Goal: Transaction & Acquisition: Purchase product/service

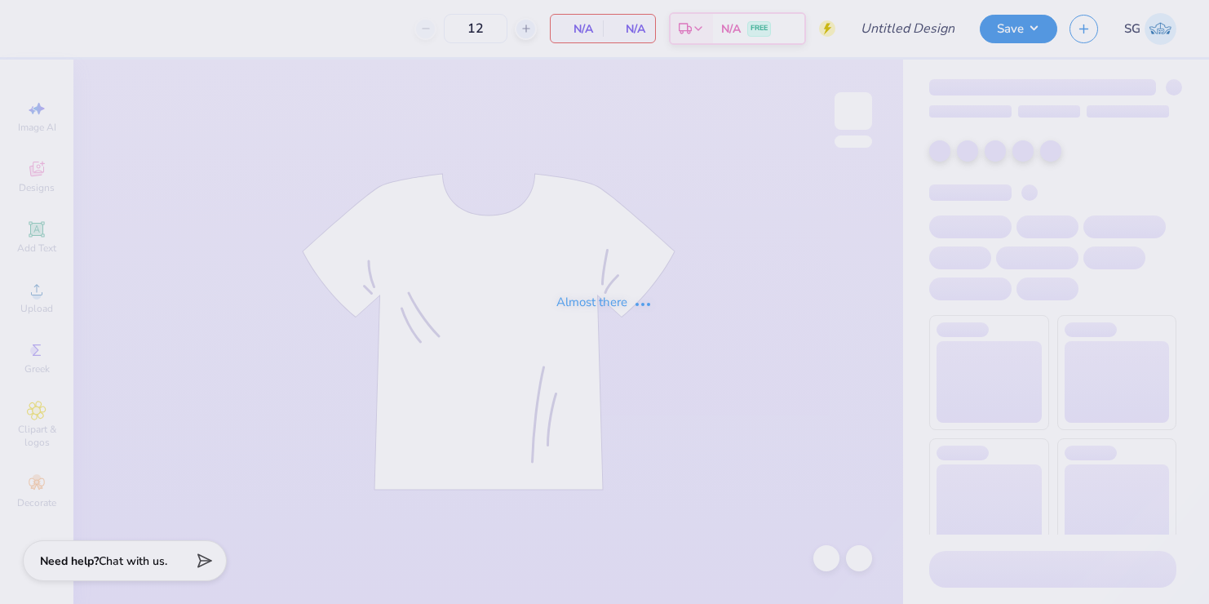
type input "50"
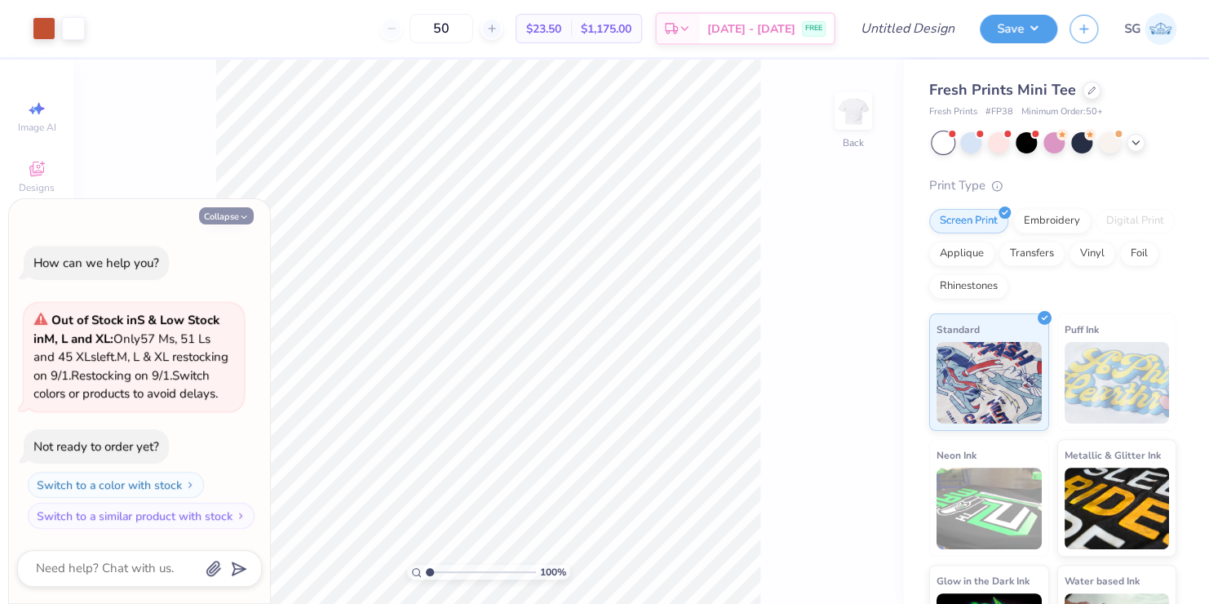
click at [237, 207] on button "Collapse" at bounding box center [226, 215] width 55 height 17
type textarea "x"
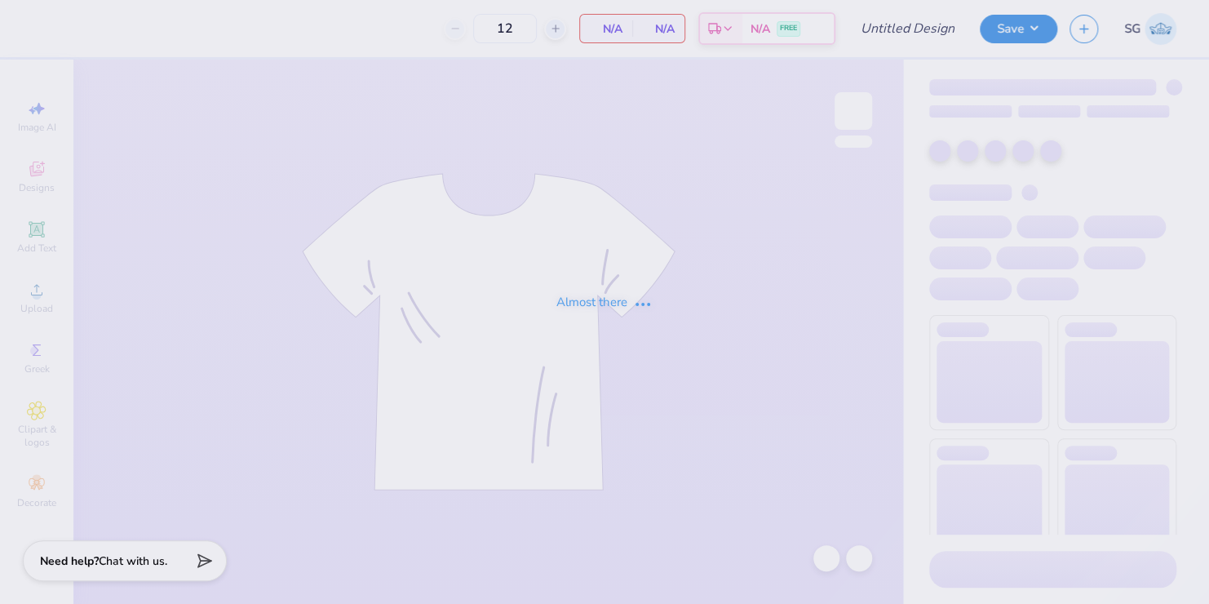
type input "50"
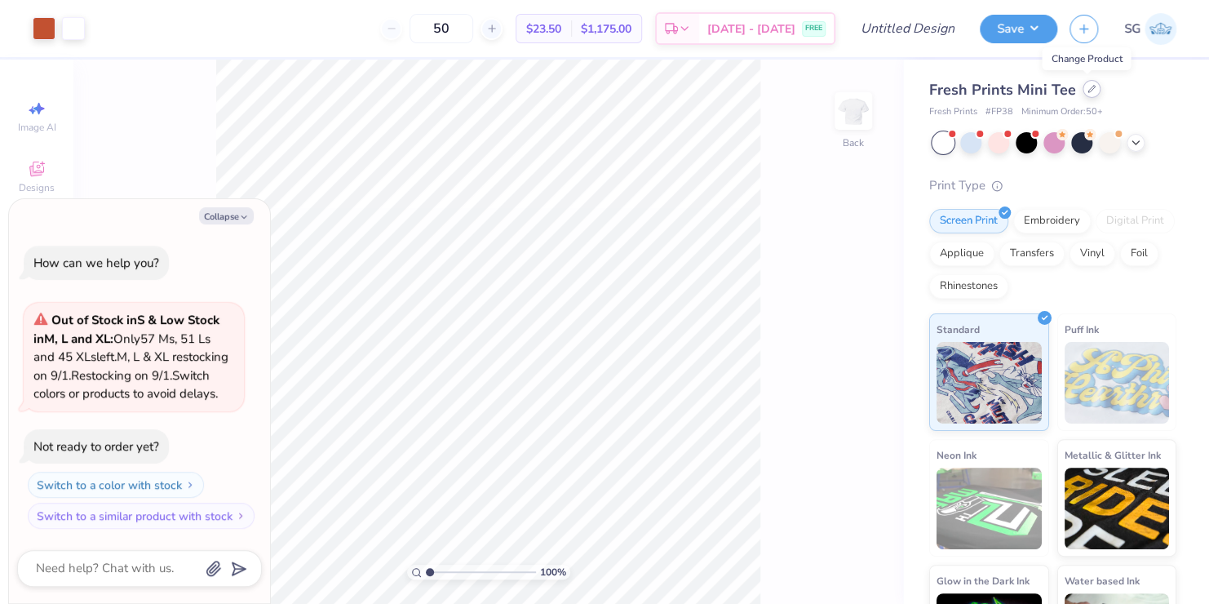
click at [1088, 86] on icon at bounding box center [1092, 89] width 8 height 8
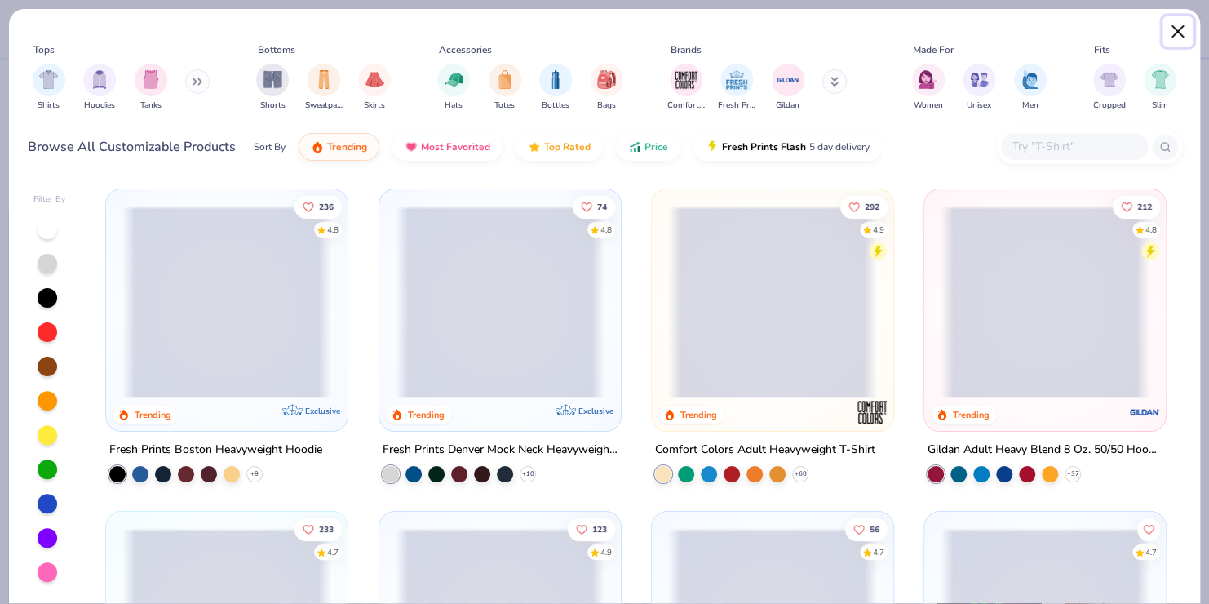
click at [1179, 29] on button "Close" at bounding box center [1178, 31] width 31 height 31
click at [1170, 21] on img at bounding box center [1161, 29] width 32 height 32
type textarea "x"
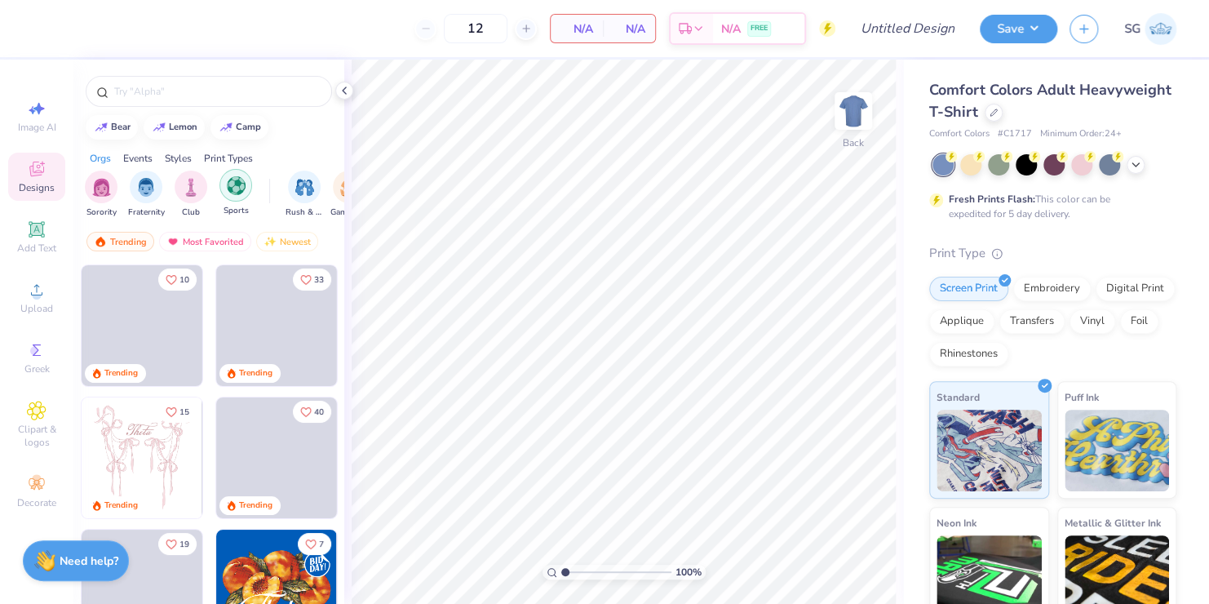
click at [237, 185] on img "filter for Sports" at bounding box center [236, 185] width 19 height 19
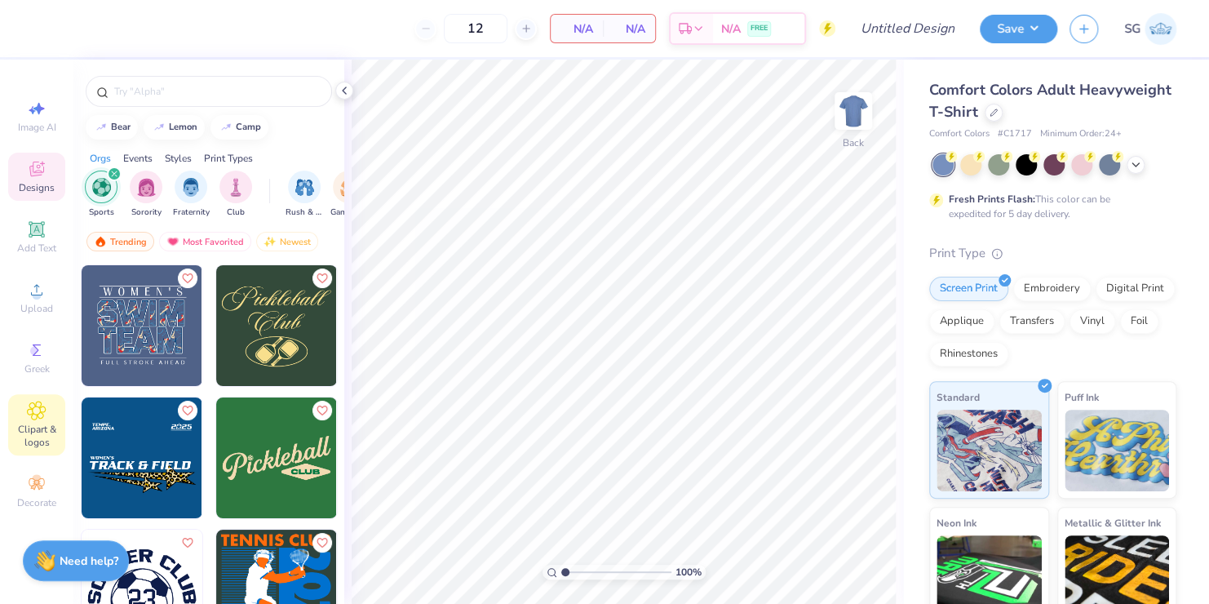
click at [34, 423] on span "Clipart & logos" at bounding box center [36, 436] width 57 height 26
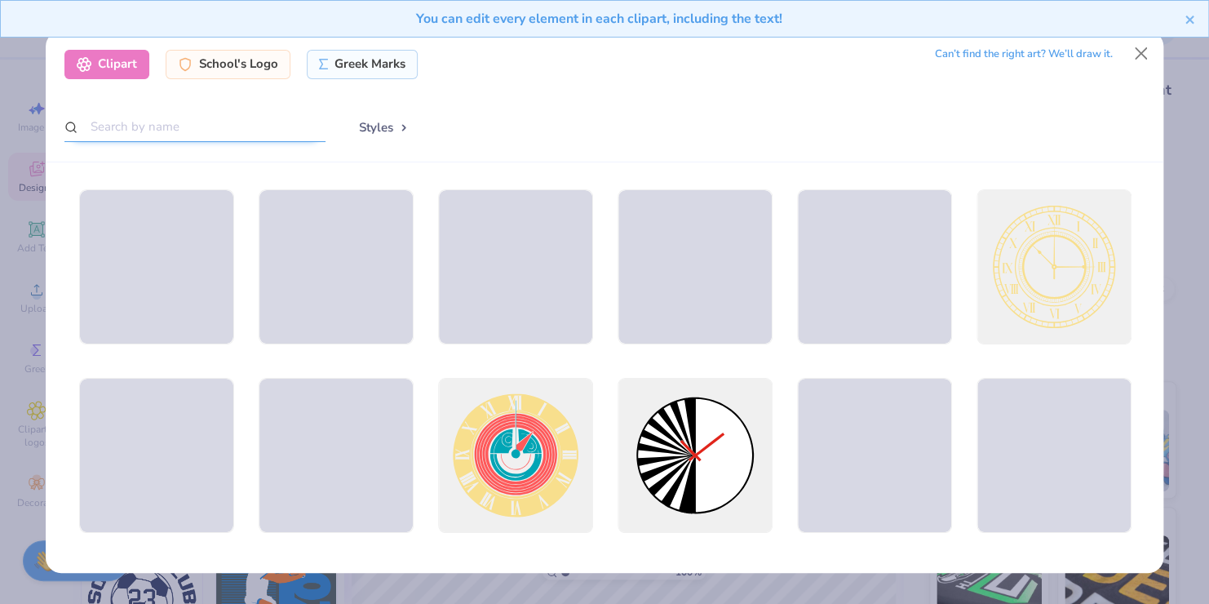
click at [183, 129] on input "text" at bounding box center [194, 127] width 261 height 30
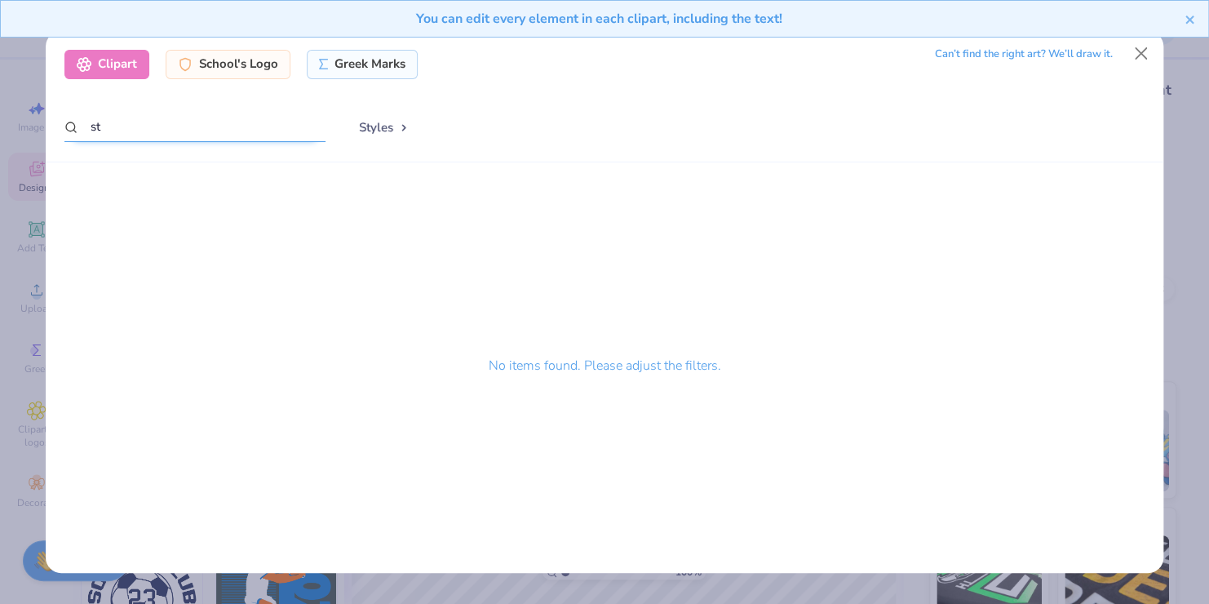
type input "s"
type input "[PERSON_NAME]"
click at [1141, 39] on div "You can edit every element in each clipart, including the text!" at bounding box center [604, 25] width 1209 height 50
click at [1137, 49] on button "Close" at bounding box center [1141, 53] width 31 height 31
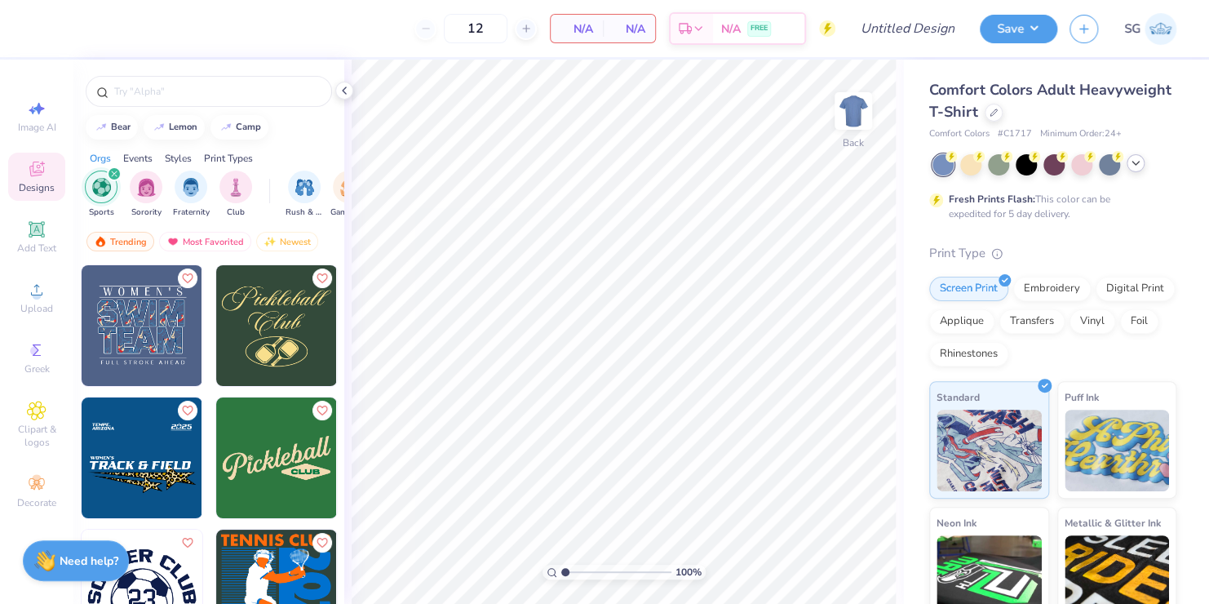
click at [1137, 169] on icon at bounding box center [1135, 163] width 13 height 13
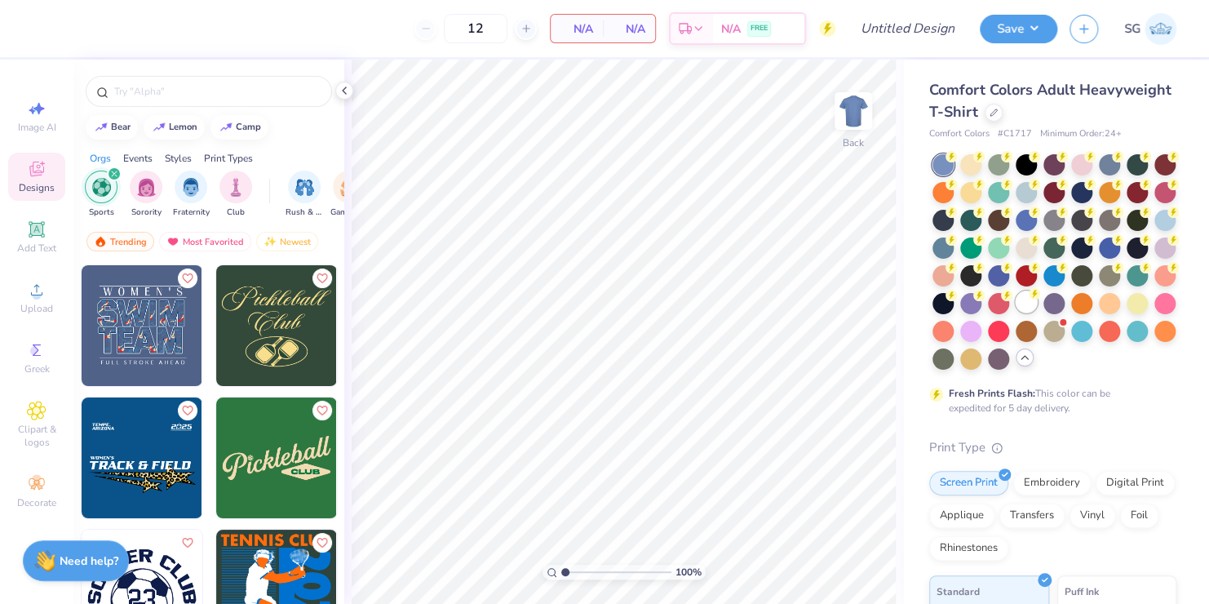
click at [1016, 313] on div at bounding box center [1026, 301] width 21 height 21
click at [38, 289] on icon at bounding box center [37, 290] width 20 height 20
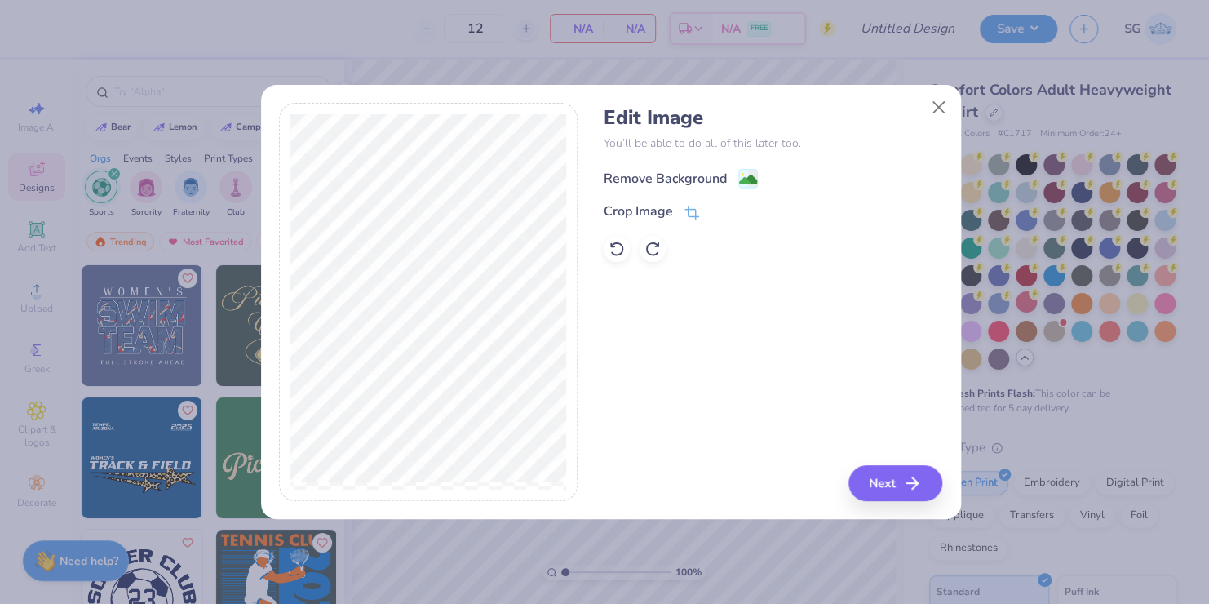
click at [657, 180] on div "Remove Background" at bounding box center [665, 179] width 123 height 20
click at [672, 211] on div "Crop Image" at bounding box center [638, 213] width 69 height 20
click at [742, 210] on icon at bounding box center [743, 211] width 10 height 10
click at [872, 483] on button "Next" at bounding box center [898, 483] width 94 height 36
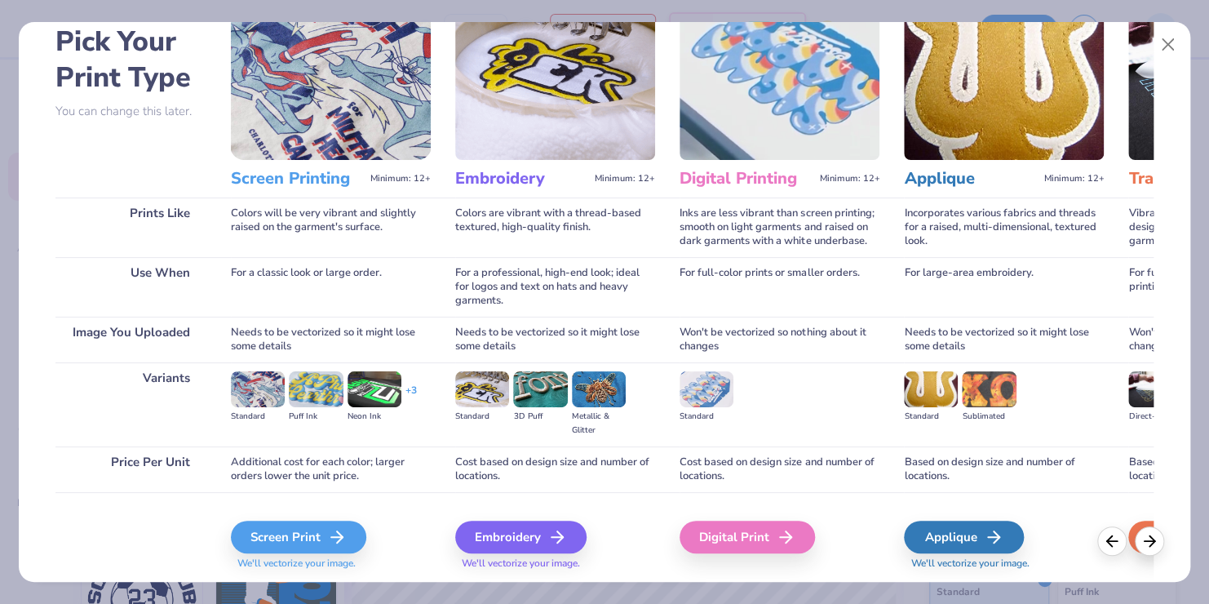
scroll to position [82, 0]
click at [289, 537] on div "Screen Print" at bounding box center [300, 537] width 135 height 33
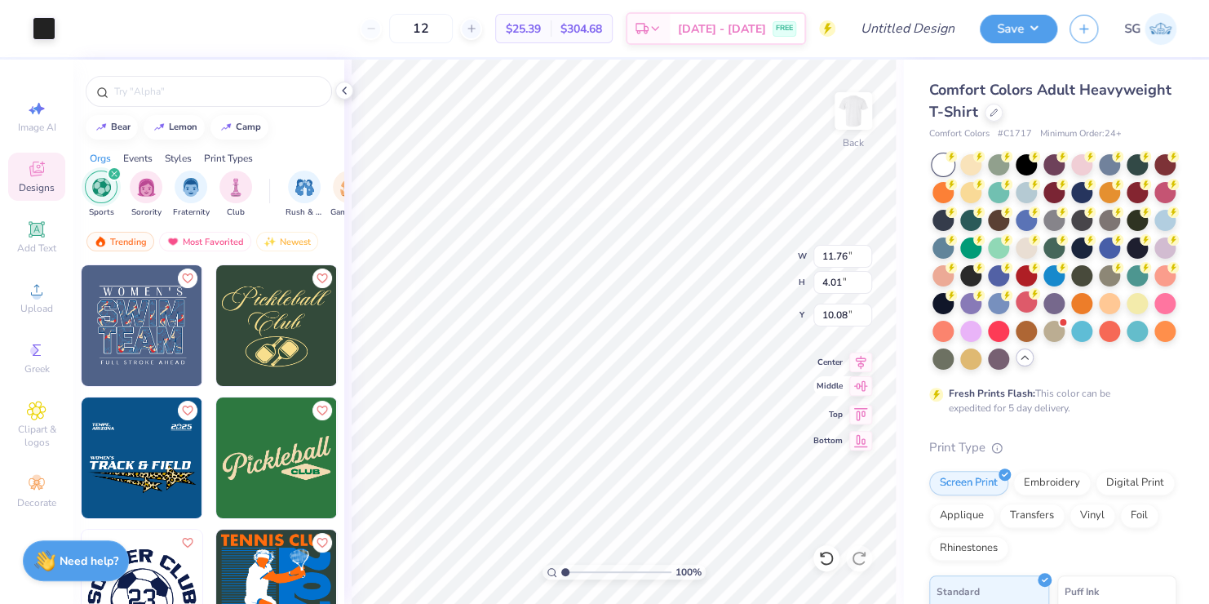
type input "11.76"
type input "4.01"
click at [860, 388] on icon at bounding box center [860, 386] width 23 height 20
click at [859, 380] on icon at bounding box center [860, 386] width 23 height 20
click at [861, 411] on icon at bounding box center [860, 412] width 23 height 20
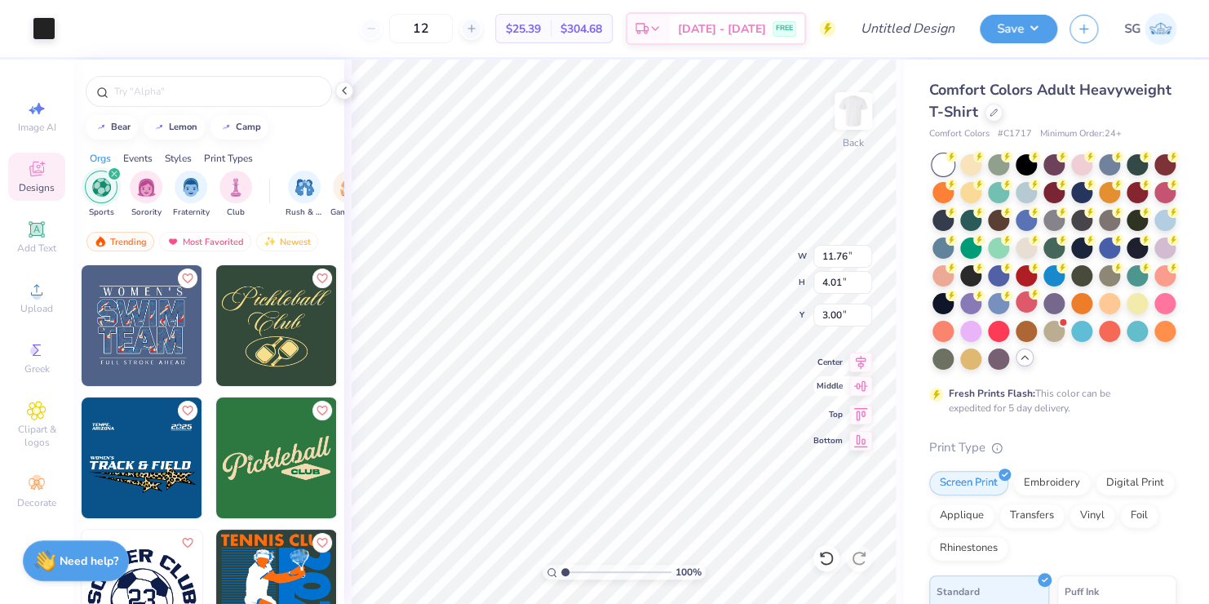
click at [850, 379] on icon at bounding box center [860, 386] width 23 height 20
click at [853, 408] on icon at bounding box center [860, 412] width 23 height 20
click at [854, 365] on icon at bounding box center [860, 360] width 23 height 20
click at [854, 357] on icon at bounding box center [860, 360] width 23 height 20
type input "3.00"
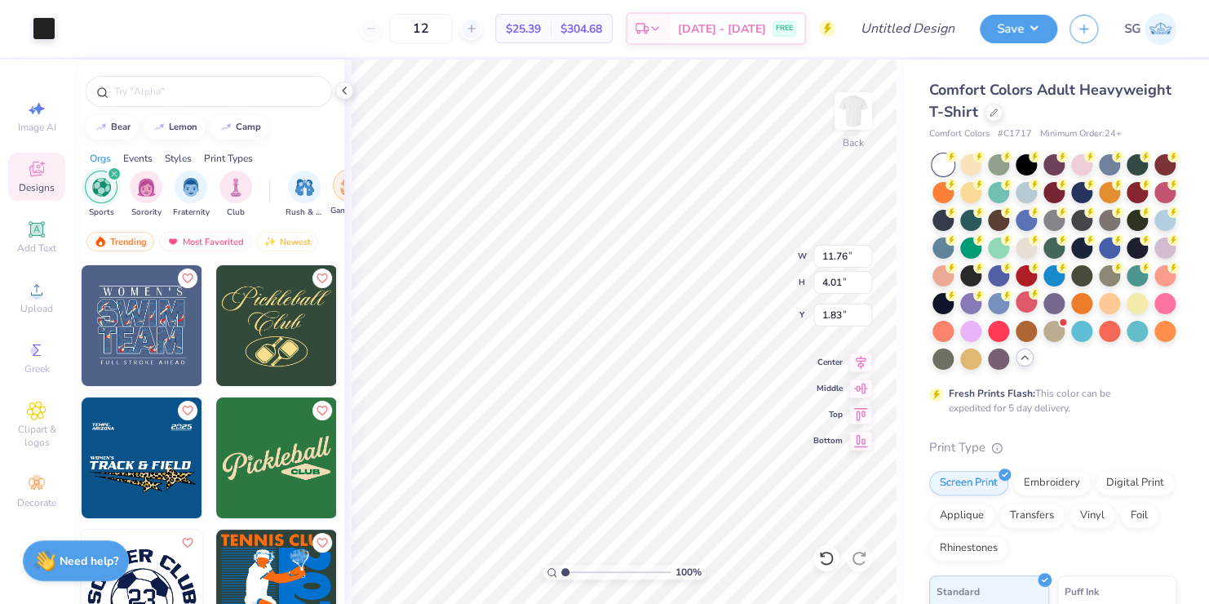
type input "1.83"
click at [34, 229] on icon at bounding box center [37, 229] width 16 height 16
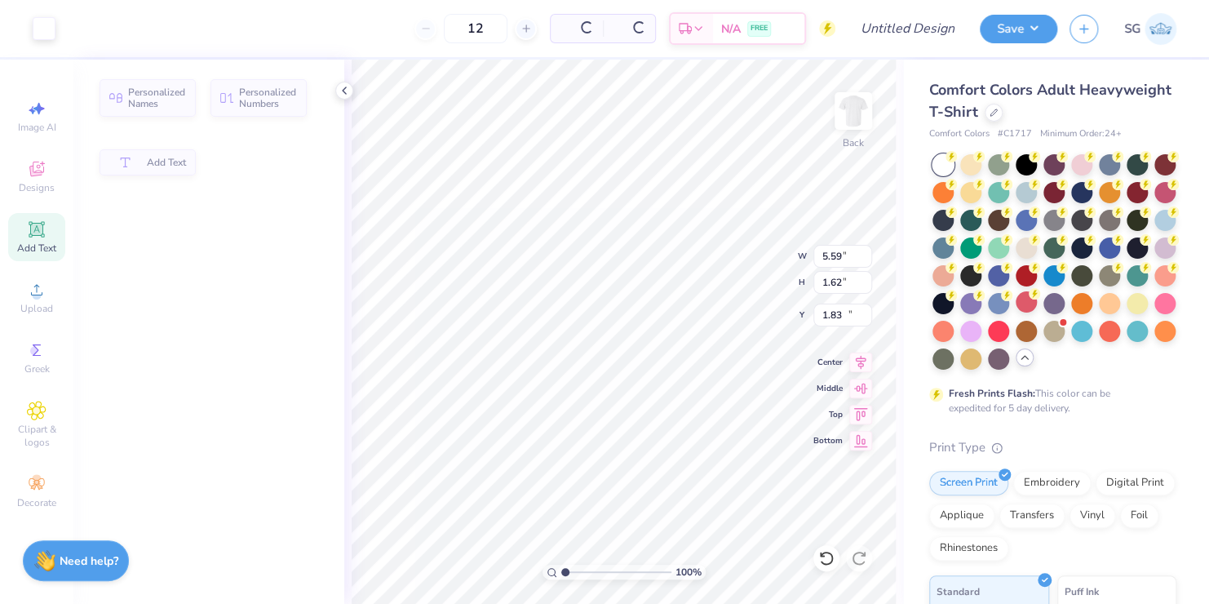
type input "5.59"
type input "1.62"
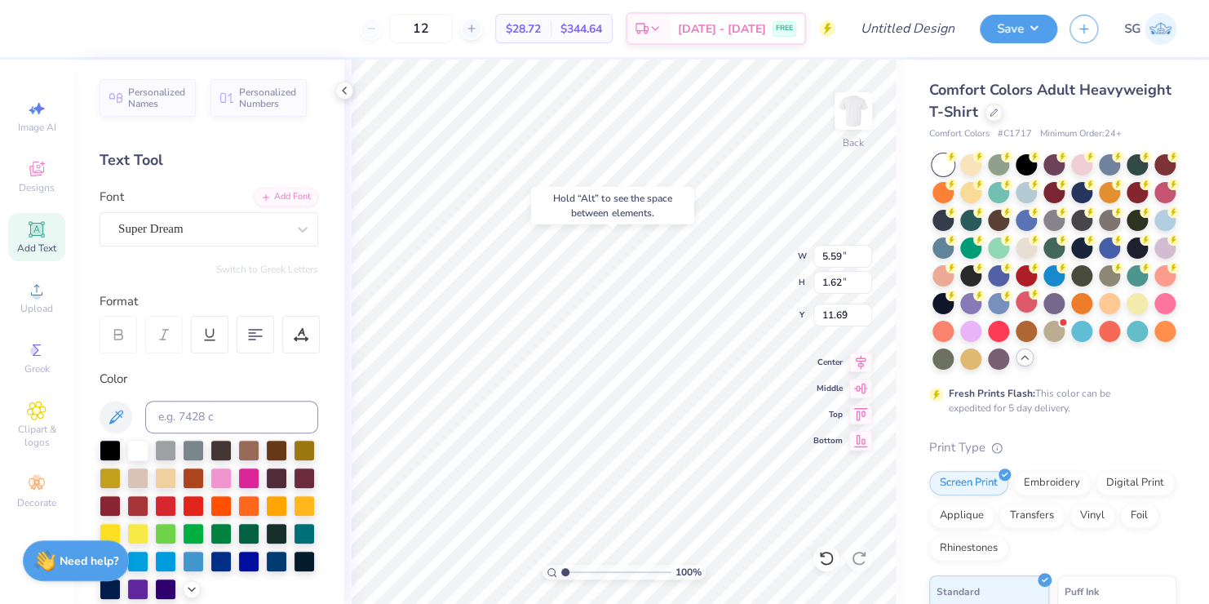
type input "6.40"
click at [295, 224] on icon at bounding box center [303, 229] width 16 height 16
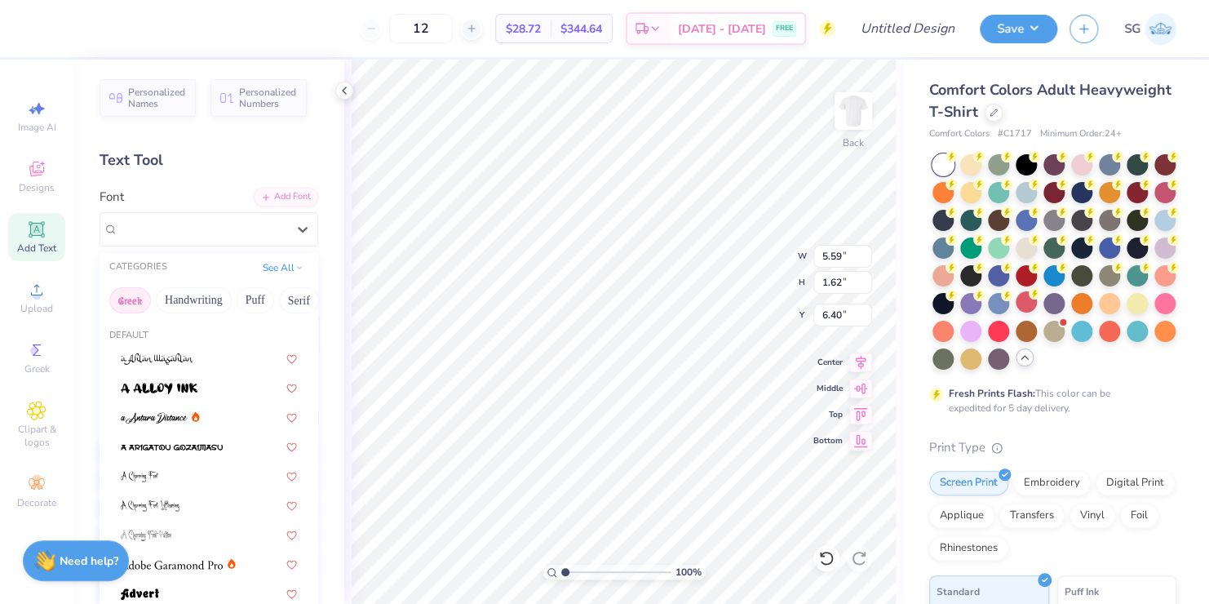
click at [132, 293] on button "Greek" at bounding box center [130, 300] width 42 height 26
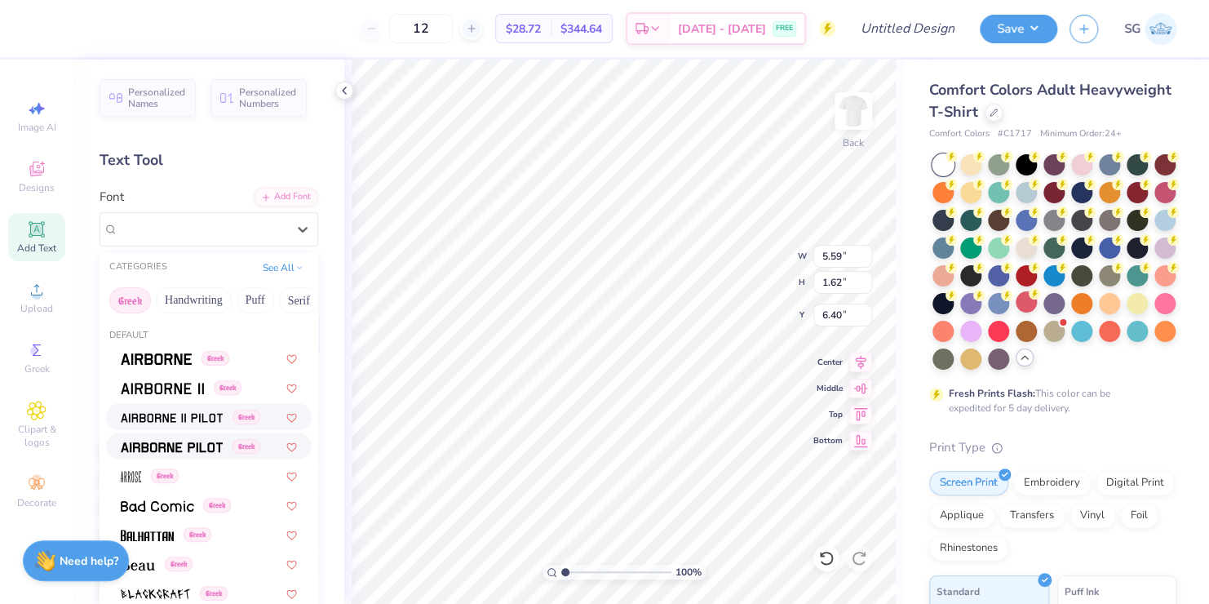
scroll to position [36, 0]
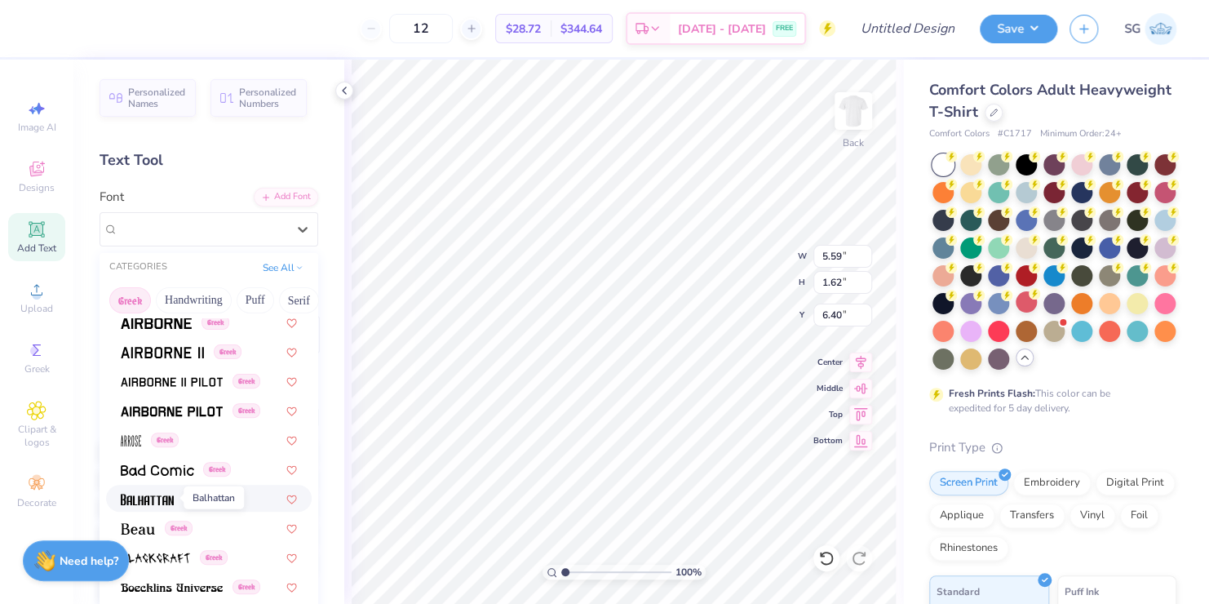
click at [154, 494] on img at bounding box center [147, 499] width 53 height 11
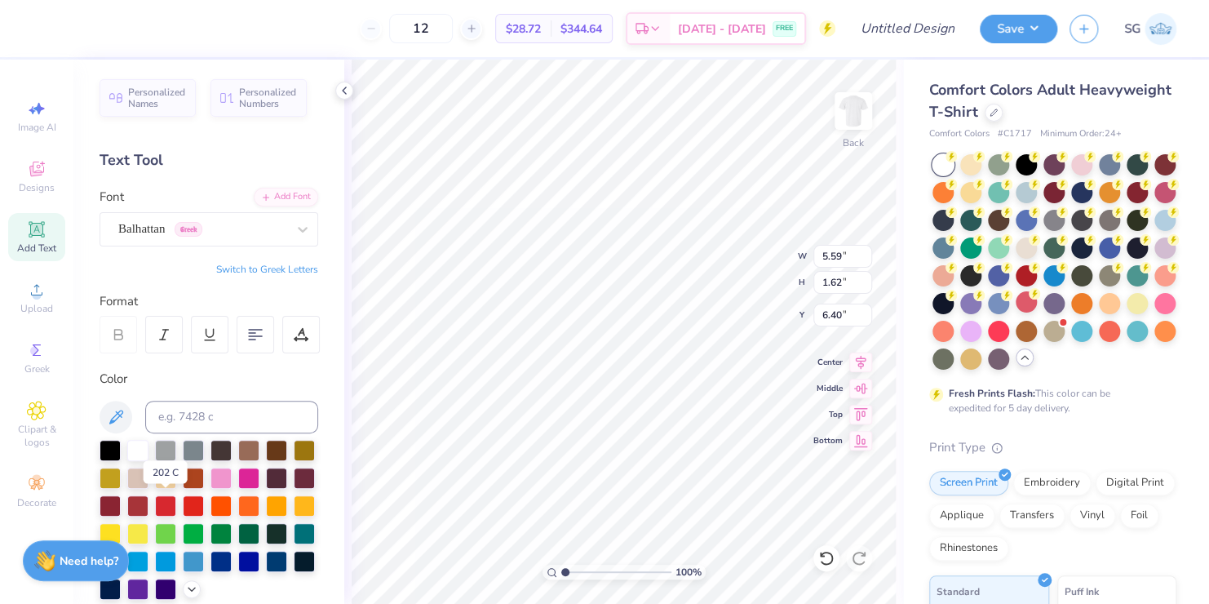
type input "3.90"
type input "1.88"
type input "6.28"
type textarea "T"
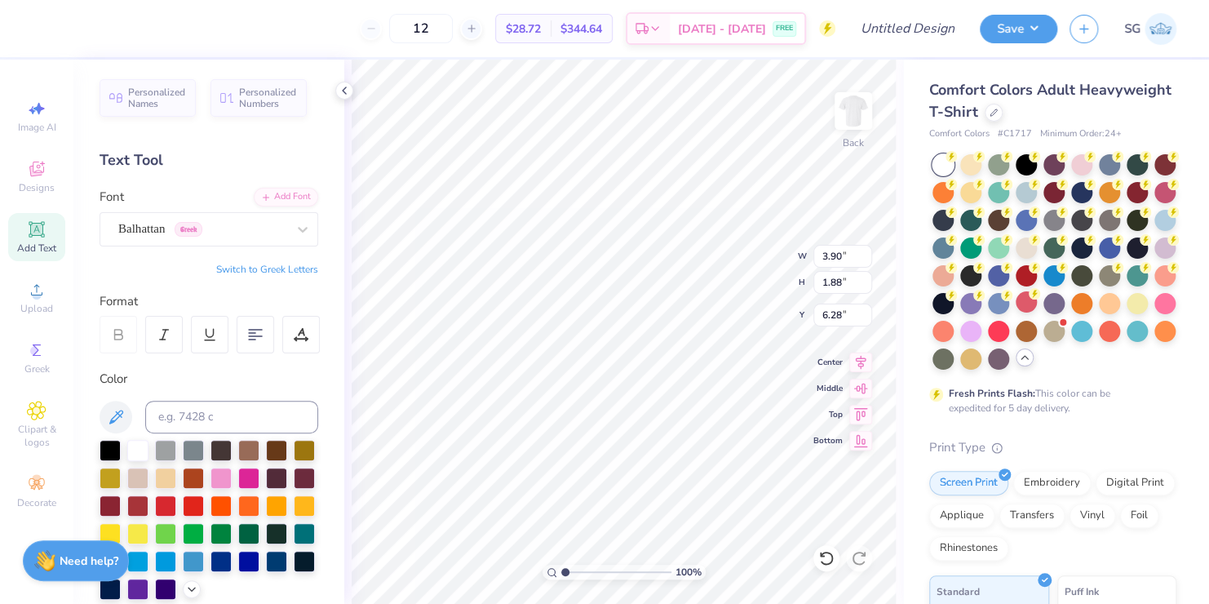
scroll to position [13, 3]
type textarea "Brothers"
click at [105, 452] on div at bounding box center [110, 448] width 21 height 21
click at [295, 225] on icon at bounding box center [303, 229] width 16 height 16
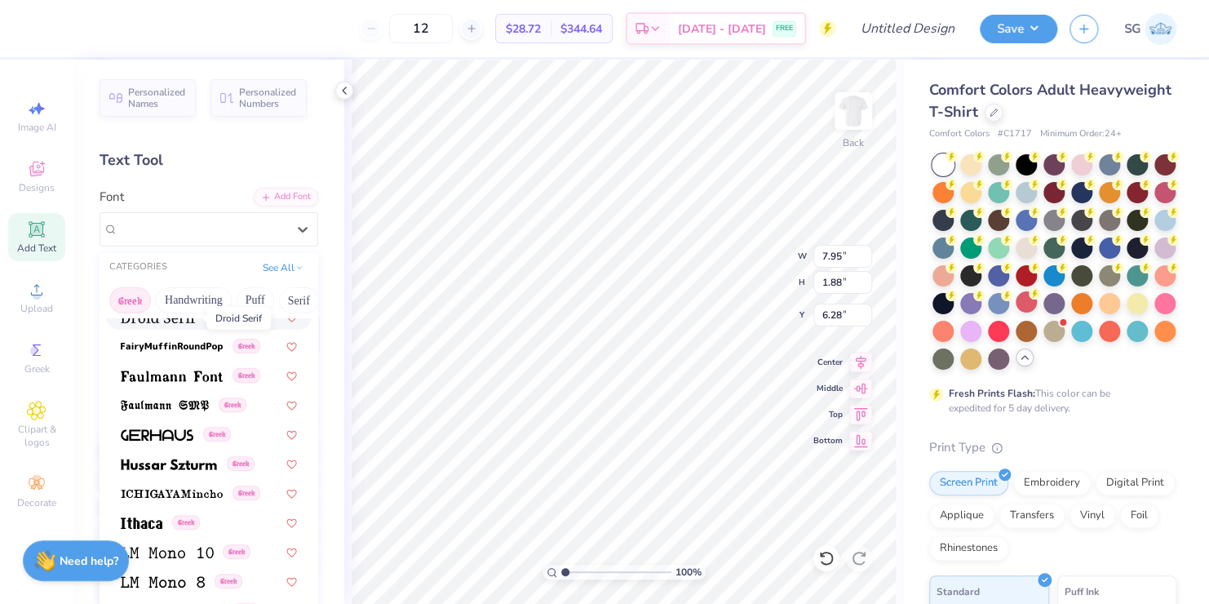
scroll to position [511, 0]
click at [170, 433] on img at bounding box center [157, 435] width 73 height 11
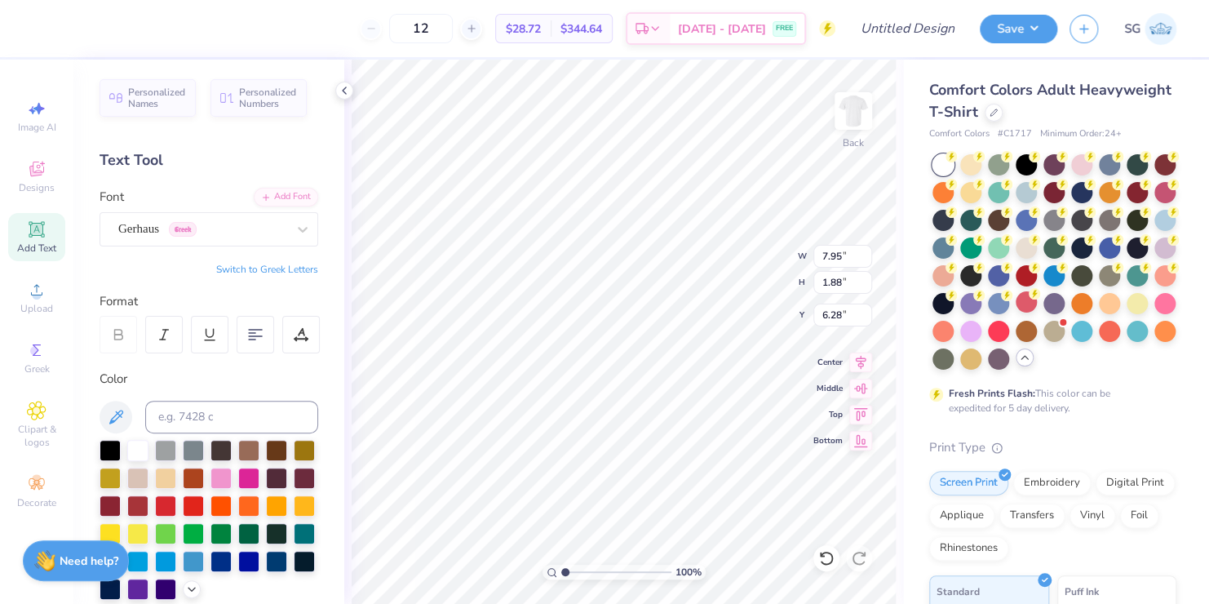
type input "11.51"
type input "1.63"
type input "6.40"
click at [297, 335] on icon at bounding box center [301, 334] width 15 height 15
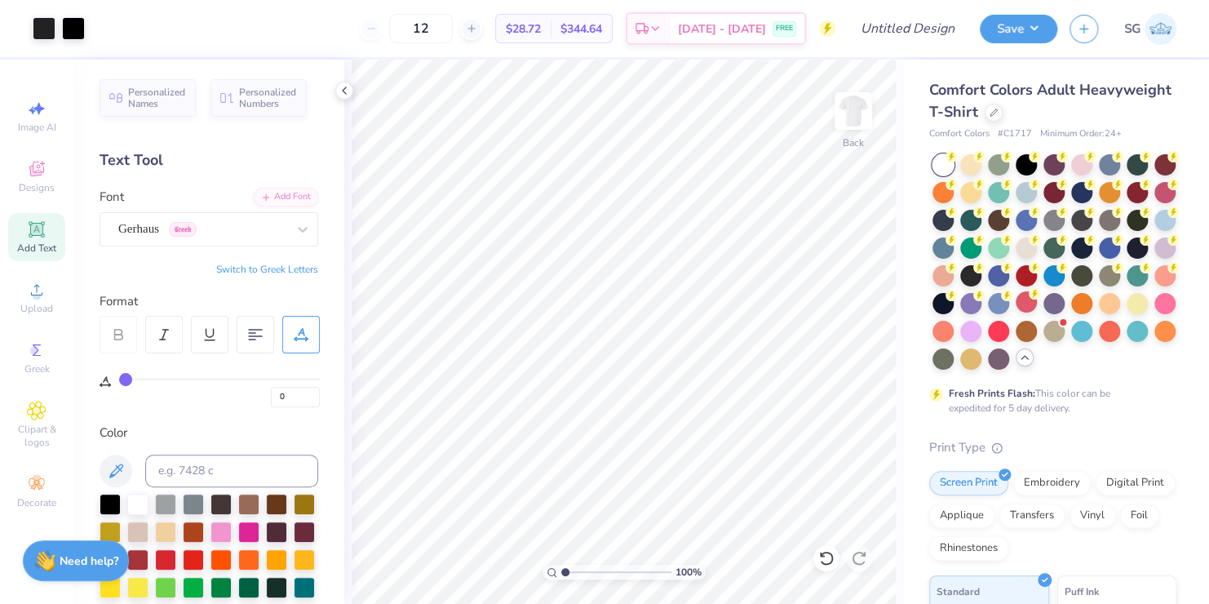
type input "2"
type input "3"
type input "4"
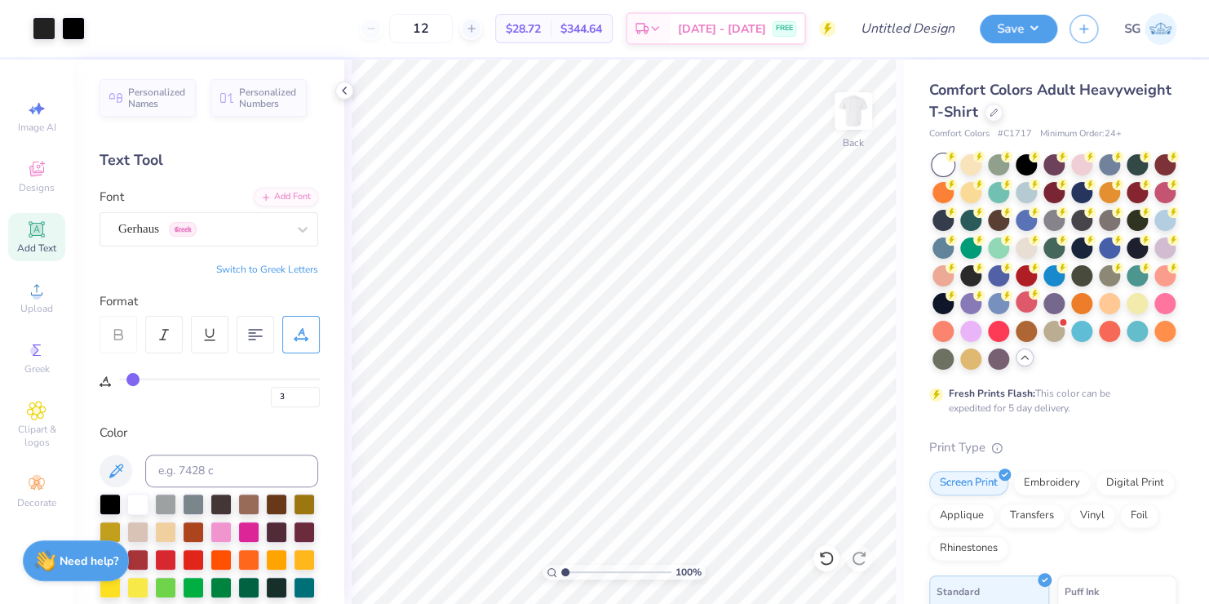
type input "4"
type input "5"
type input "6"
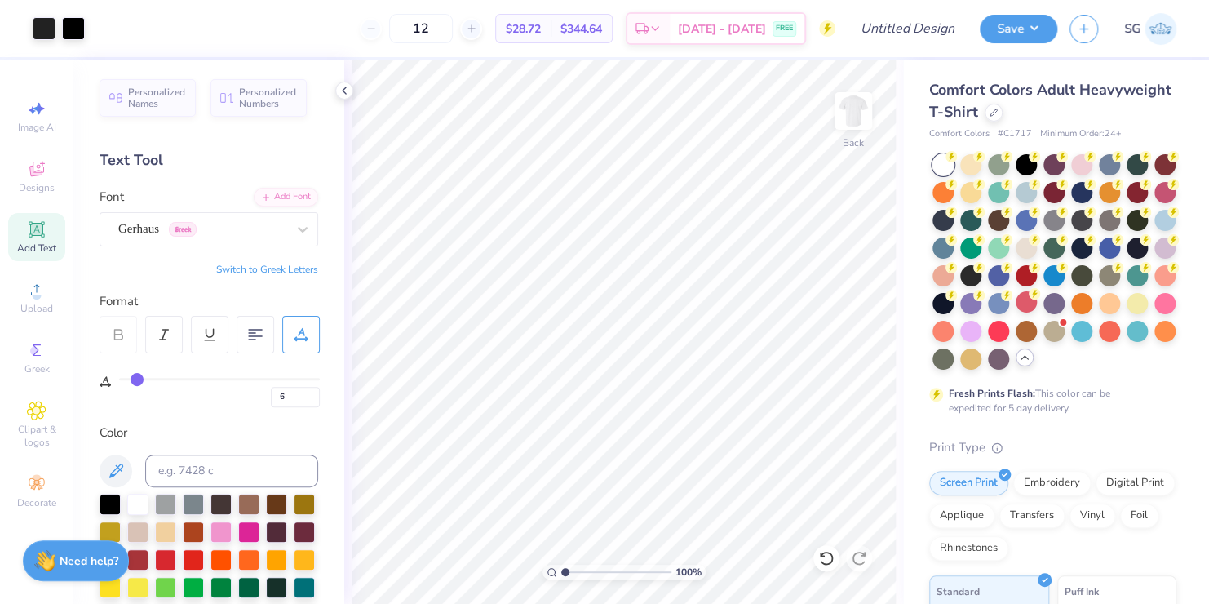
type input "8"
type input "9"
type input "10"
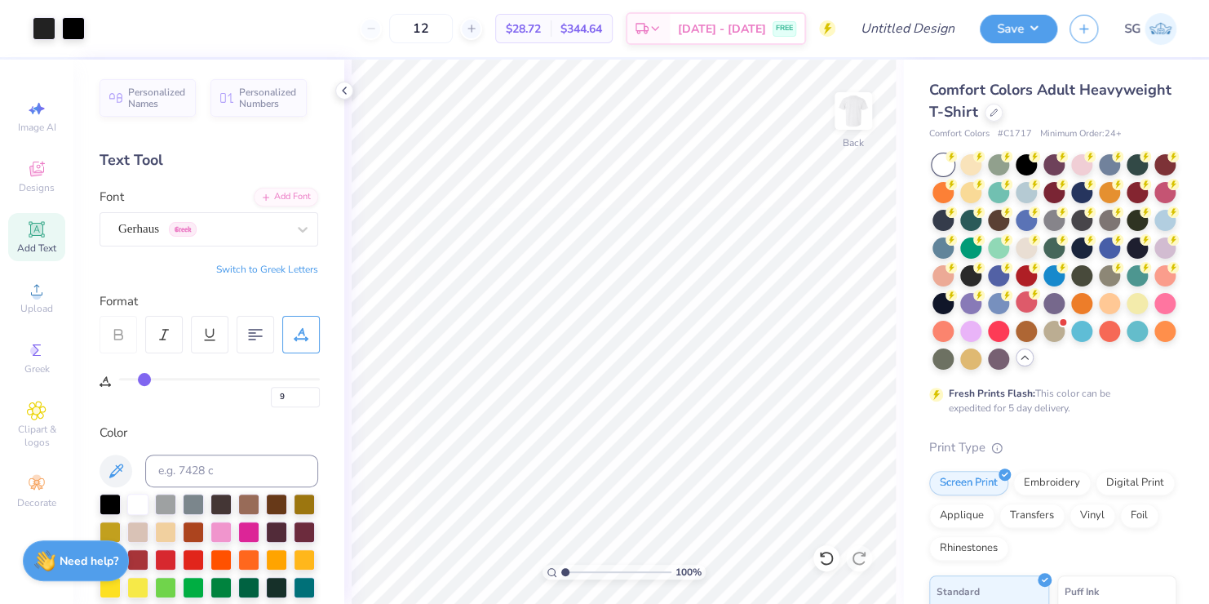
type input "10"
type input "13"
type input "14"
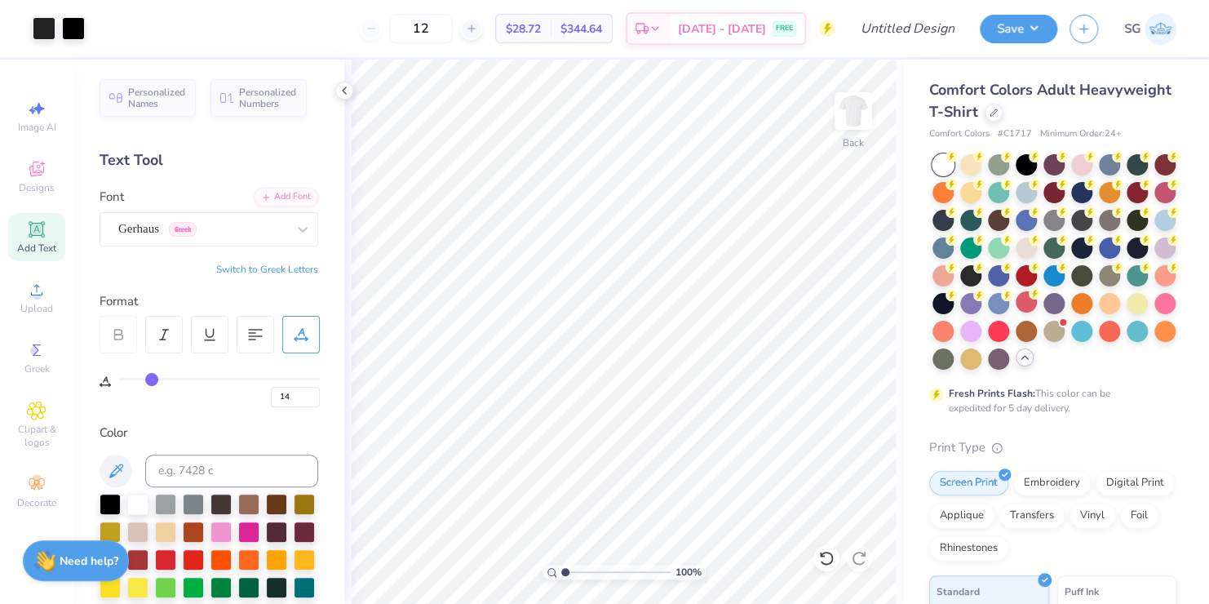
type input "15"
type input "16"
type input "17"
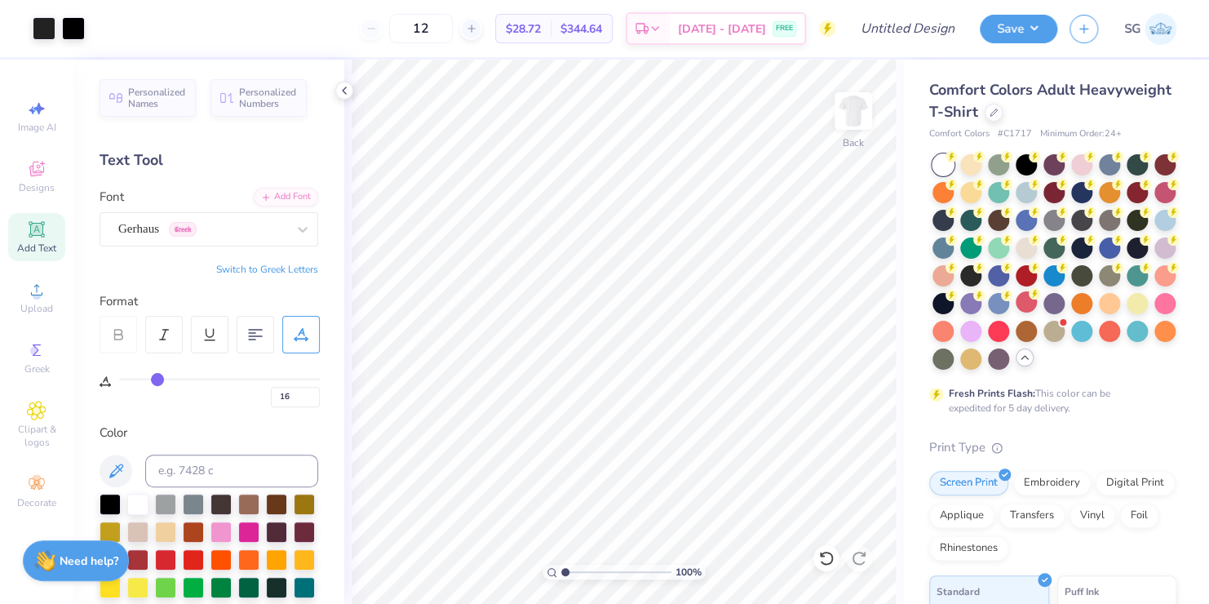
type input "17"
type input "18"
type input "19"
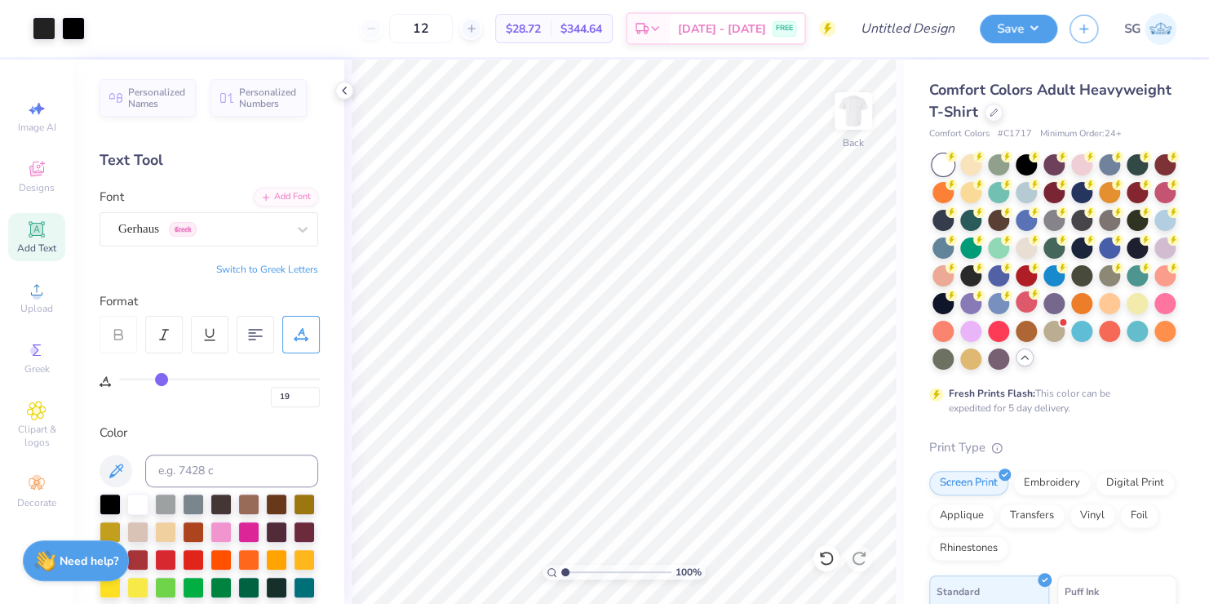
drag, startPoint x: 127, startPoint y: 372, endPoint x: 161, endPoint y: 376, distance: 33.7
click at [161, 378] on input "range" at bounding box center [219, 379] width 201 height 2
type input "18"
type input "14"
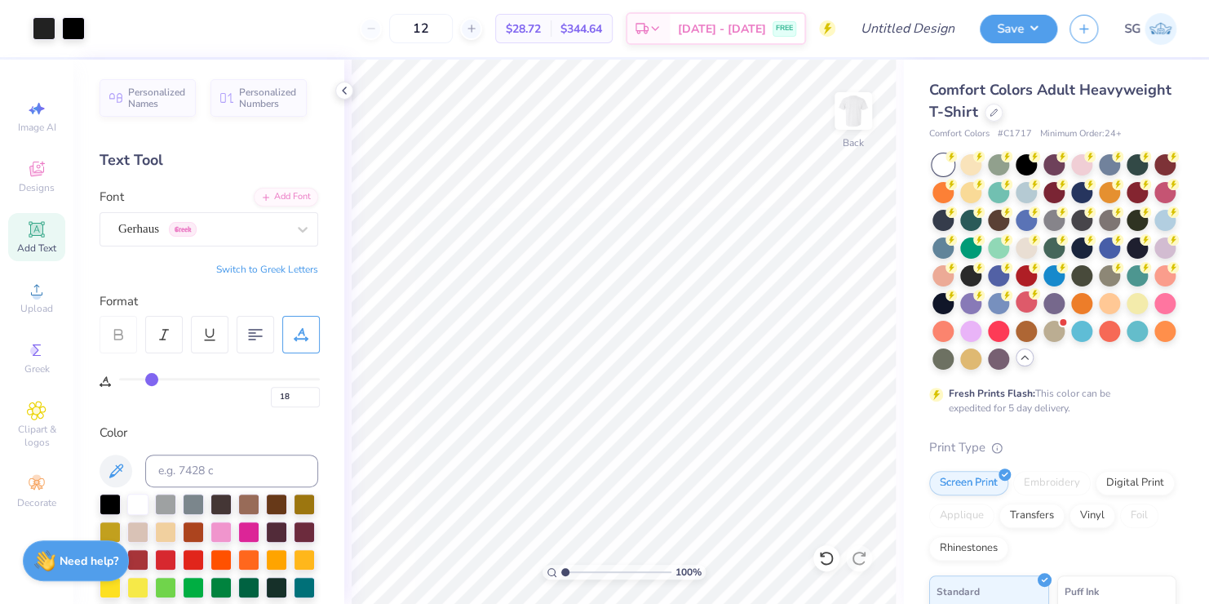
type input "14"
type input "11"
type input "10"
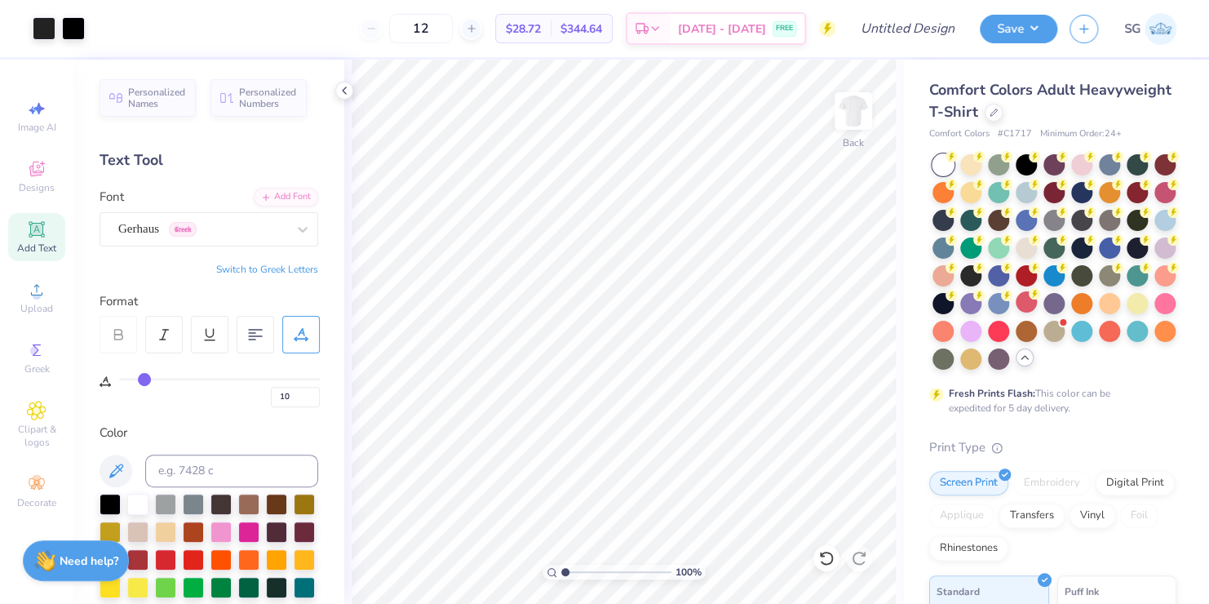
type input "8"
type input "7"
type input "5"
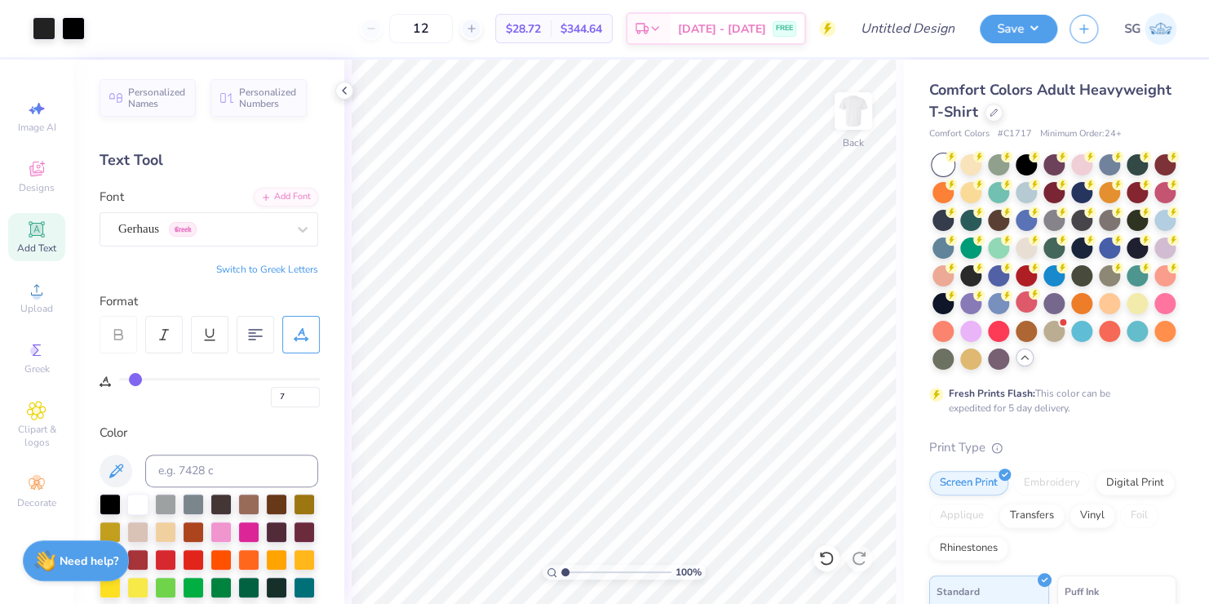
type input "5"
type input "4"
type input "2"
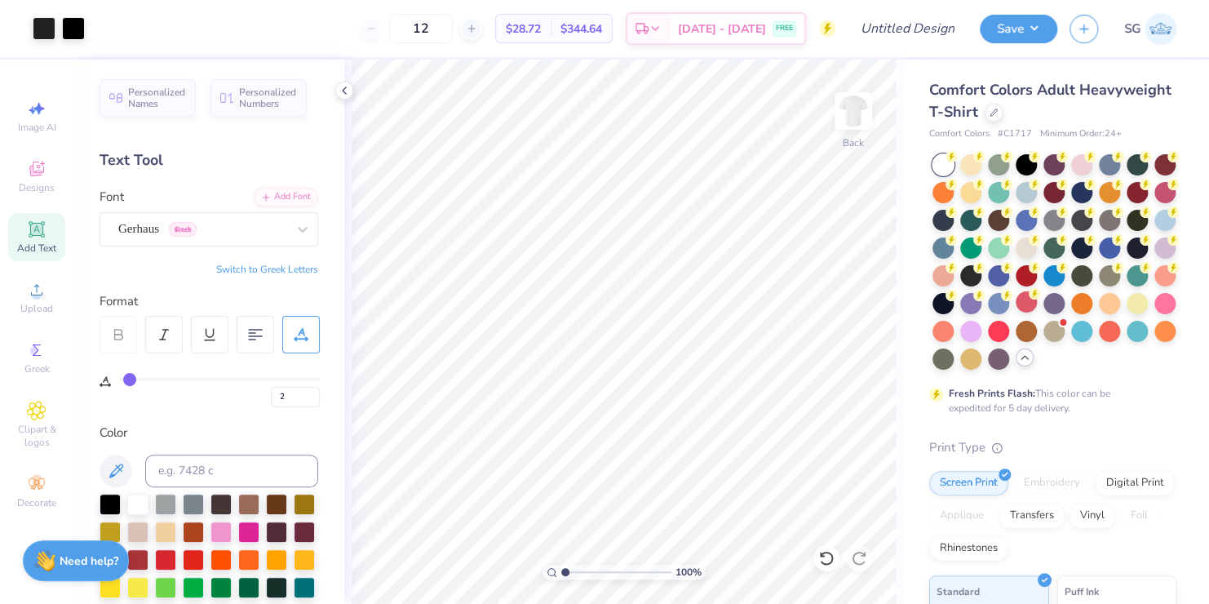
type input "1"
type input "0"
drag, startPoint x: 161, startPoint y: 376, endPoint x: 95, endPoint y: 379, distance: 65.4
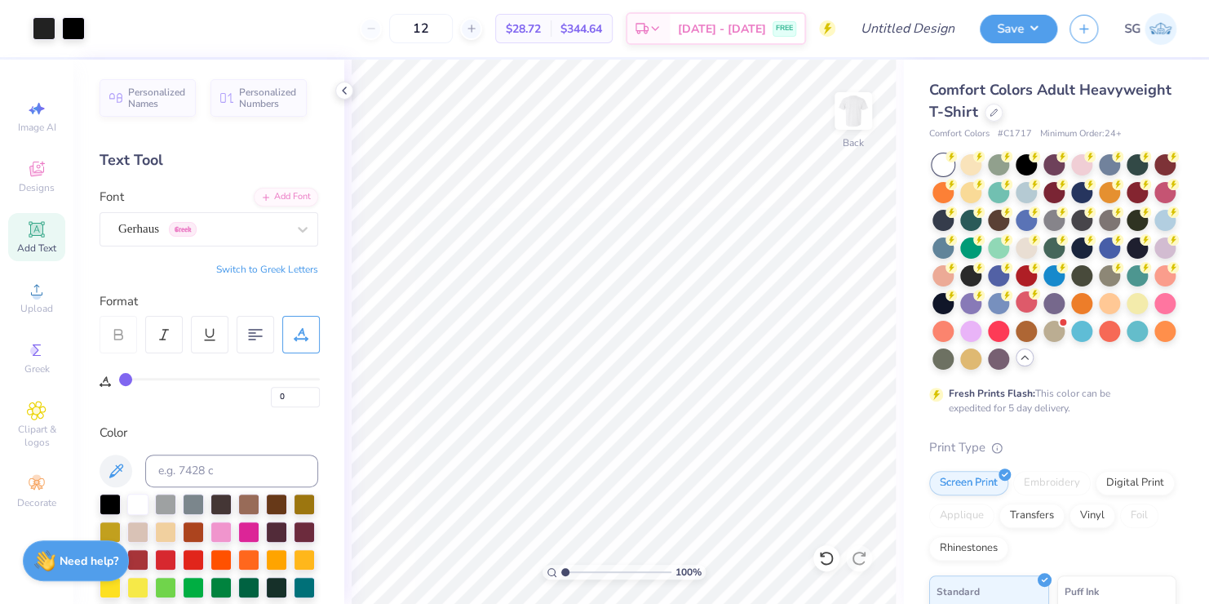
type input "0"
click at [119, 379] on input "range" at bounding box center [219, 379] width 201 height 2
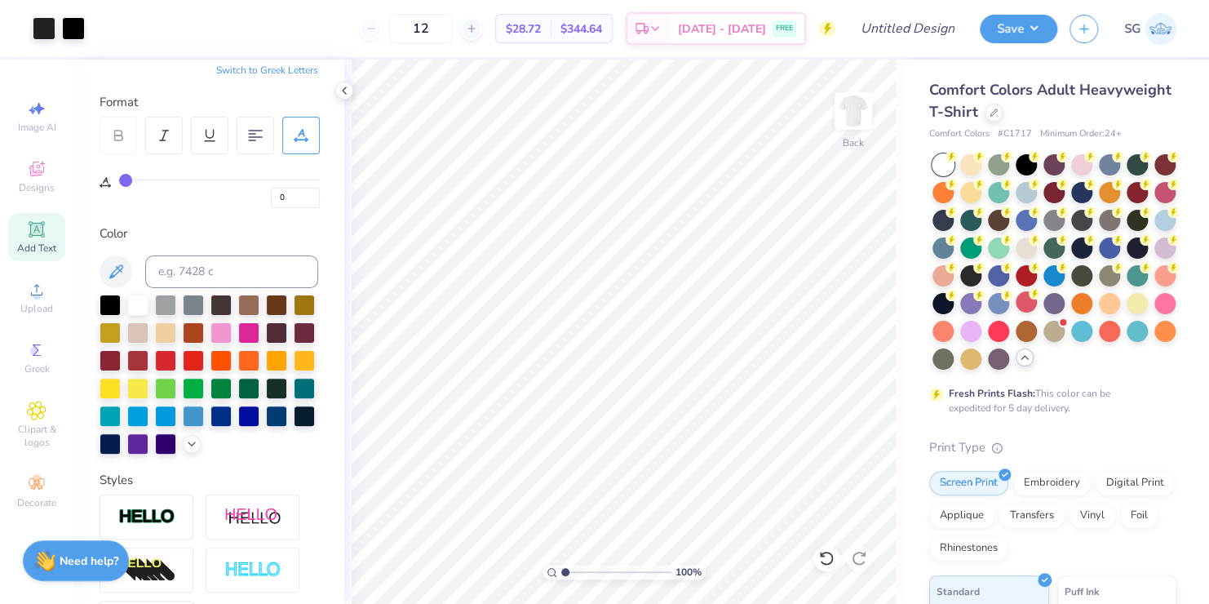
scroll to position [0, 0]
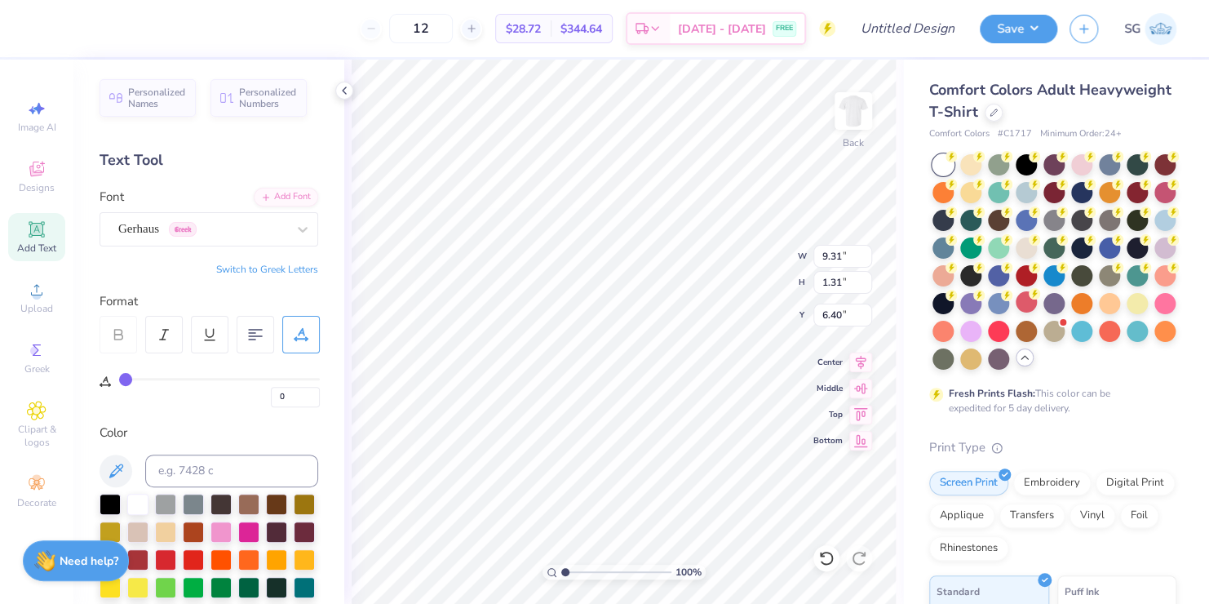
type input "9.31"
type input "1.31"
click at [856, 361] on icon at bounding box center [860, 360] width 23 height 20
click at [37, 28] on div at bounding box center [44, 27] width 23 height 23
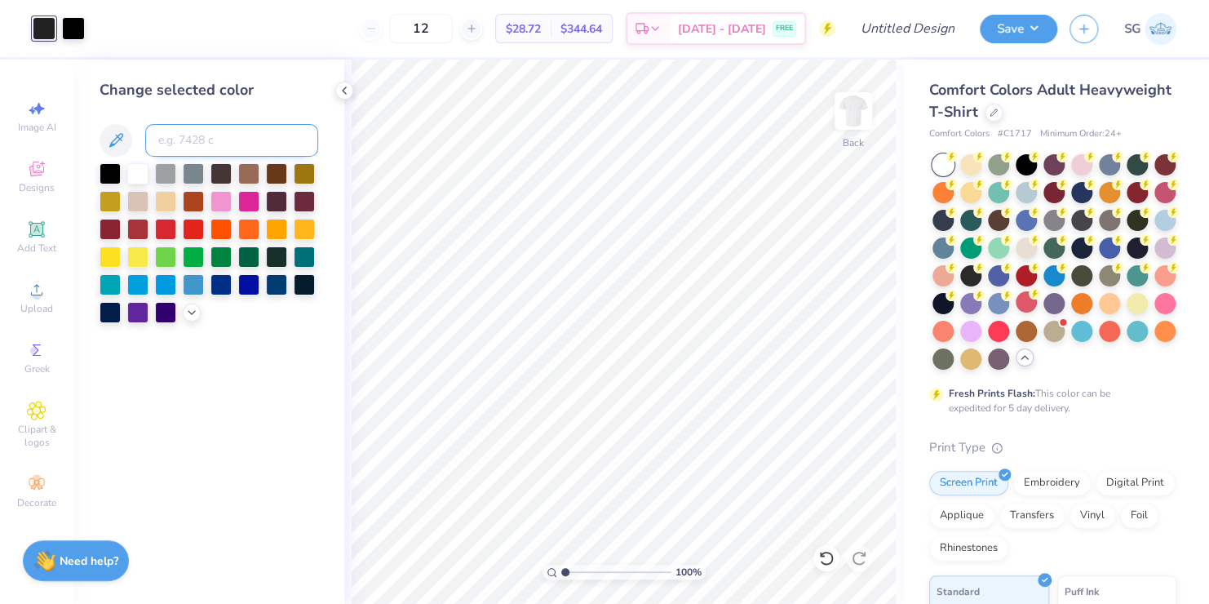
click at [199, 140] on input at bounding box center [231, 140] width 173 height 33
type input "neutral black"
click at [70, 23] on div at bounding box center [73, 27] width 23 height 23
click at [35, 25] on div at bounding box center [44, 27] width 23 height 23
click at [117, 133] on icon at bounding box center [116, 141] width 20 height 20
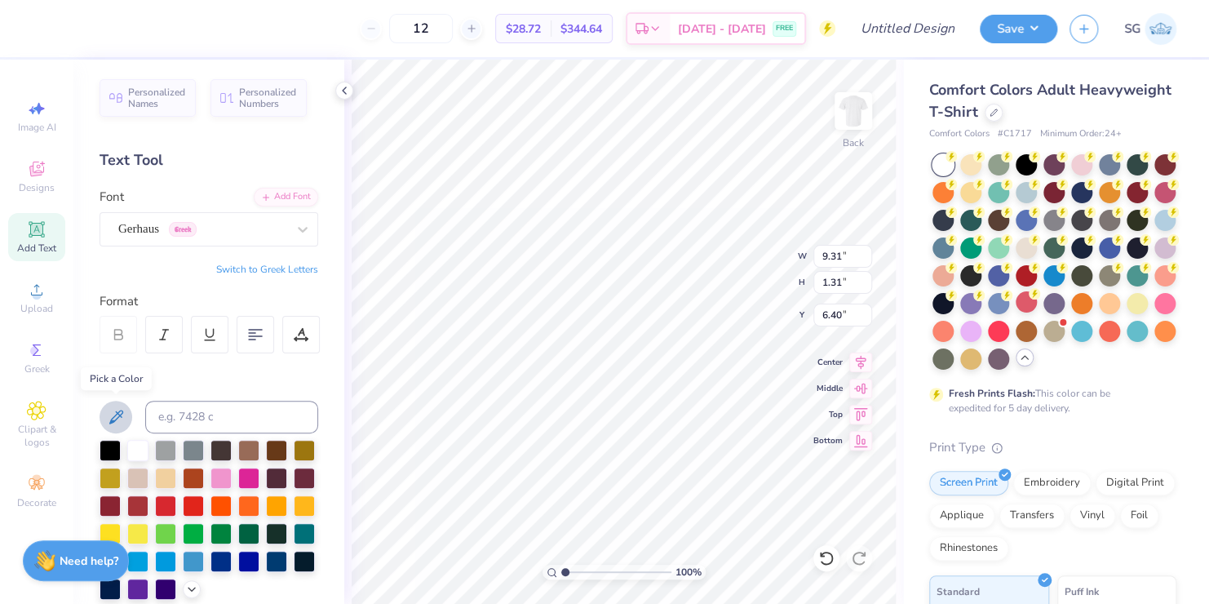
click at [115, 408] on icon at bounding box center [116, 417] width 20 height 20
click at [295, 227] on icon at bounding box center [303, 229] width 16 height 16
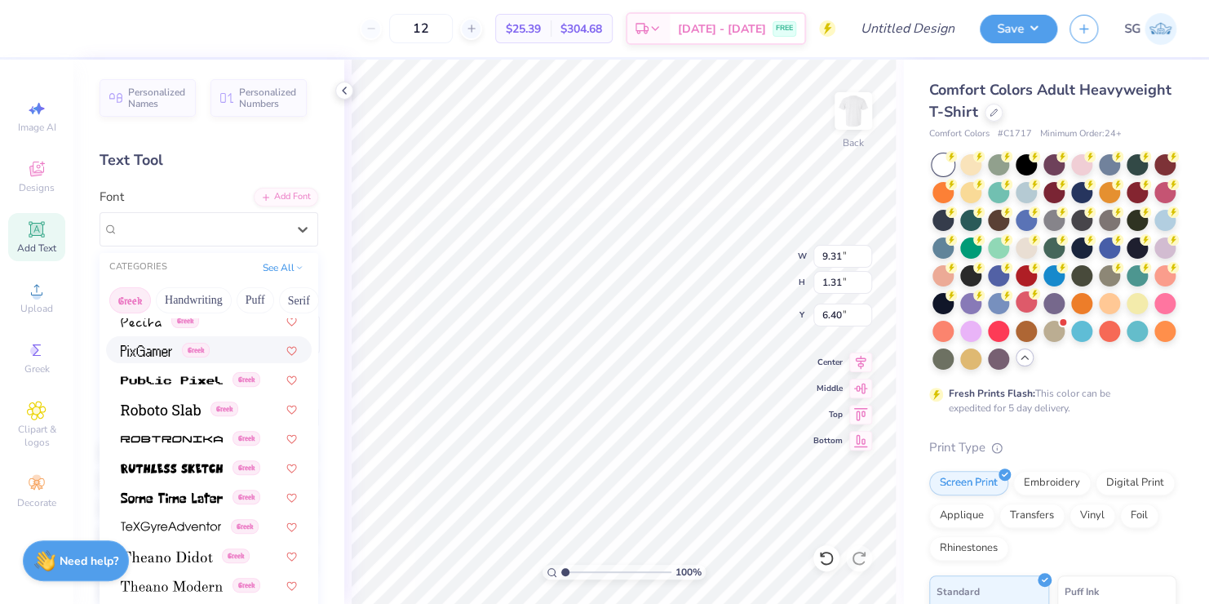
scroll to position [987, 0]
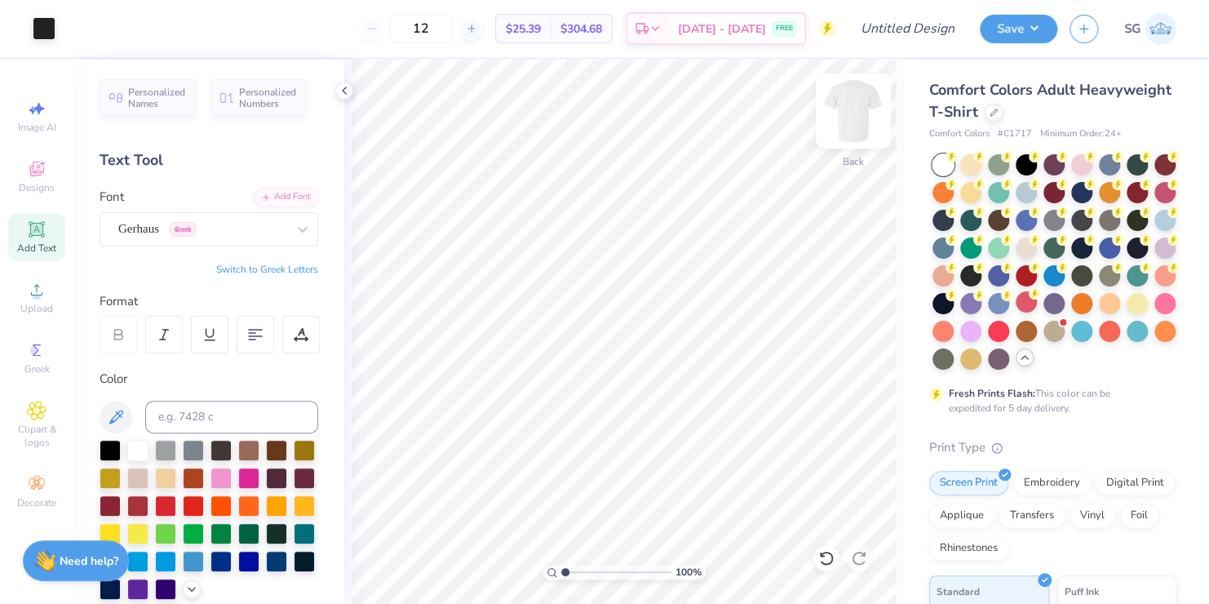
click at [840, 107] on img at bounding box center [853, 110] width 65 height 65
click at [35, 176] on icon at bounding box center [37, 169] width 20 height 20
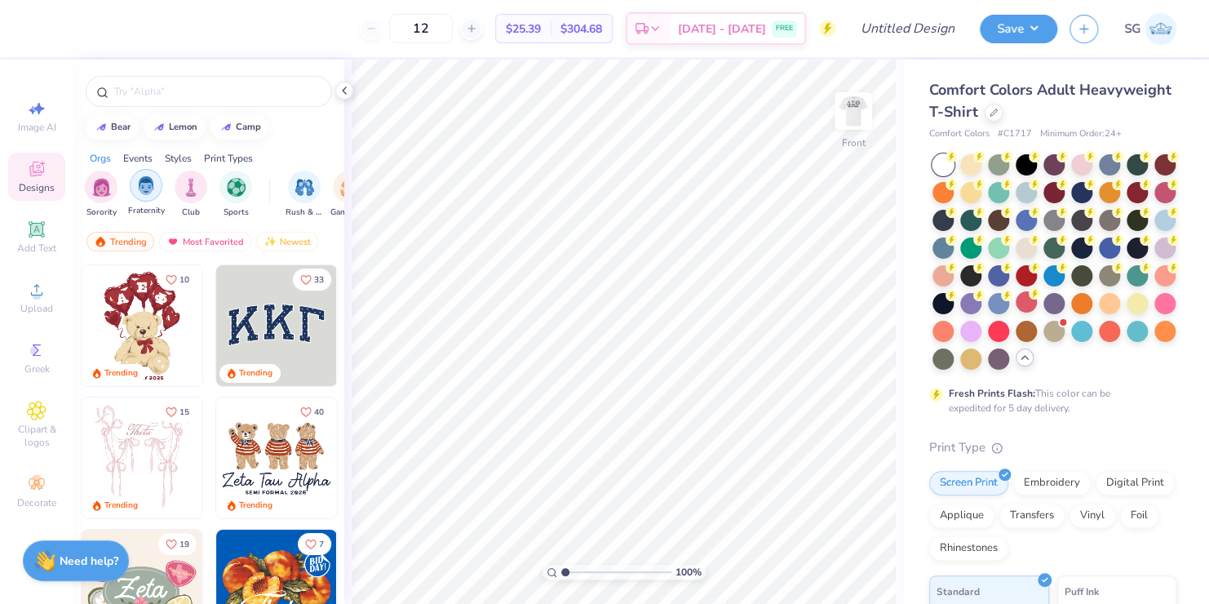
click at [141, 183] on img "filter for Fraternity" at bounding box center [146, 185] width 18 height 19
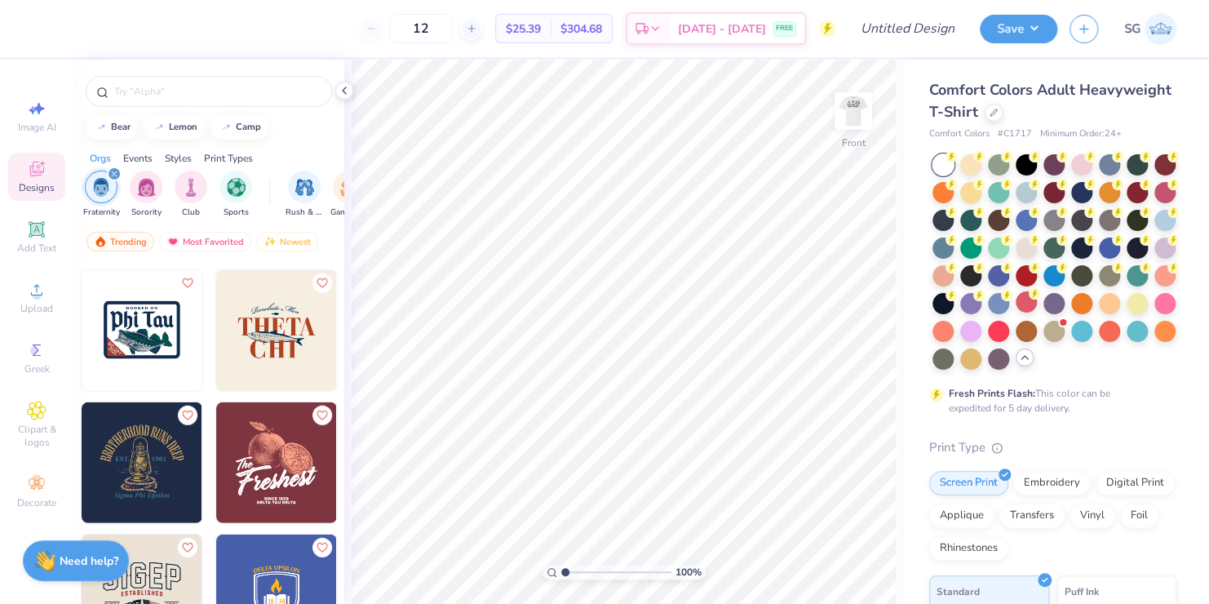
scroll to position [2254, 0]
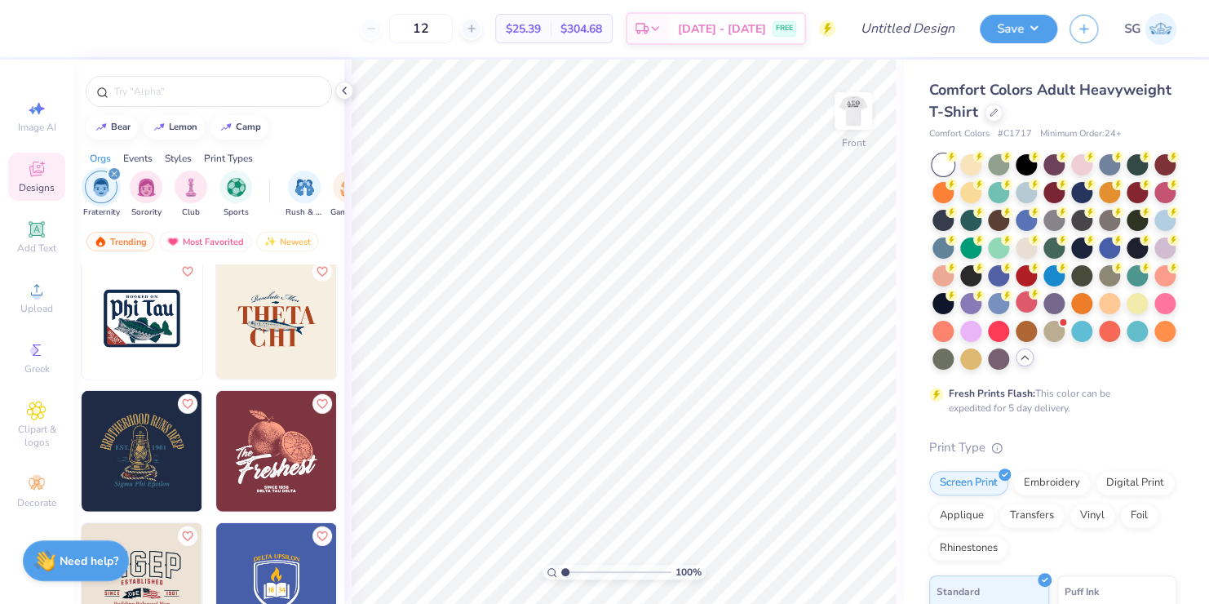
click at [128, 440] on img at bounding box center [142, 451] width 121 height 121
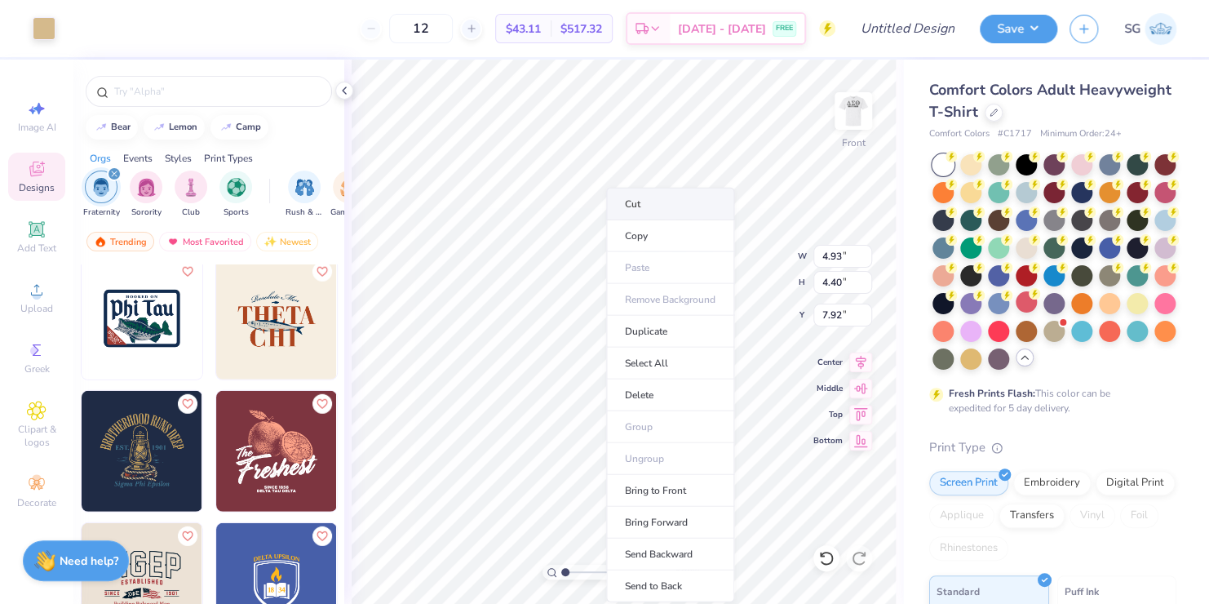
click at [627, 206] on li "Cut" at bounding box center [670, 204] width 128 height 33
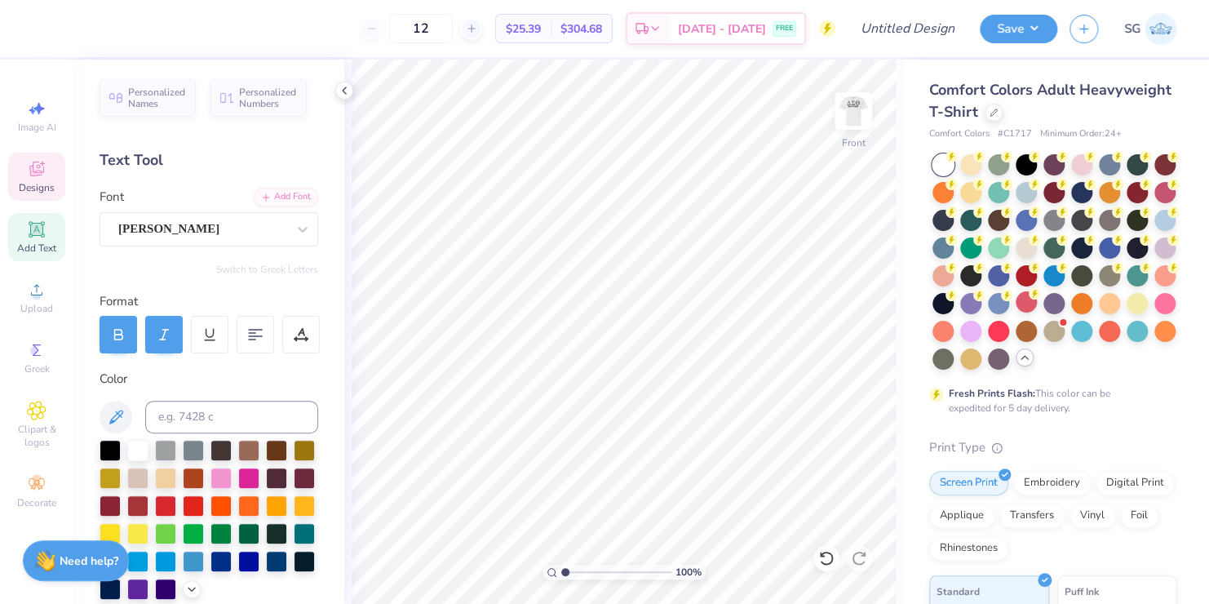
click at [21, 192] on span "Designs" at bounding box center [37, 187] width 36 height 13
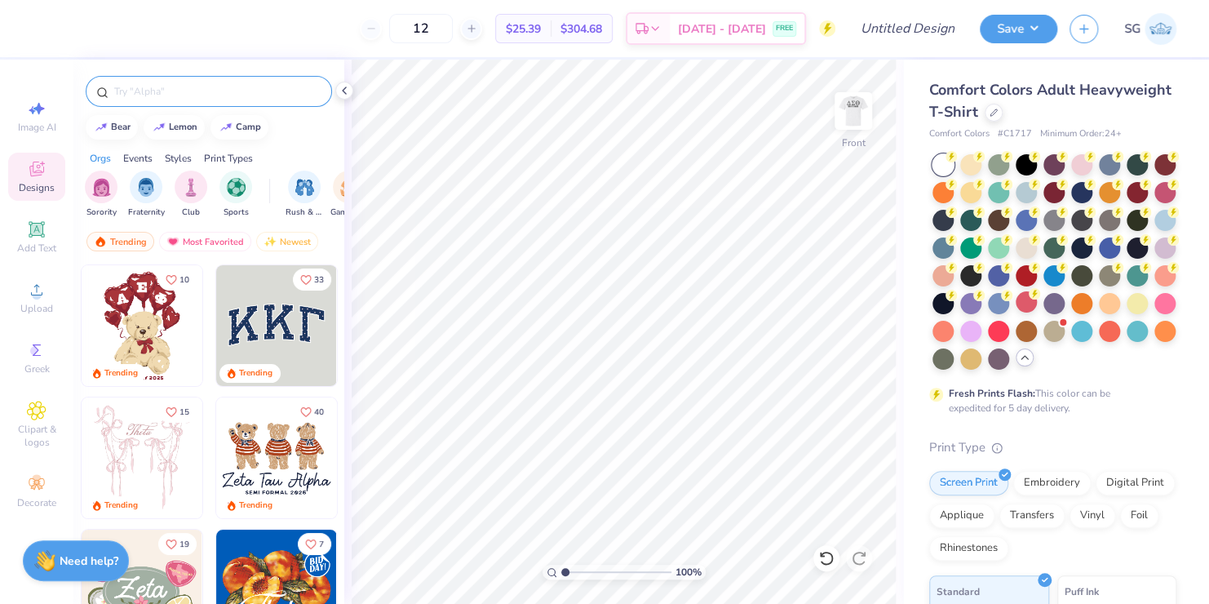
click at [125, 86] on input "text" at bounding box center [217, 91] width 209 height 16
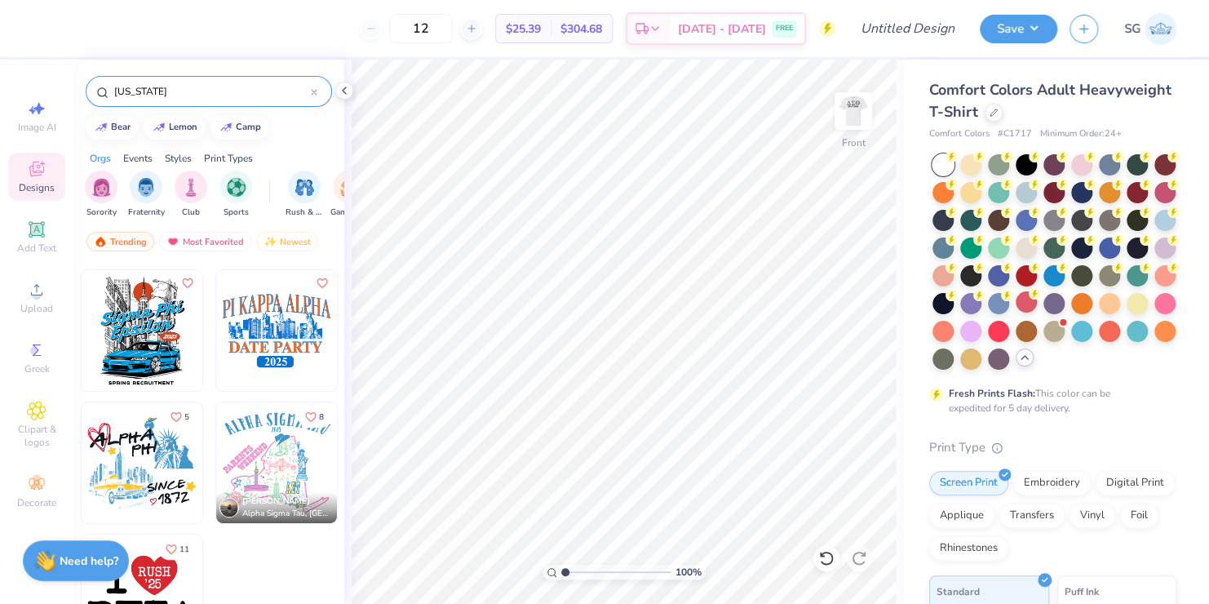
scroll to position [0, 0]
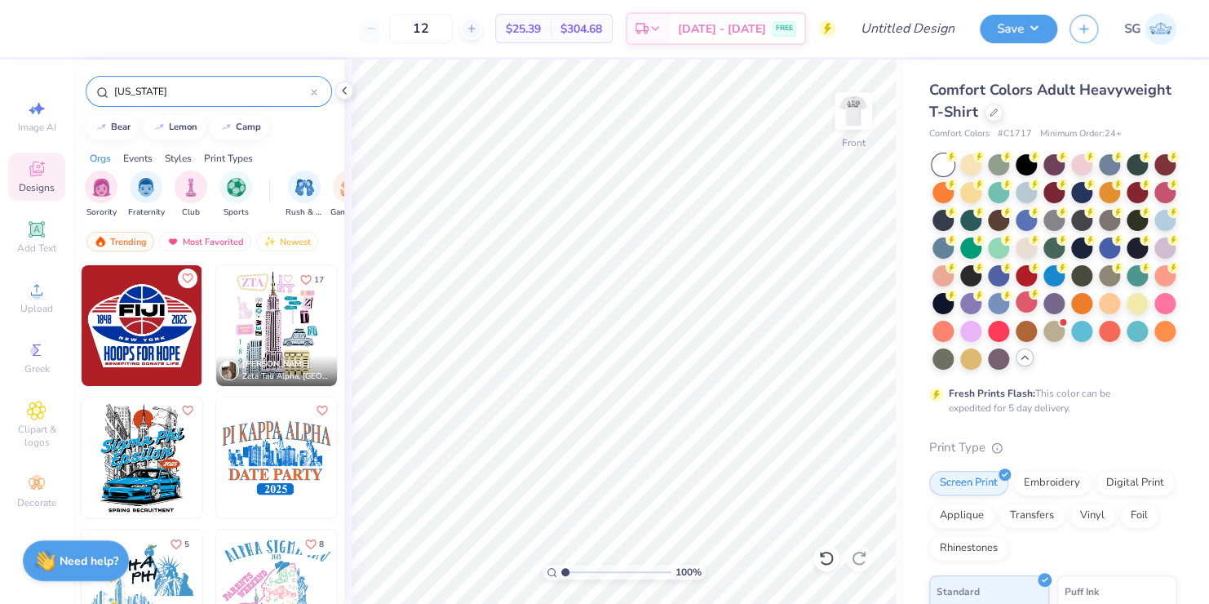
type input "[US_STATE]"
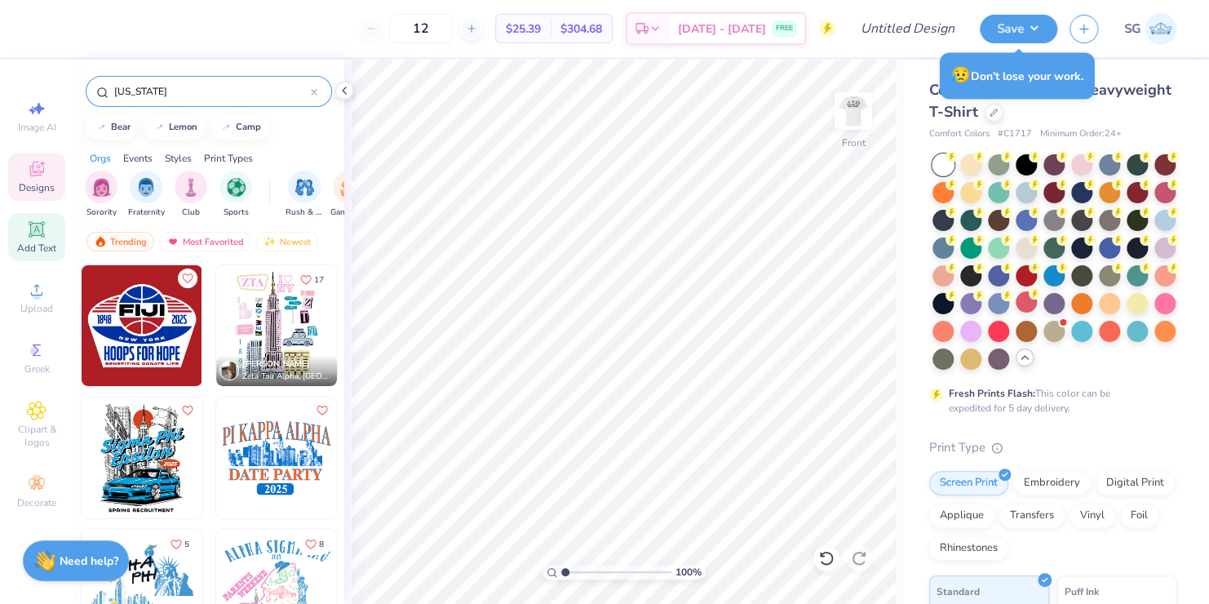
click at [33, 225] on icon at bounding box center [36, 229] width 12 height 12
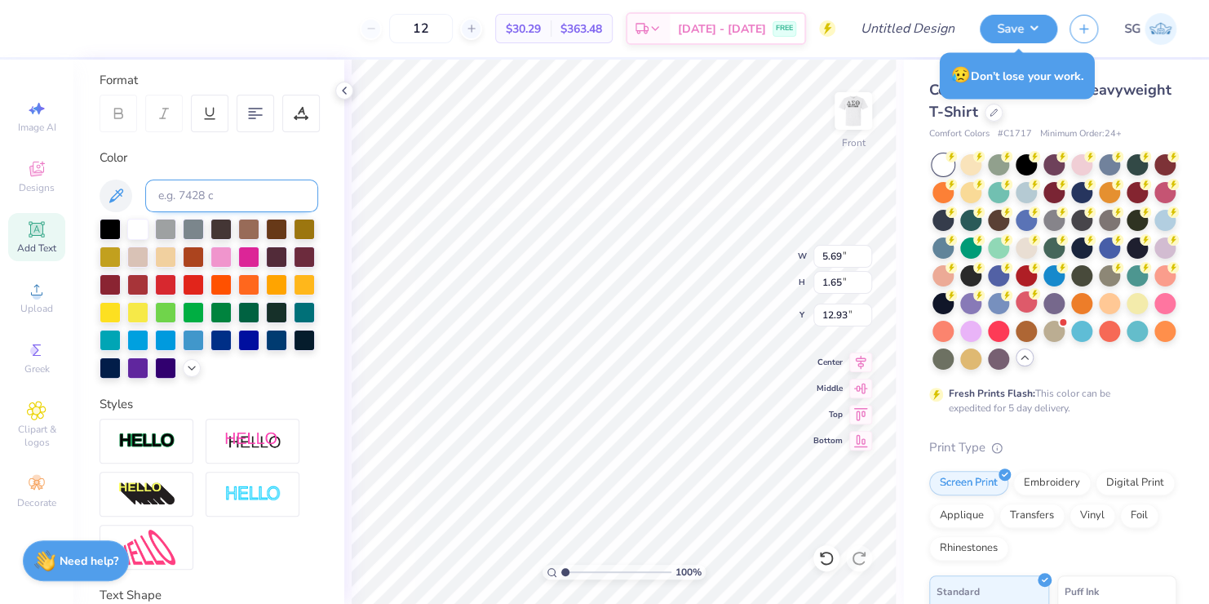
scroll to position [372, 0]
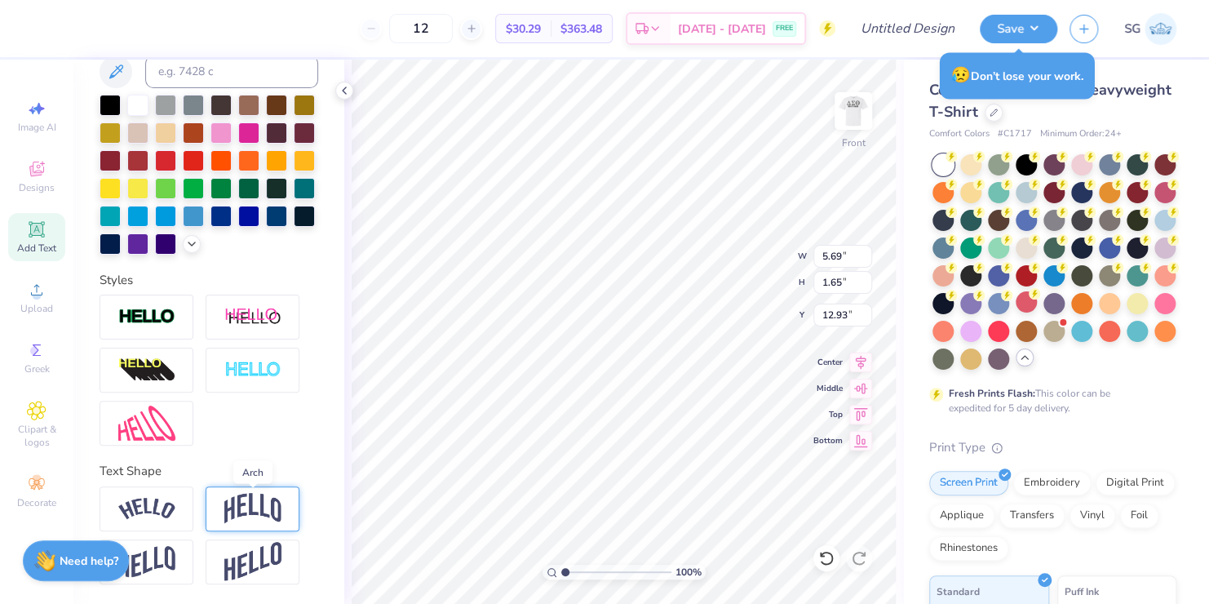
click at [257, 503] on img at bounding box center [252, 508] width 57 height 31
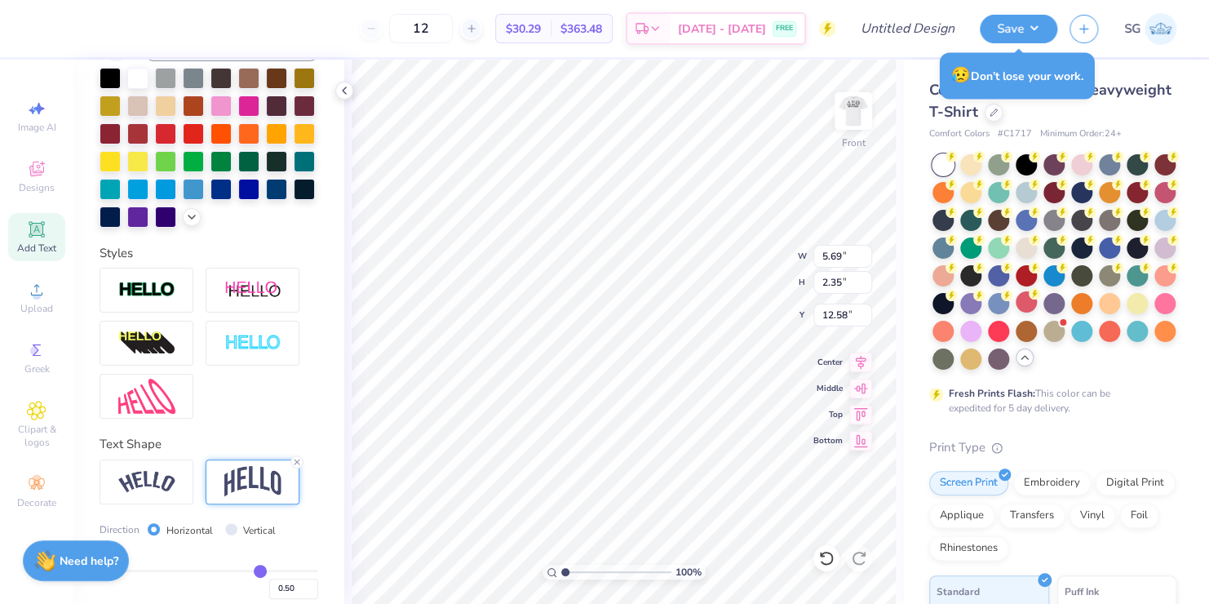
type input "2.35"
type input "12.58"
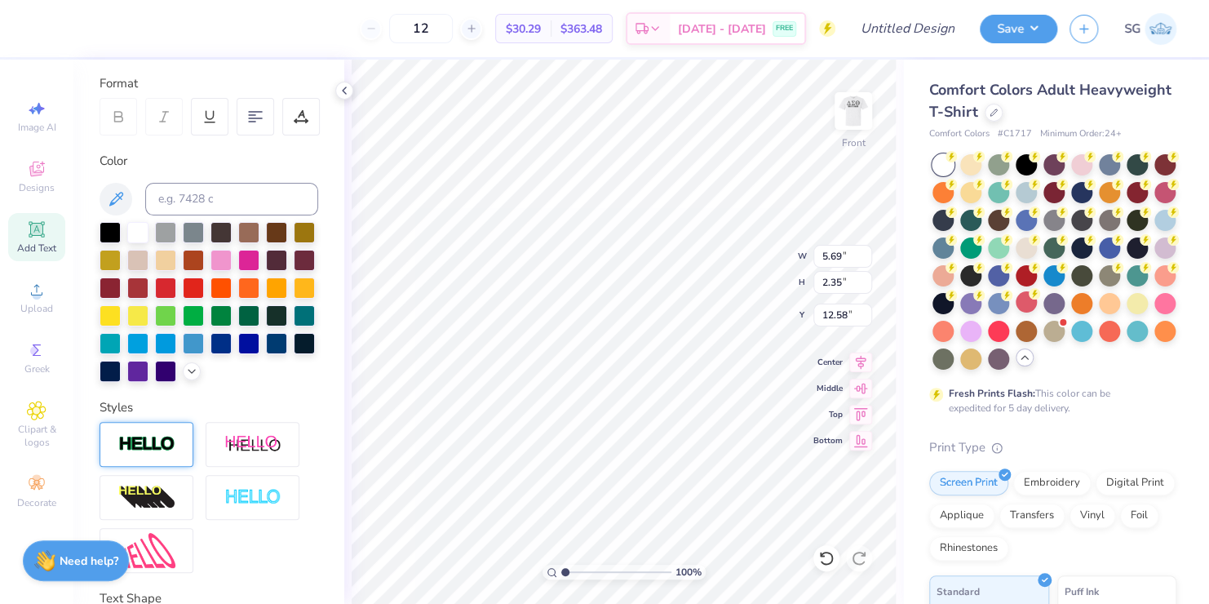
scroll to position [0, 0]
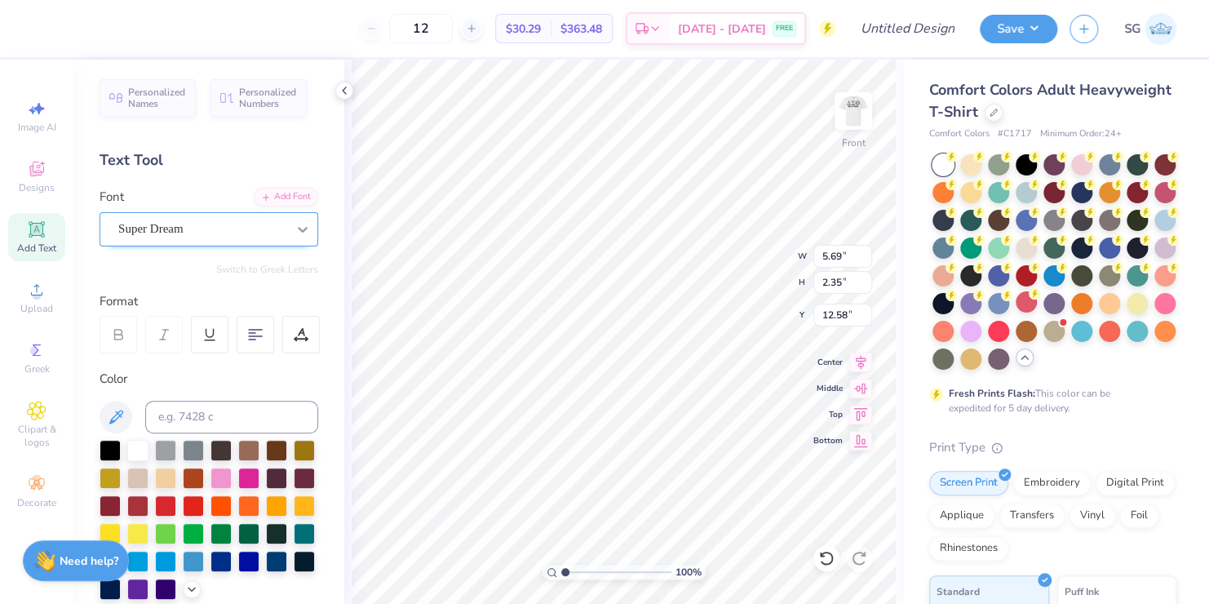
click at [295, 225] on icon at bounding box center [303, 229] width 16 height 16
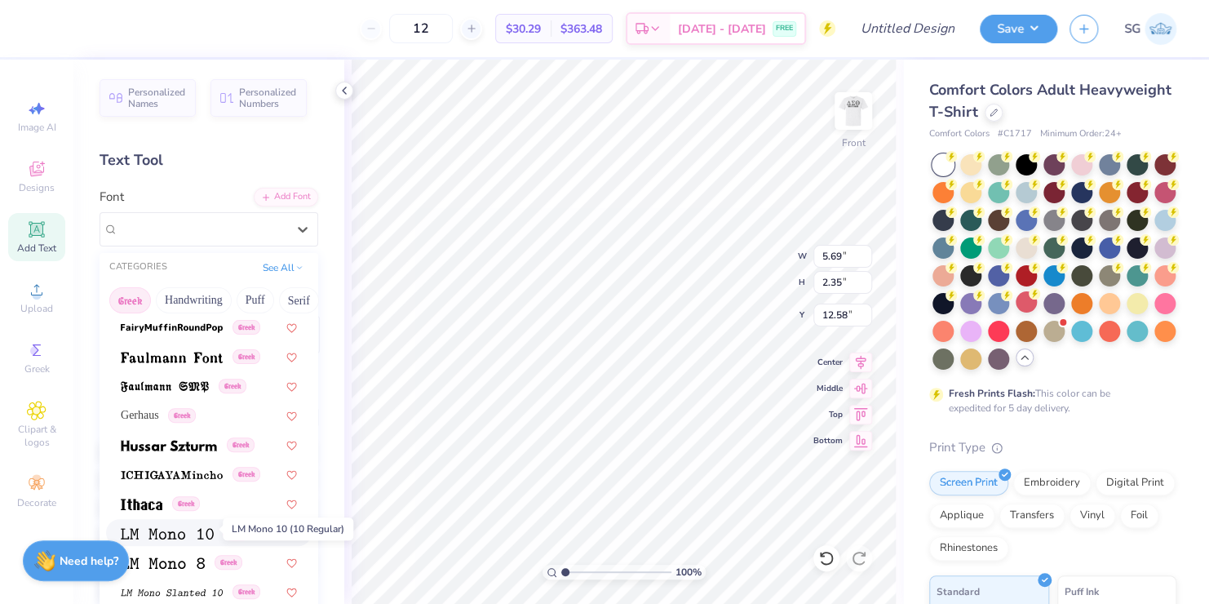
scroll to position [525, 0]
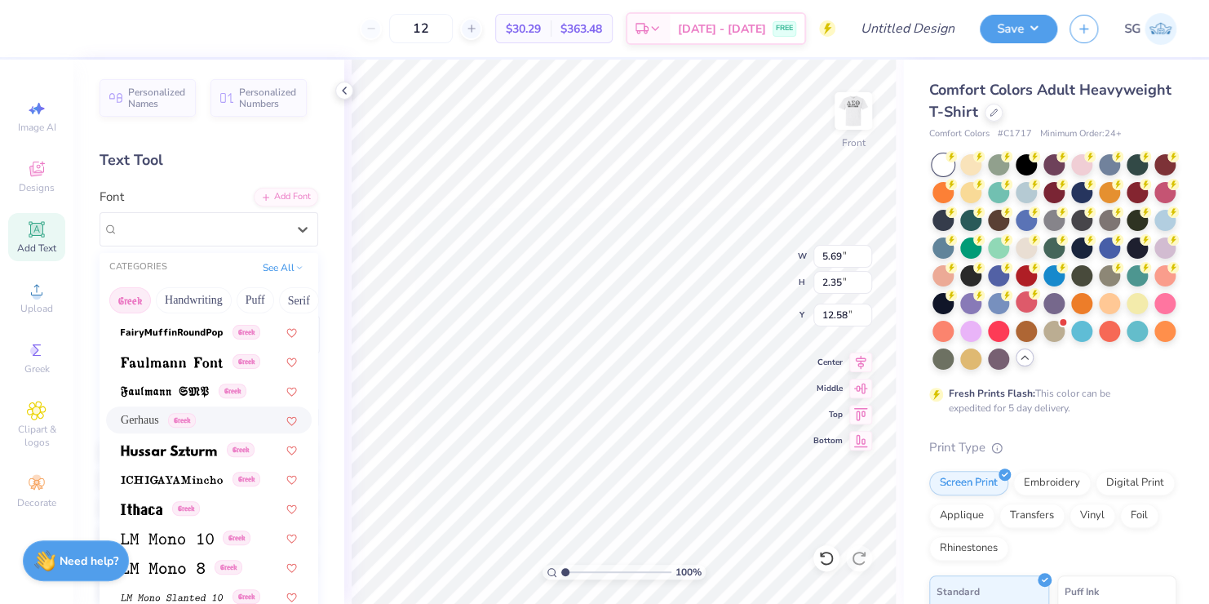
click at [150, 416] on span "Gerhaus" at bounding box center [140, 419] width 38 height 17
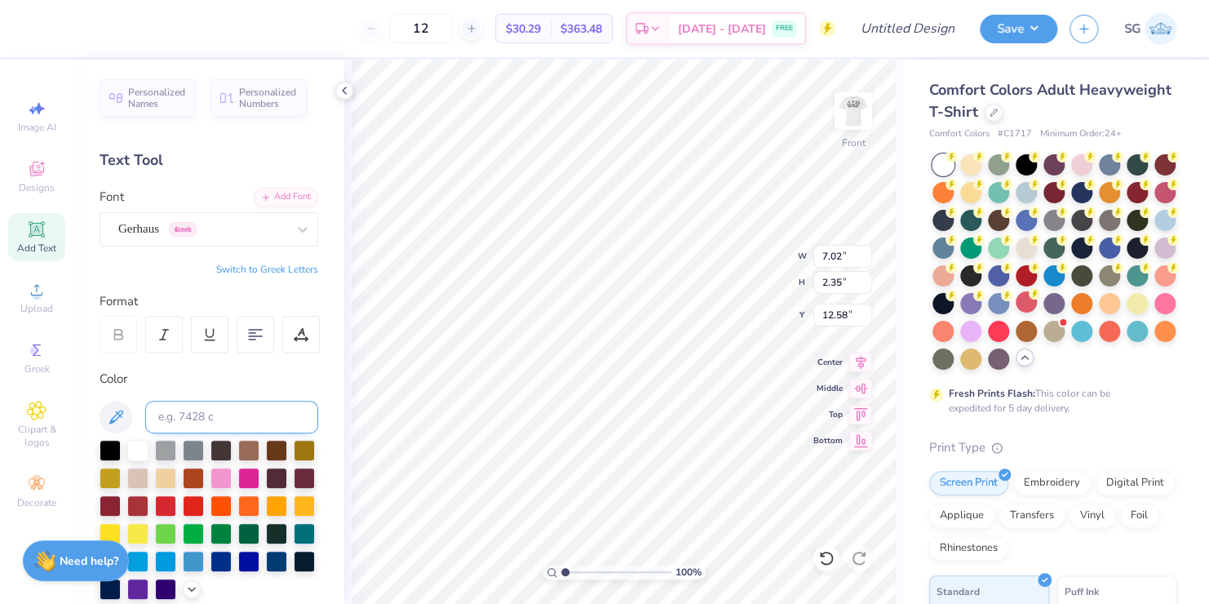
type input "7.02"
type input "2.53"
type input "12.48"
click at [266, 570] on div at bounding box center [276, 559] width 21 height 21
type input "4.93"
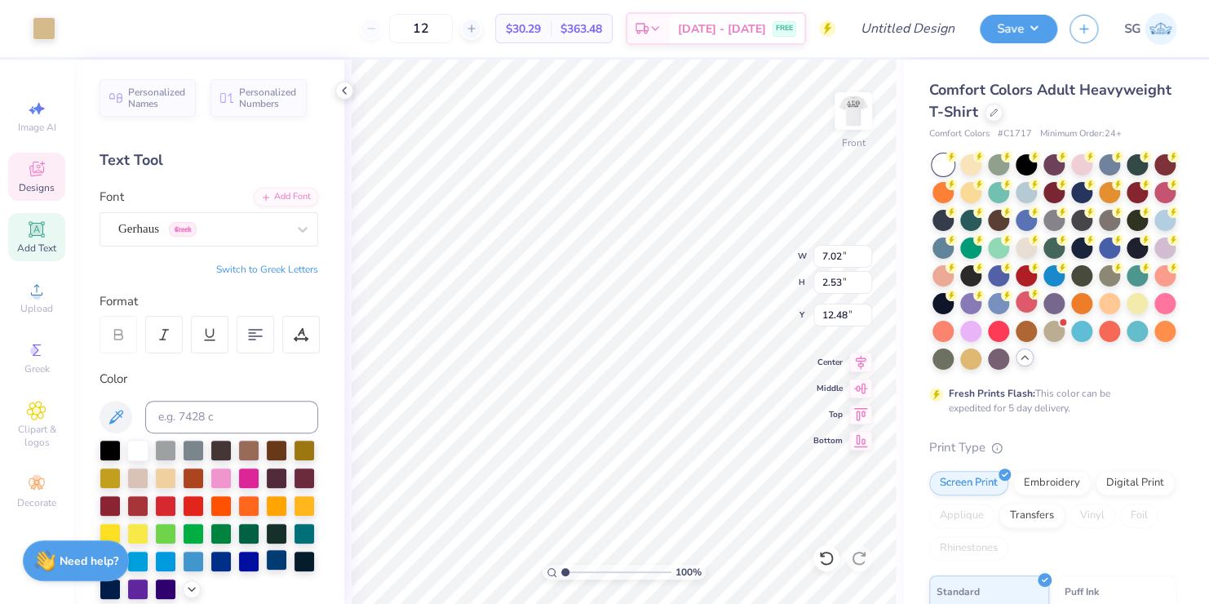
type input "4.40"
type input "8.63"
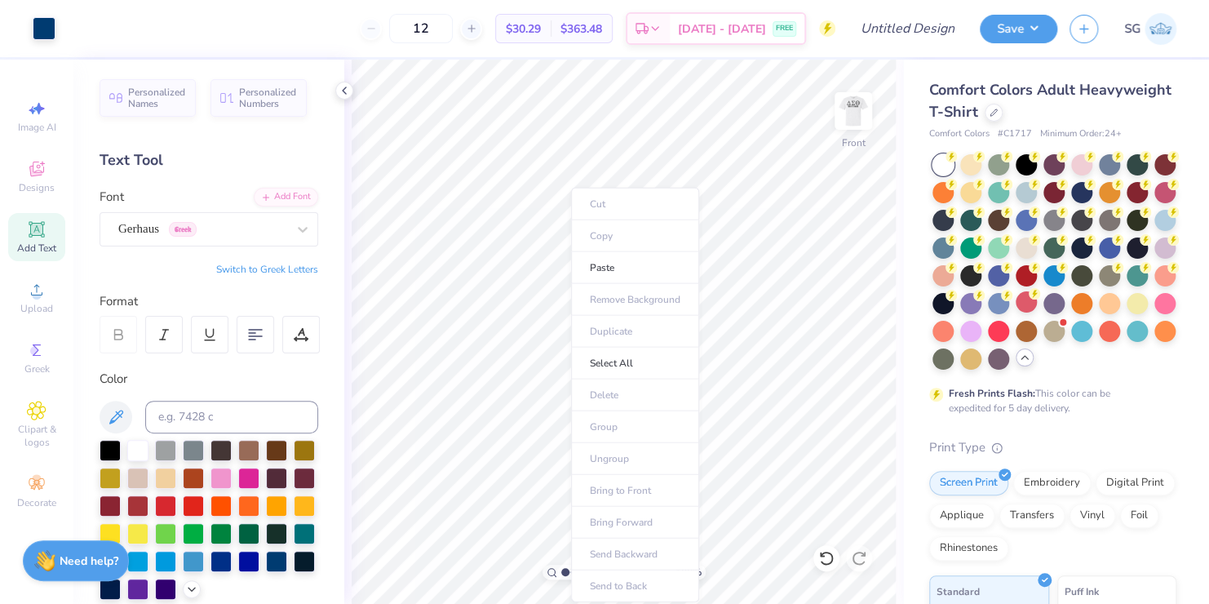
click at [601, 202] on ul "Cut Copy Paste Remove Background Duplicate Select All Delete Group Ungroup Brin…" at bounding box center [635, 395] width 128 height 415
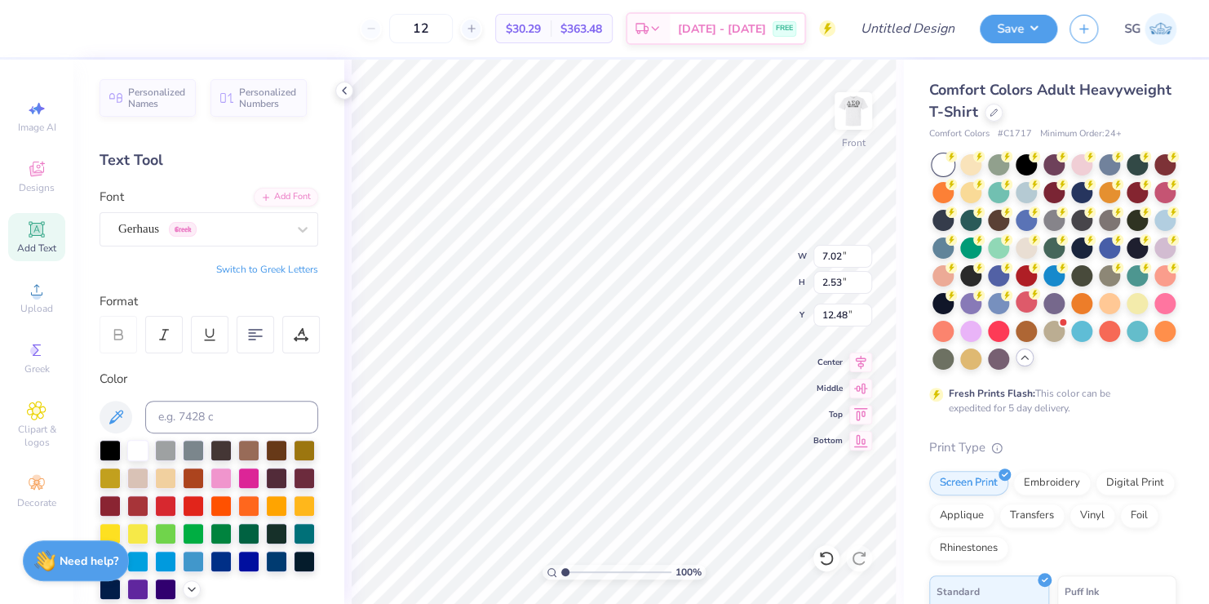
type input "8.59"
type input "3.10"
type textarea "T"
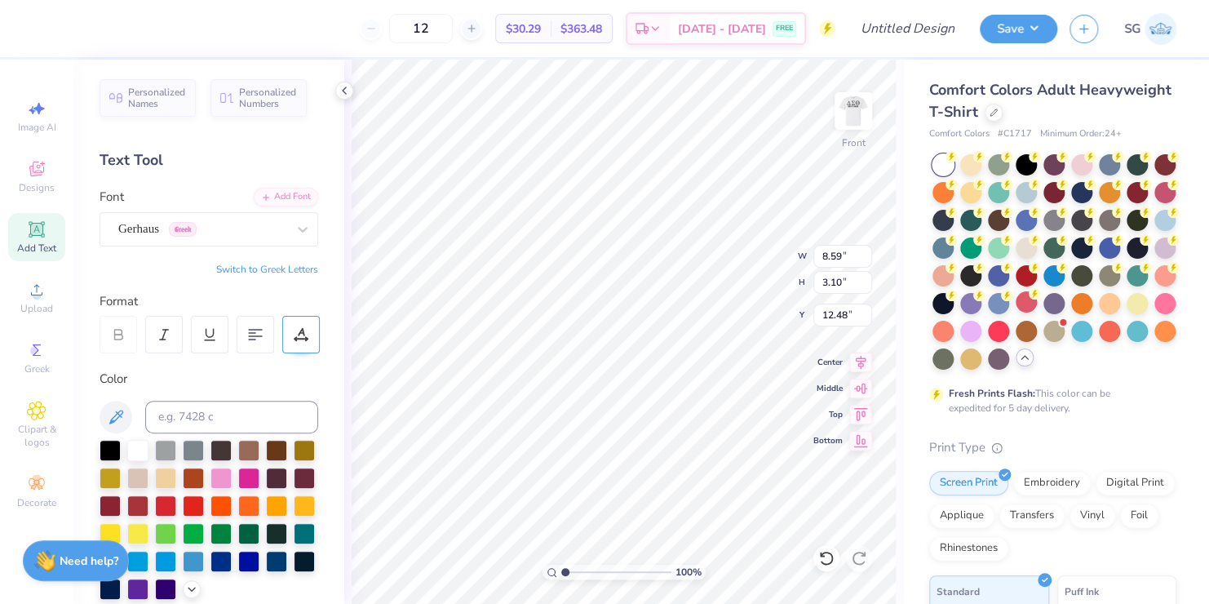
type textarea "DTS Charity Bash"
click at [298, 334] on icon at bounding box center [301, 332] width 7 height 8
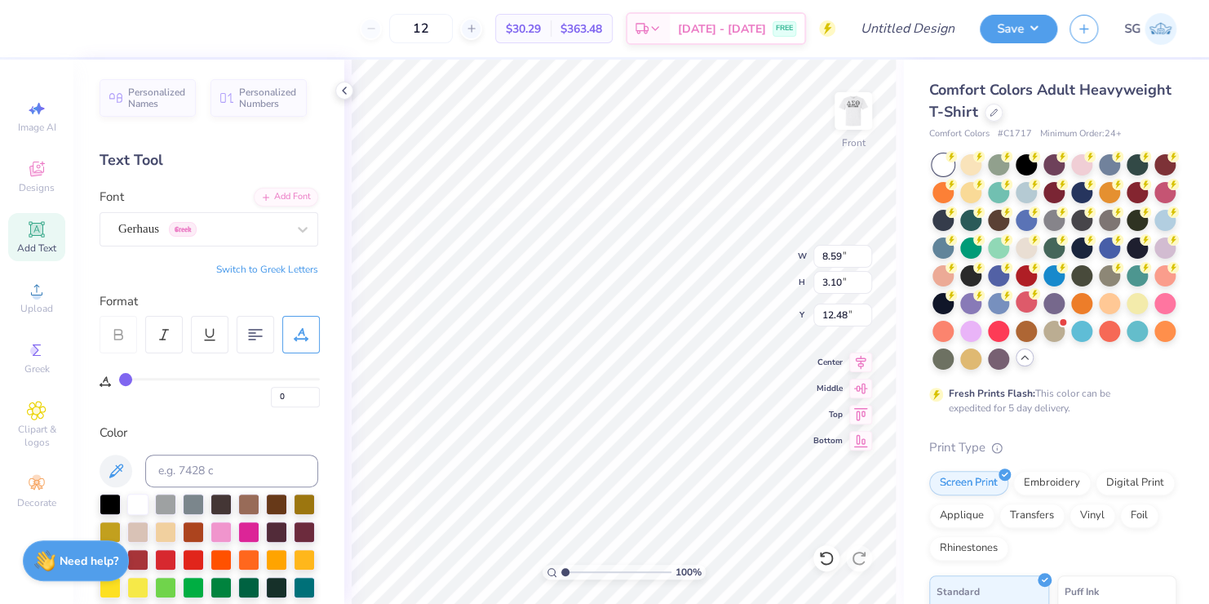
scroll to position [13, 5]
type input "12.74"
type input "3.66"
type input "3.00"
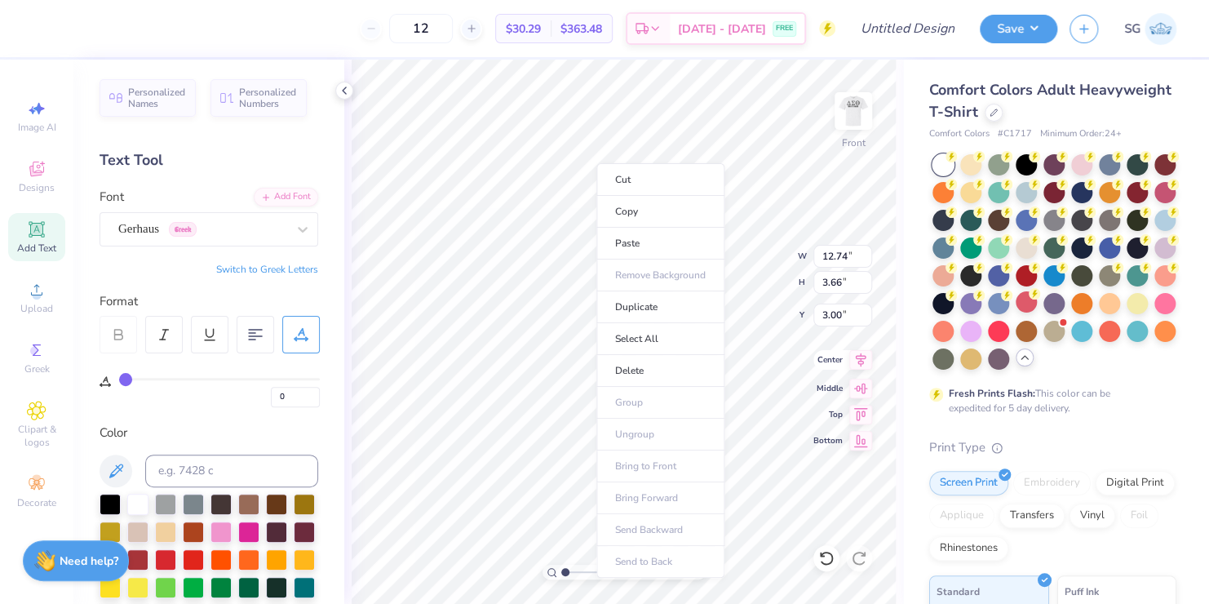
click at [863, 366] on icon at bounding box center [860, 360] width 23 height 20
click at [856, 354] on icon at bounding box center [860, 360] width 23 height 20
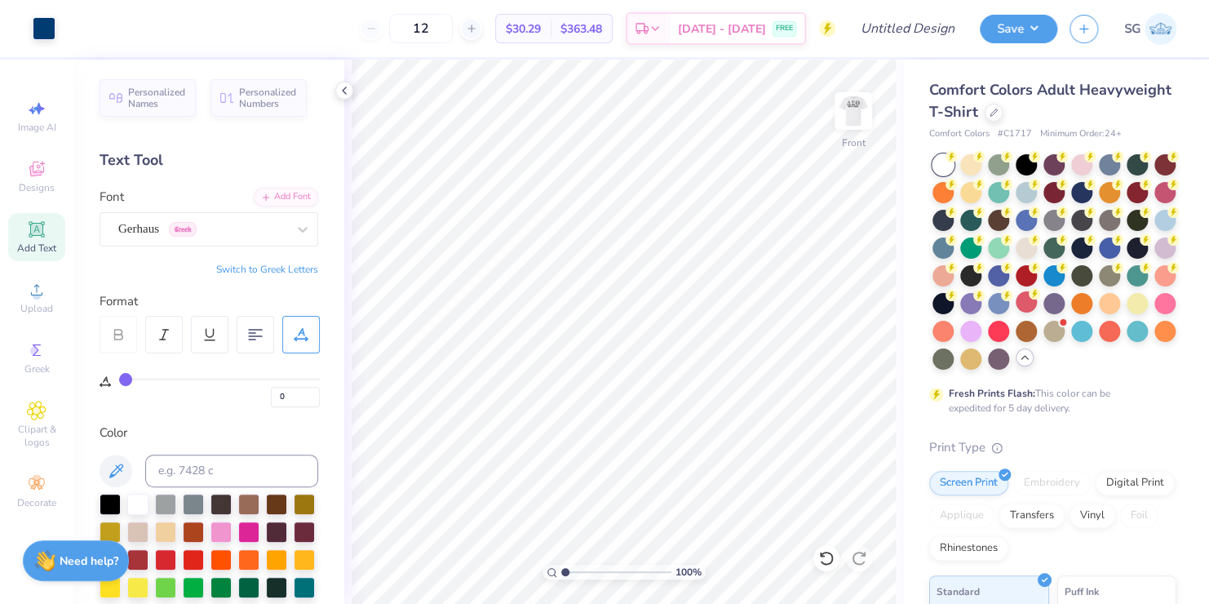
click at [36, 231] on icon at bounding box center [36, 229] width 12 height 12
click at [28, 242] on span "Add Text" at bounding box center [36, 248] width 39 height 13
type input "8.22"
type input "12.74"
type input "3.66"
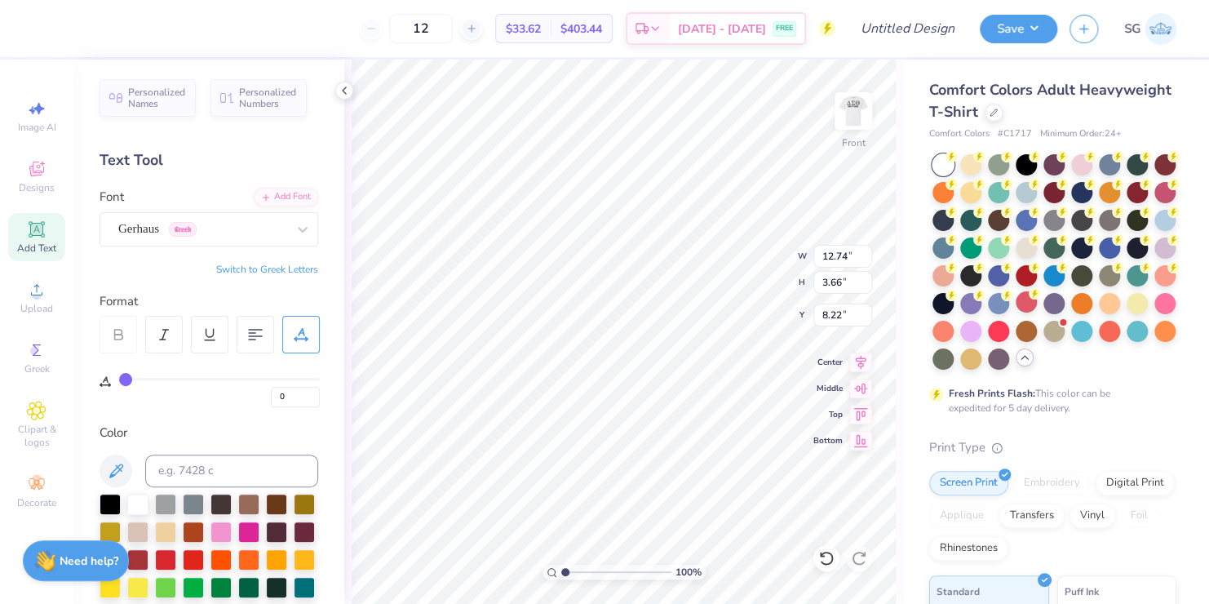
type input "3.00"
type input "5.69"
type input "1.65"
type input "5.02"
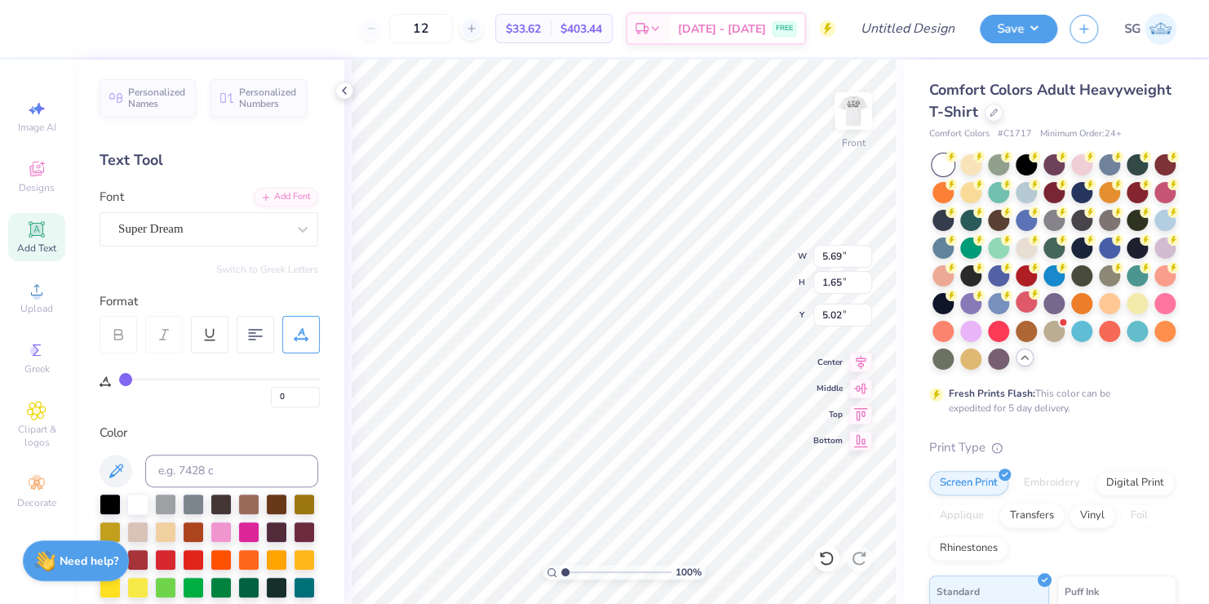
type textarea "T"
paste textarea "[DATE]"
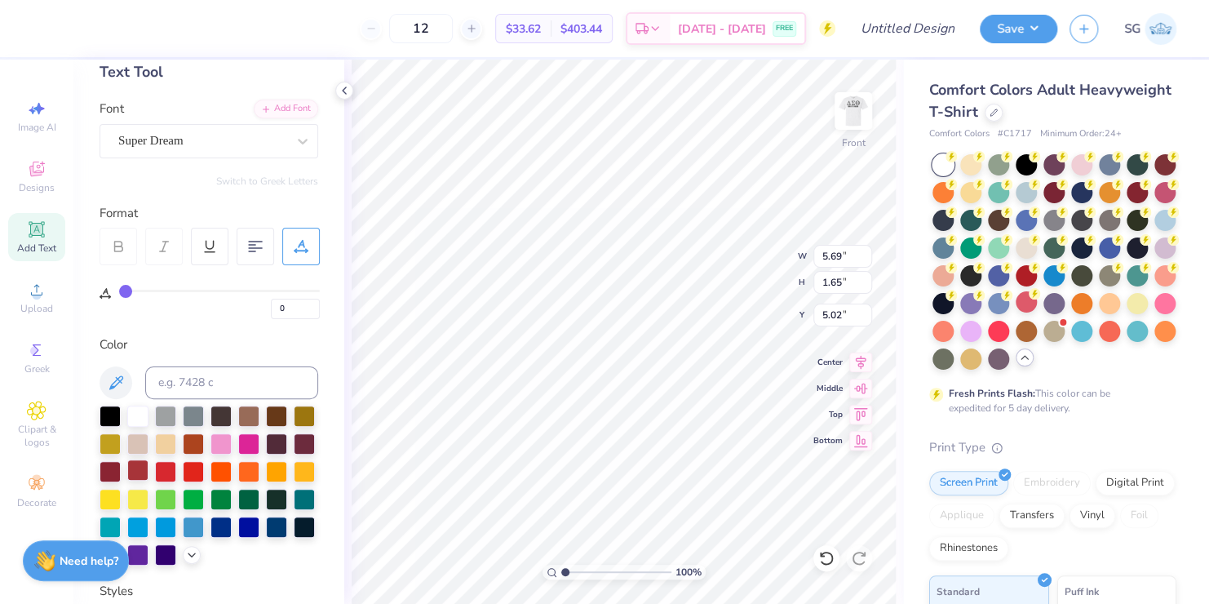
scroll to position [135, 0]
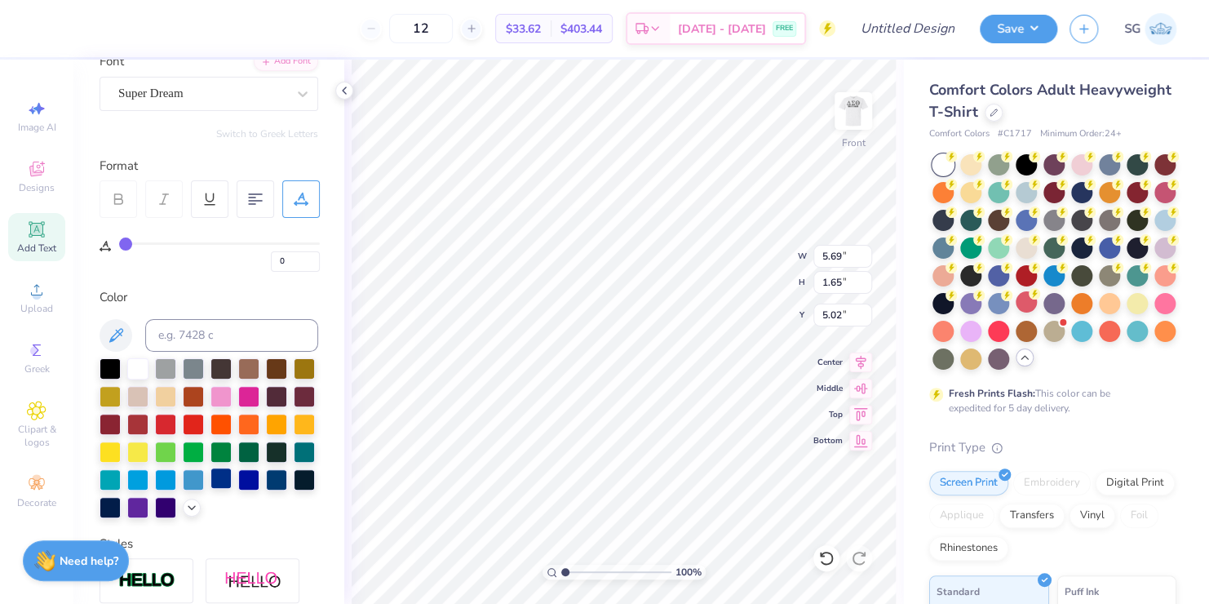
type textarea "[DATE]"
click at [211, 489] on div at bounding box center [221, 478] width 21 height 21
click at [266, 489] on div at bounding box center [276, 478] width 21 height 21
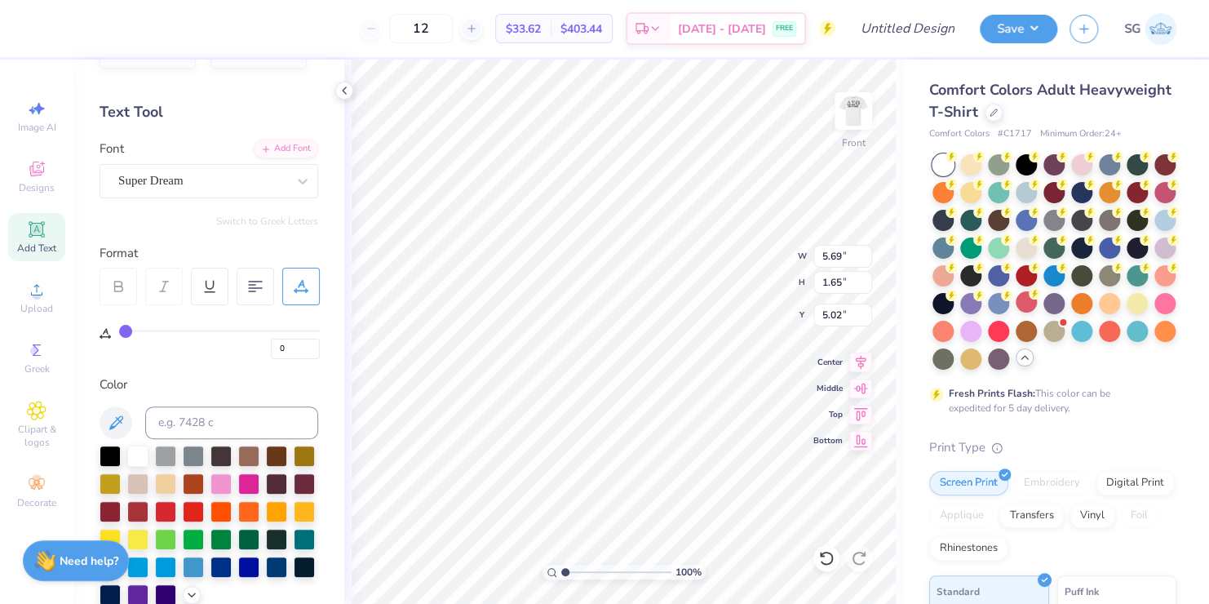
scroll to position [41, 0]
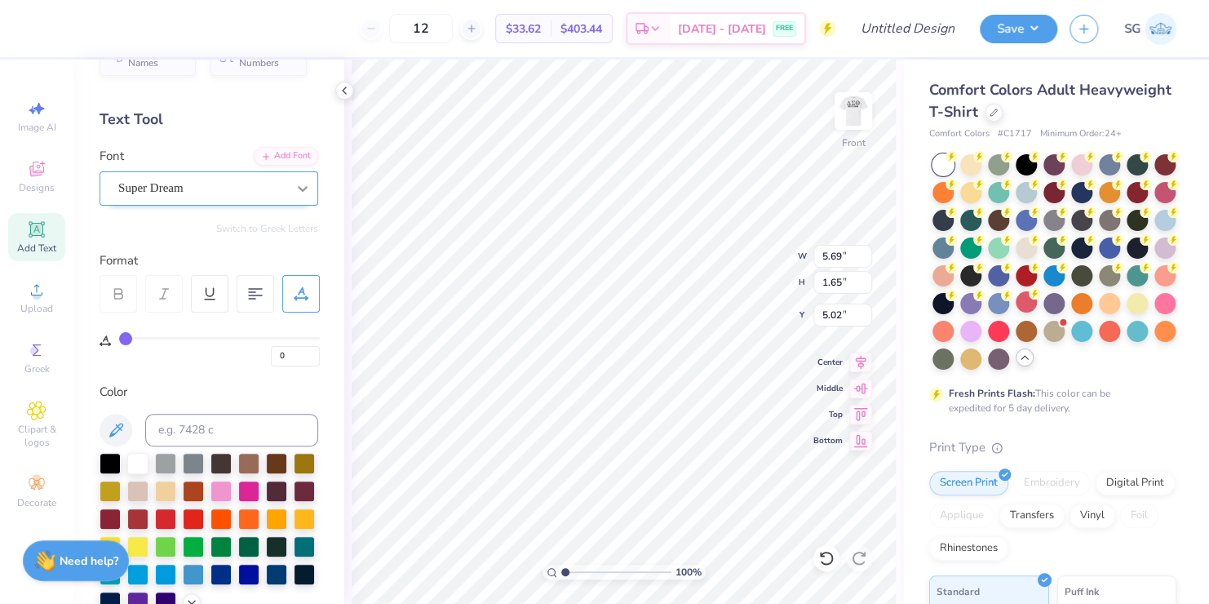
click at [295, 183] on icon at bounding box center [303, 188] width 16 height 16
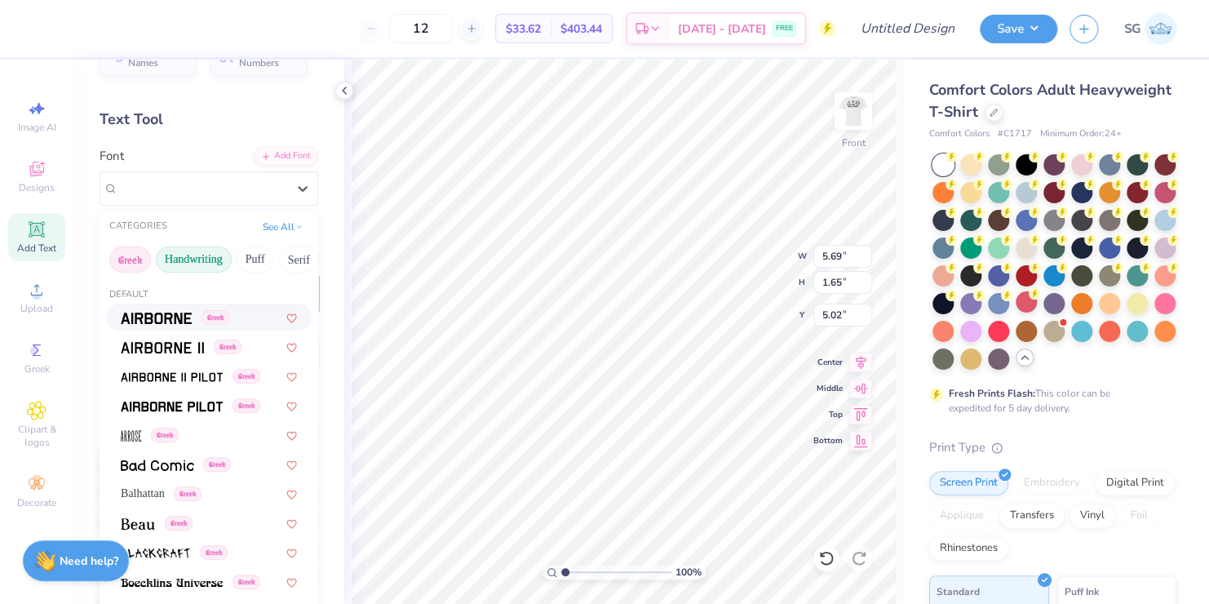
click at [184, 258] on button "Handwriting" at bounding box center [194, 259] width 76 height 26
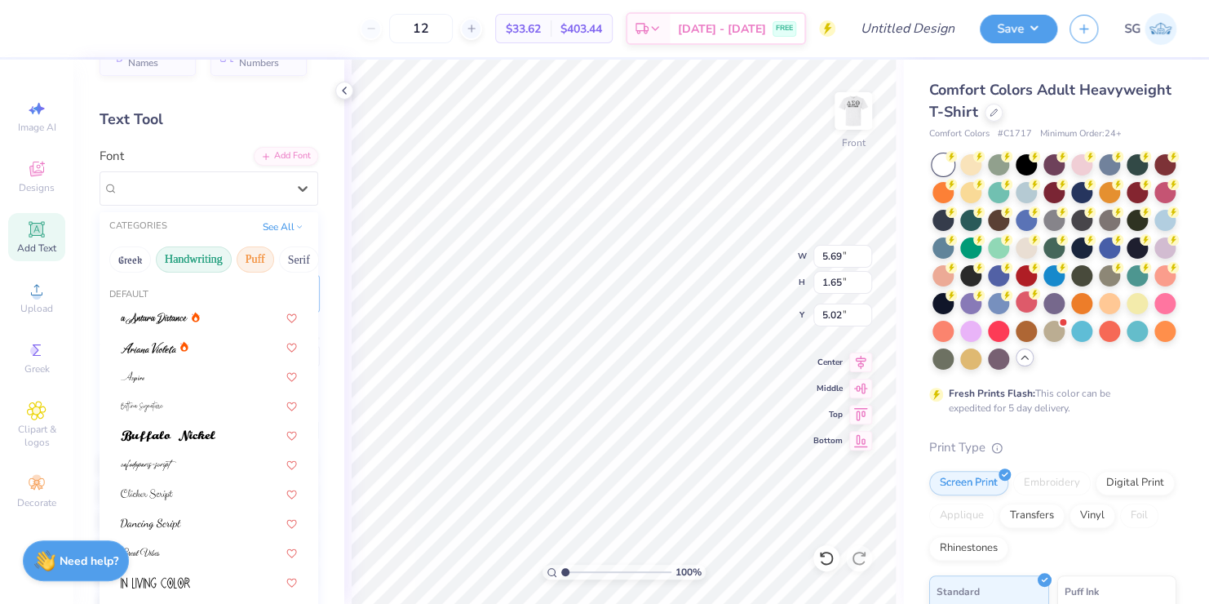
click at [256, 258] on button "Puff" at bounding box center [256, 259] width 38 height 26
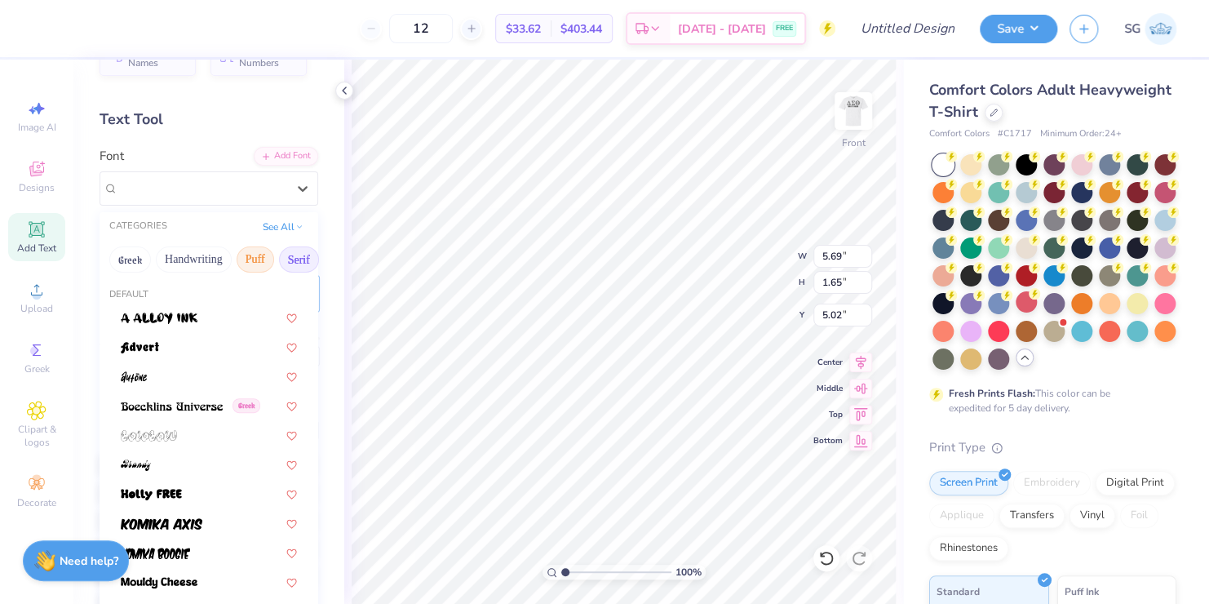
click at [296, 262] on button "Serif" at bounding box center [299, 259] width 40 height 26
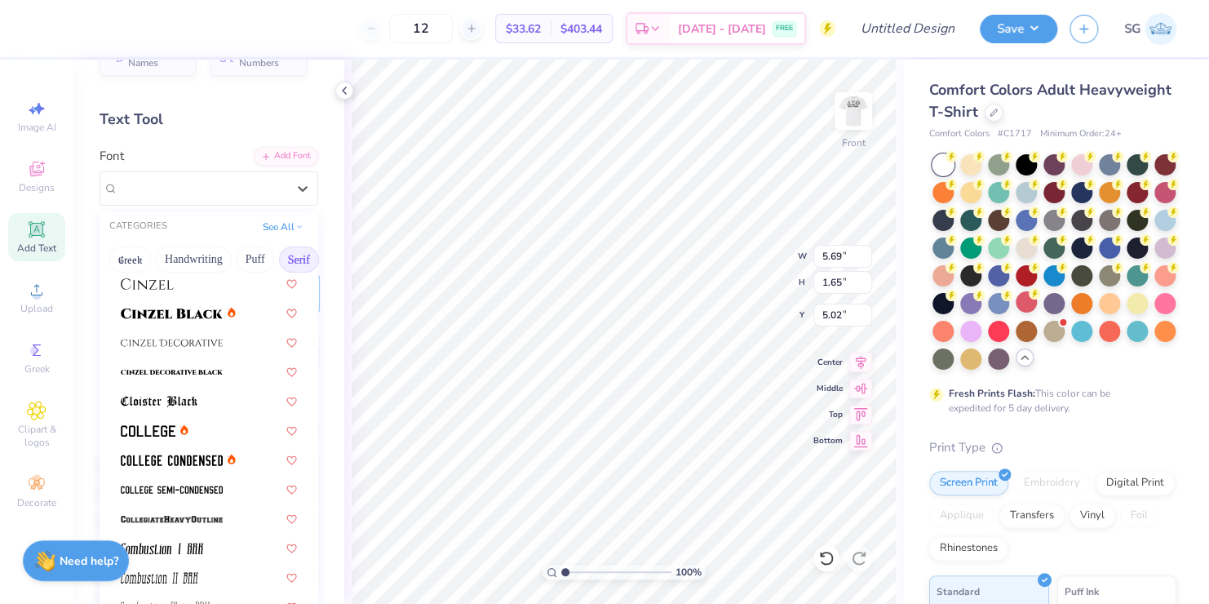
scroll to position [339, 0]
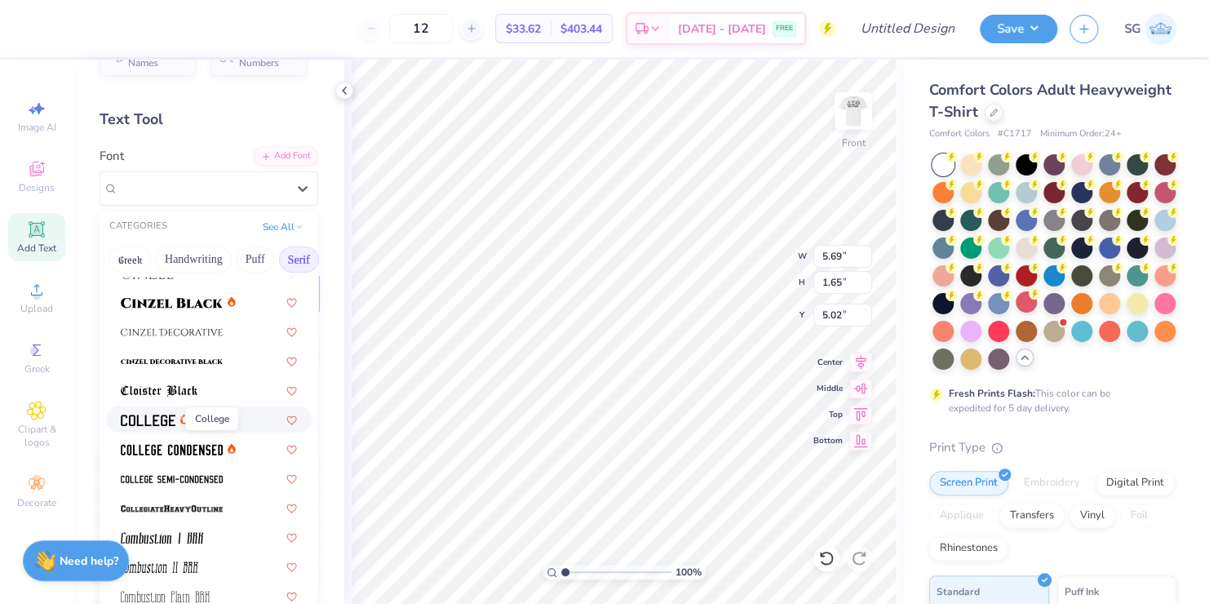
click at [140, 417] on img at bounding box center [148, 420] width 55 height 11
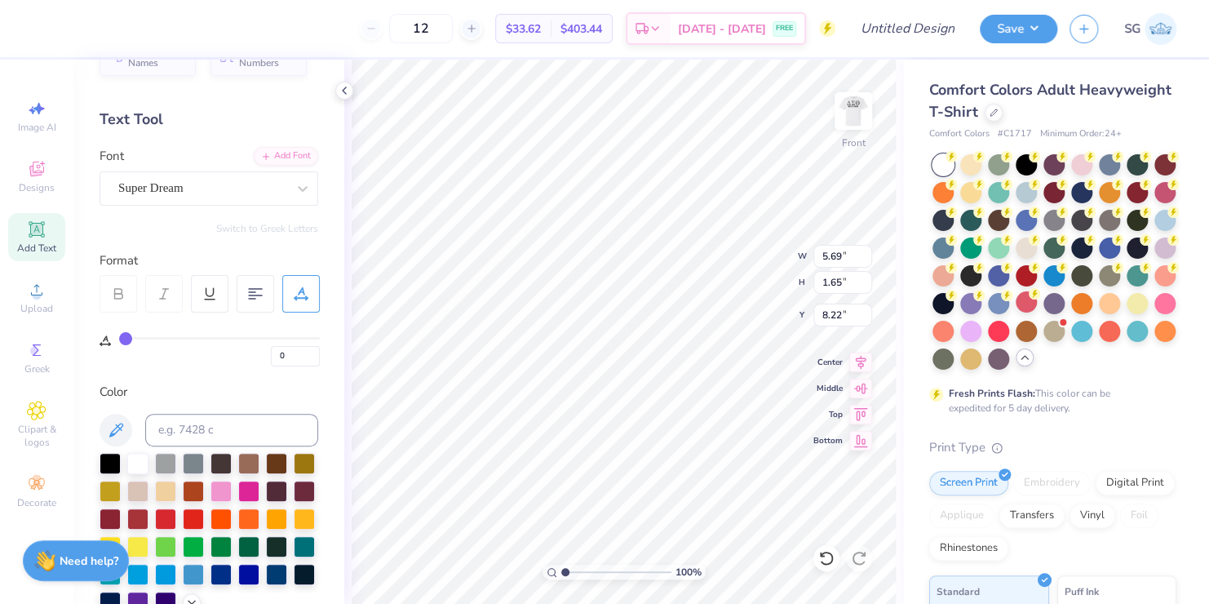
type input "5.69"
type input "1.65"
type input "10.15"
type input "12.74"
type input "3.66"
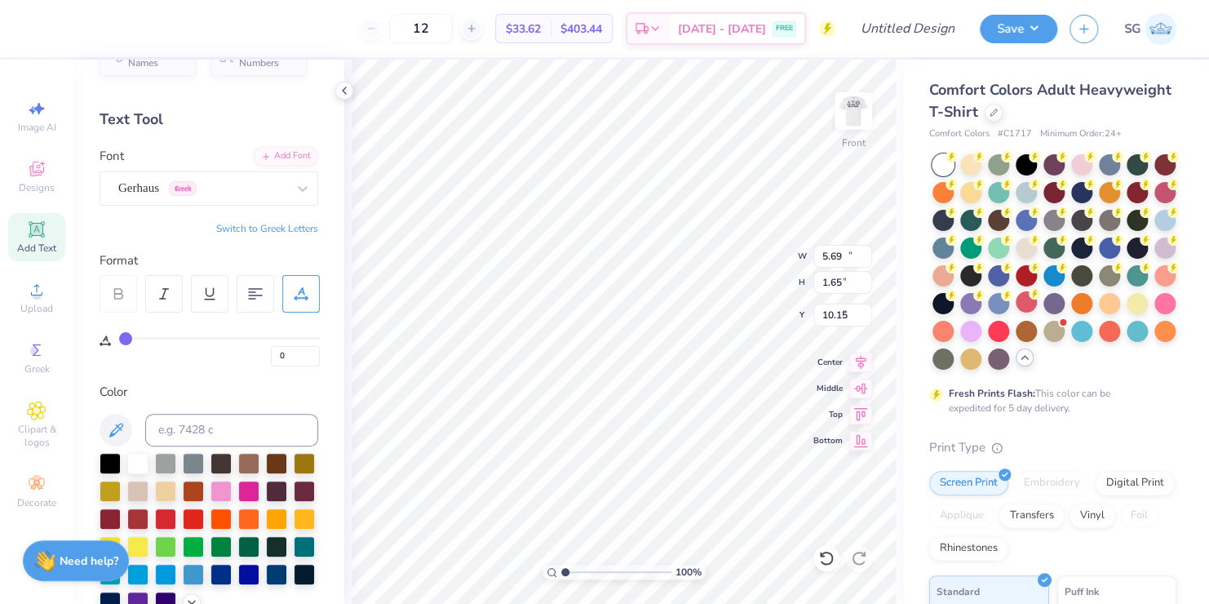
type input "3.00"
type input "11.13"
type input "1.61"
type input "6.66"
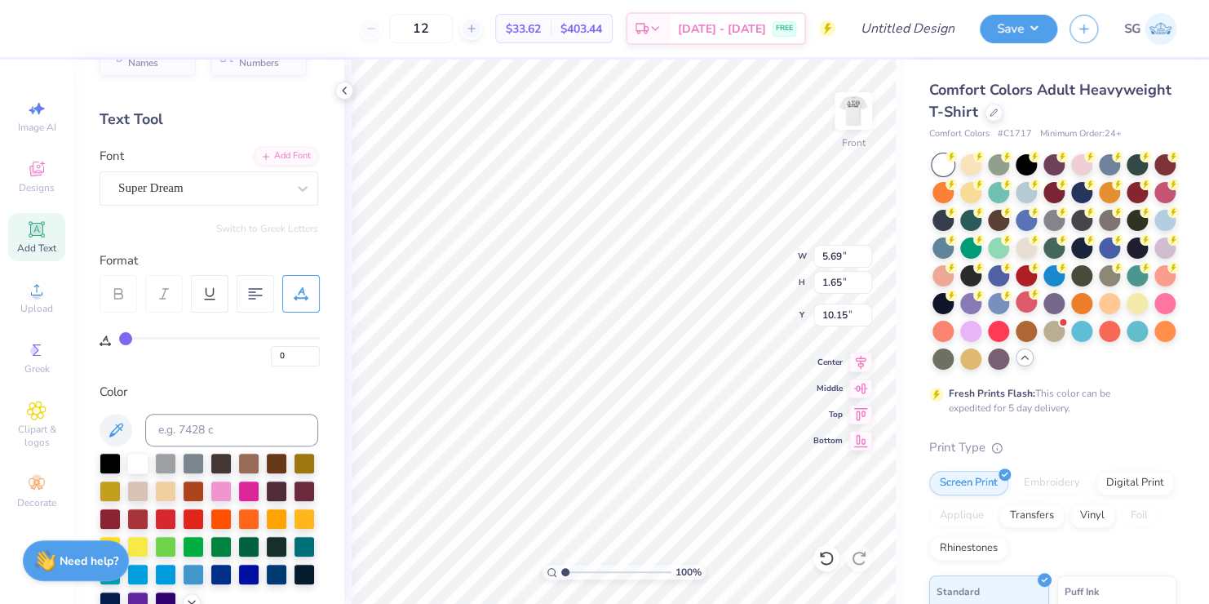
type textarea "T"
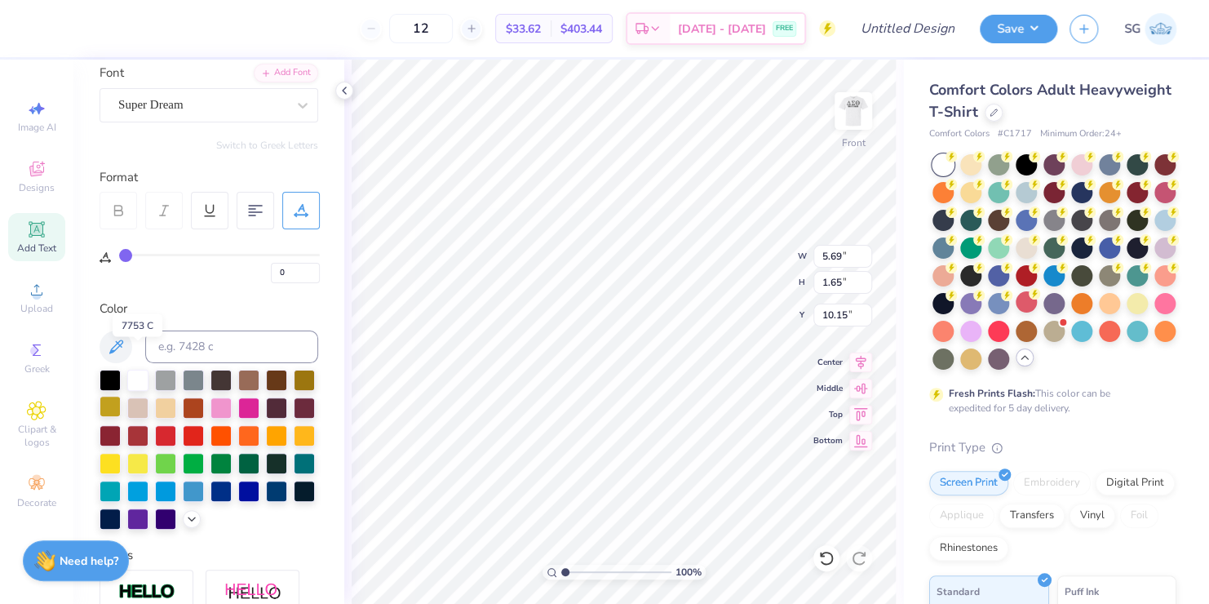
scroll to position [175, 0]
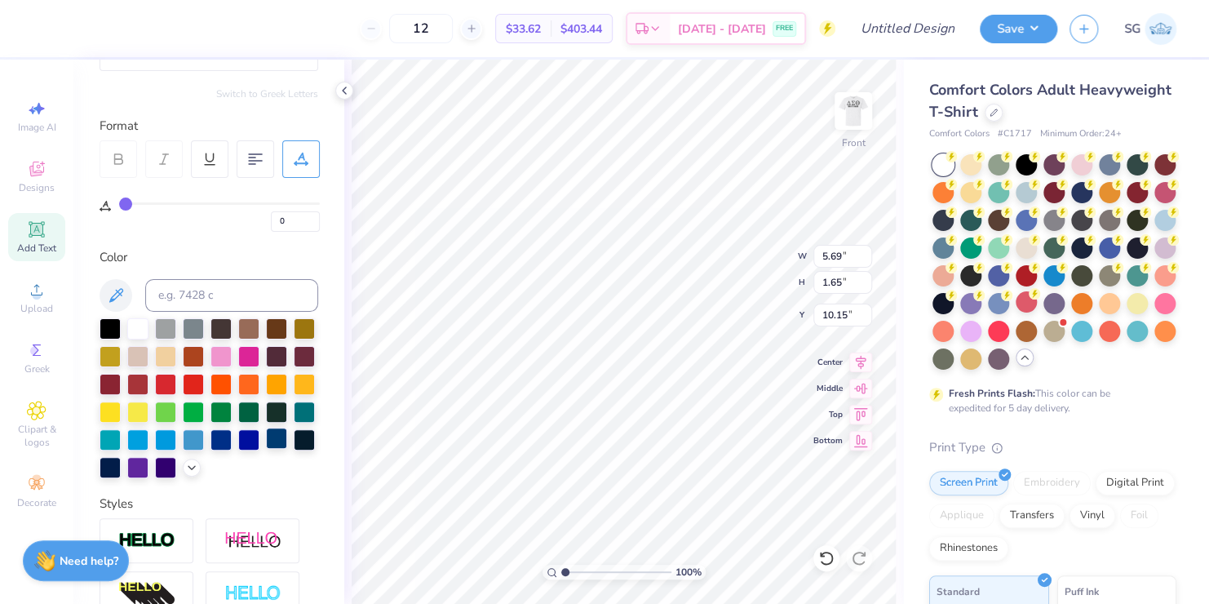
type textarea "[US_STATE]"
click at [266, 449] on div at bounding box center [276, 438] width 21 height 21
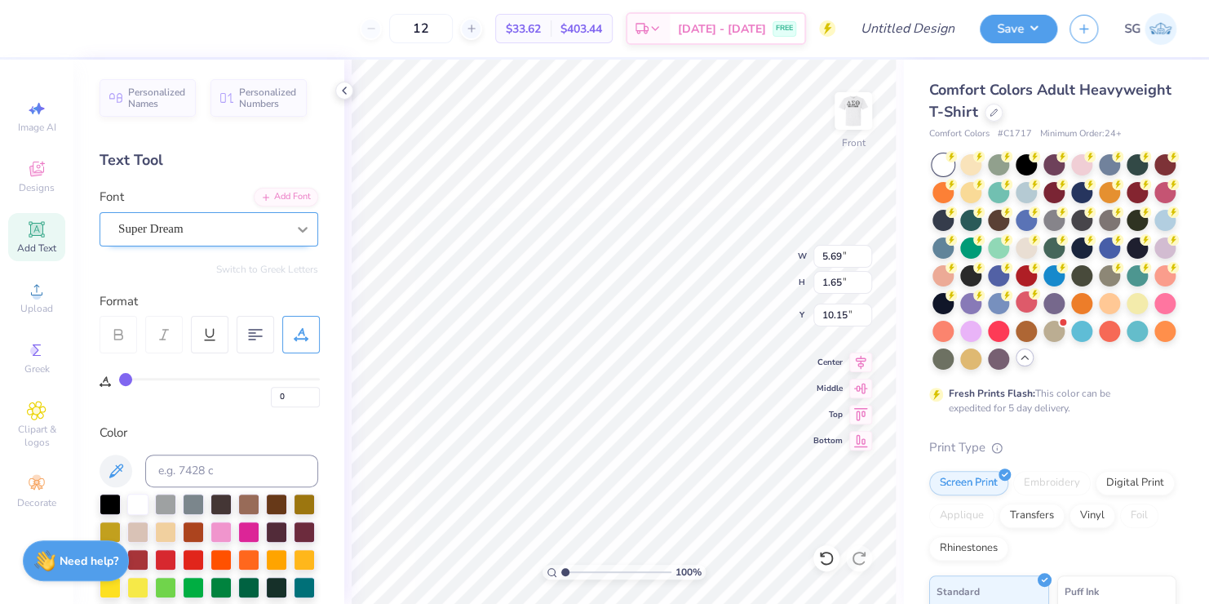
click at [295, 224] on icon at bounding box center [303, 229] width 16 height 16
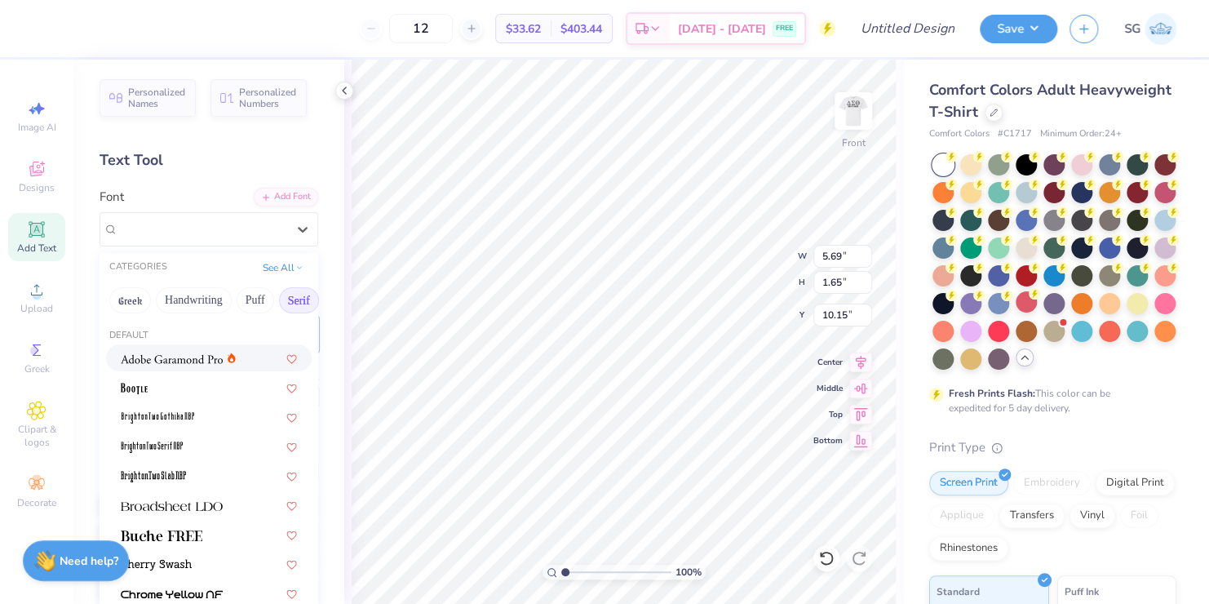
click at [293, 297] on button "Serif" at bounding box center [299, 300] width 40 height 26
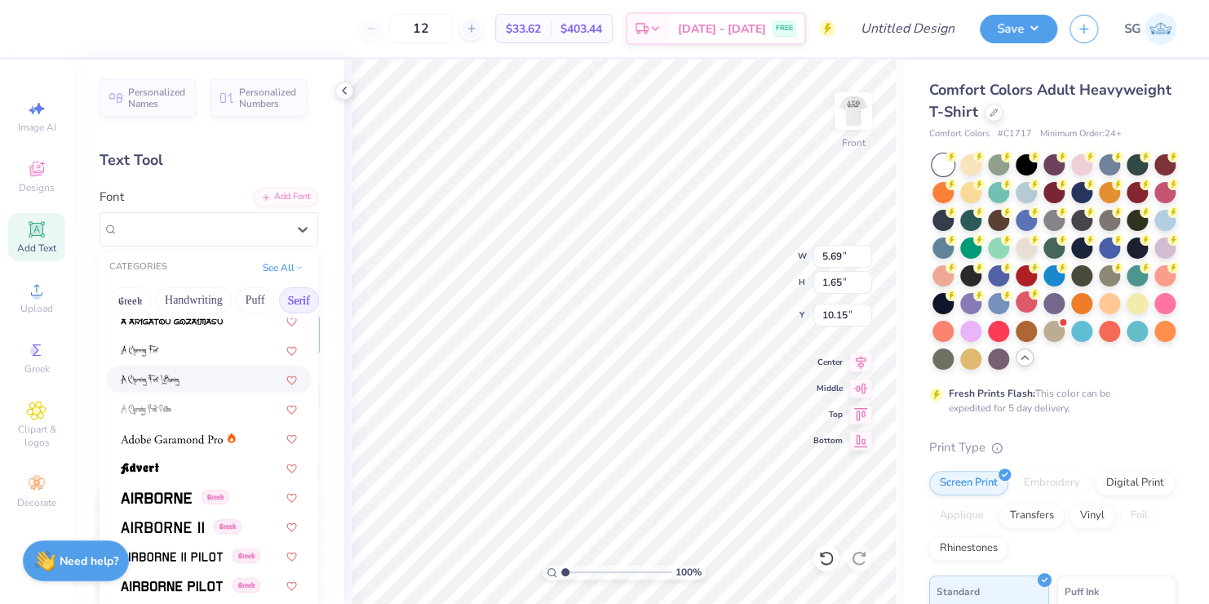
scroll to position [185, 0]
click at [291, 294] on button "Serif" at bounding box center [299, 300] width 40 height 26
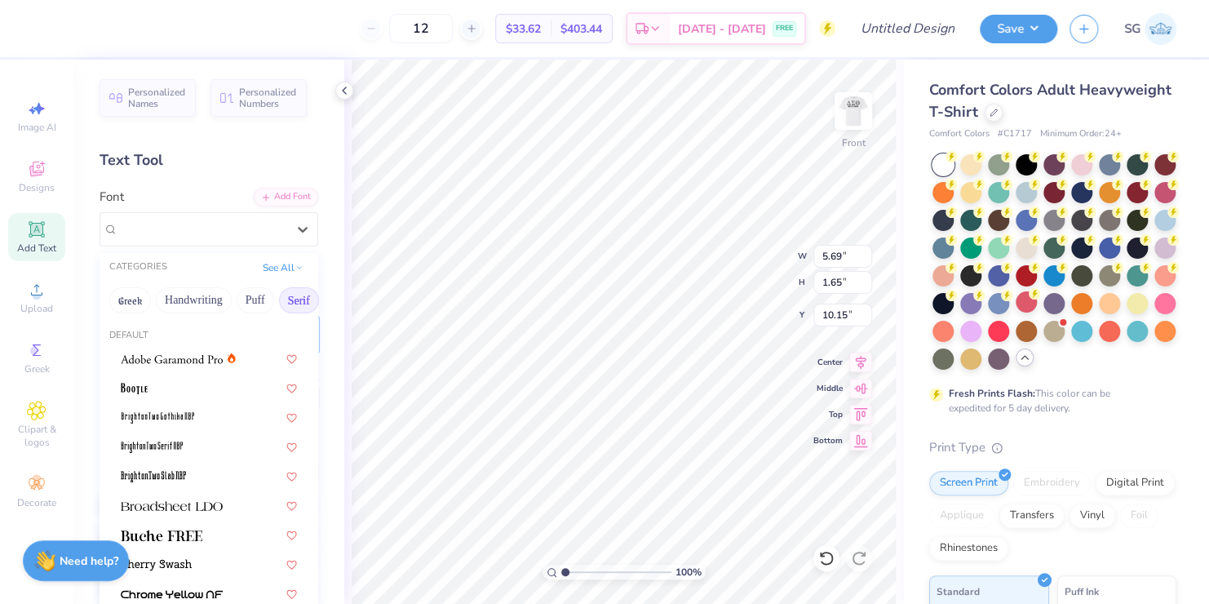
scroll to position [424, 0]
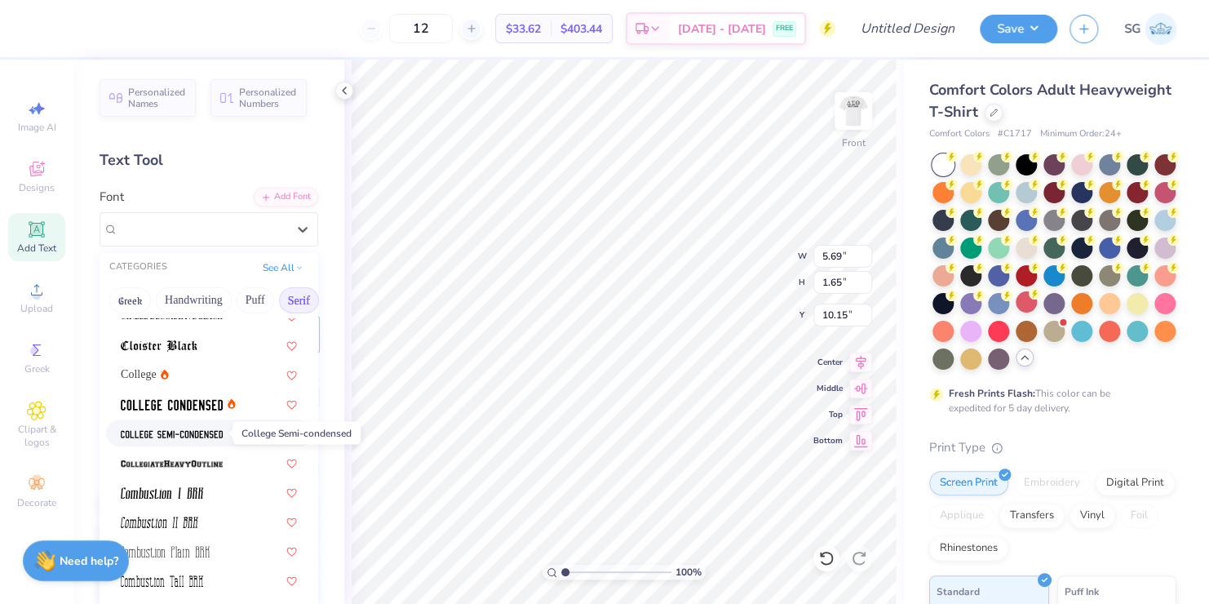
click at [182, 432] on img at bounding box center [172, 433] width 102 height 11
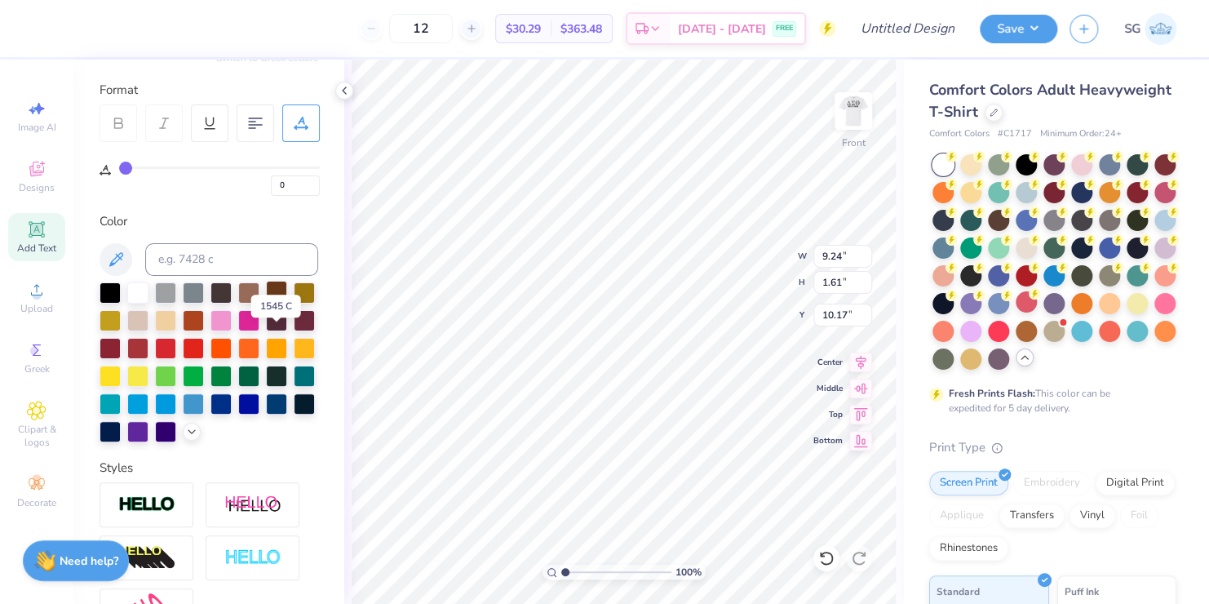
scroll to position [231, 0]
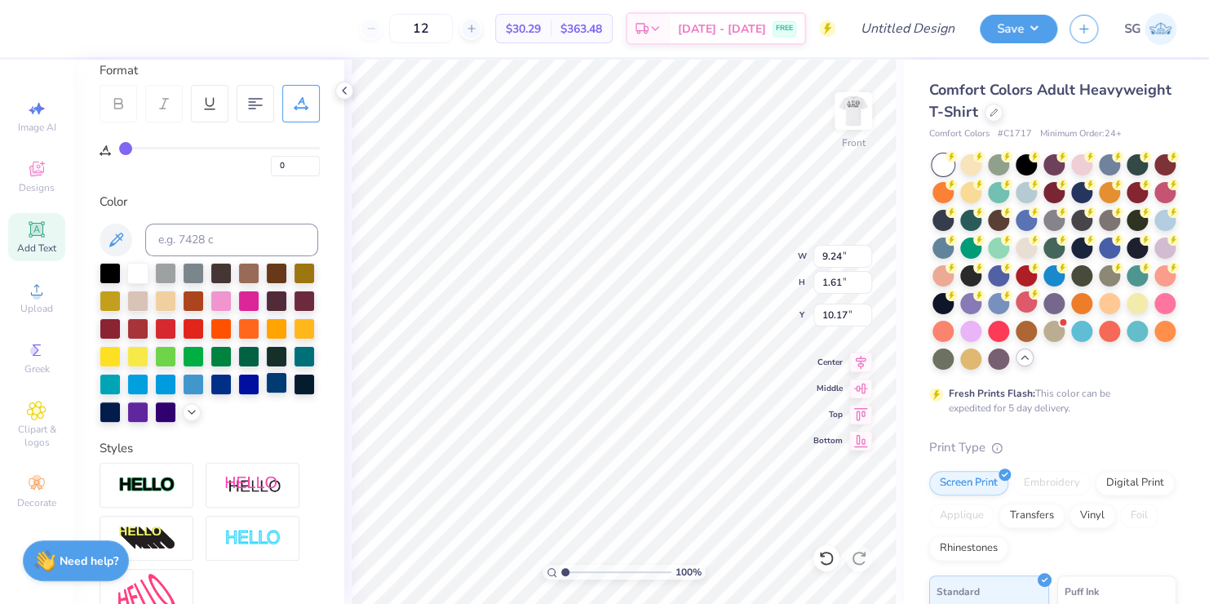
click at [266, 393] on div at bounding box center [276, 382] width 21 height 21
type input "6.92"
type input "1.20"
type input "6.92"
type input "1.20"
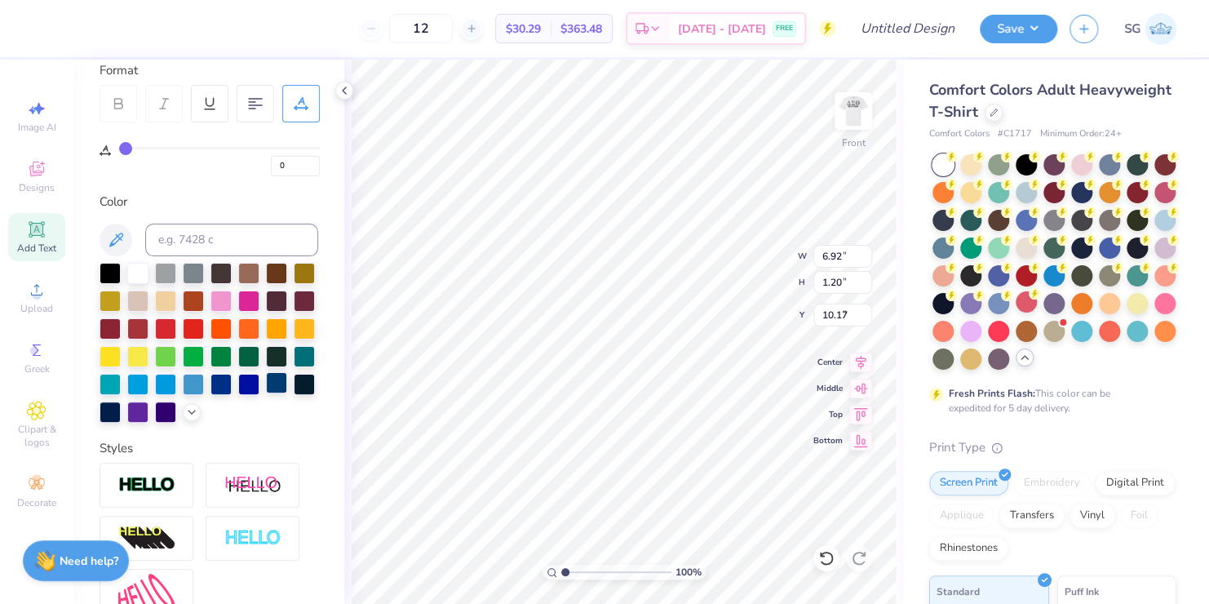
type input "9.91"
type input "12.74"
type input "3.66"
type input "3.00"
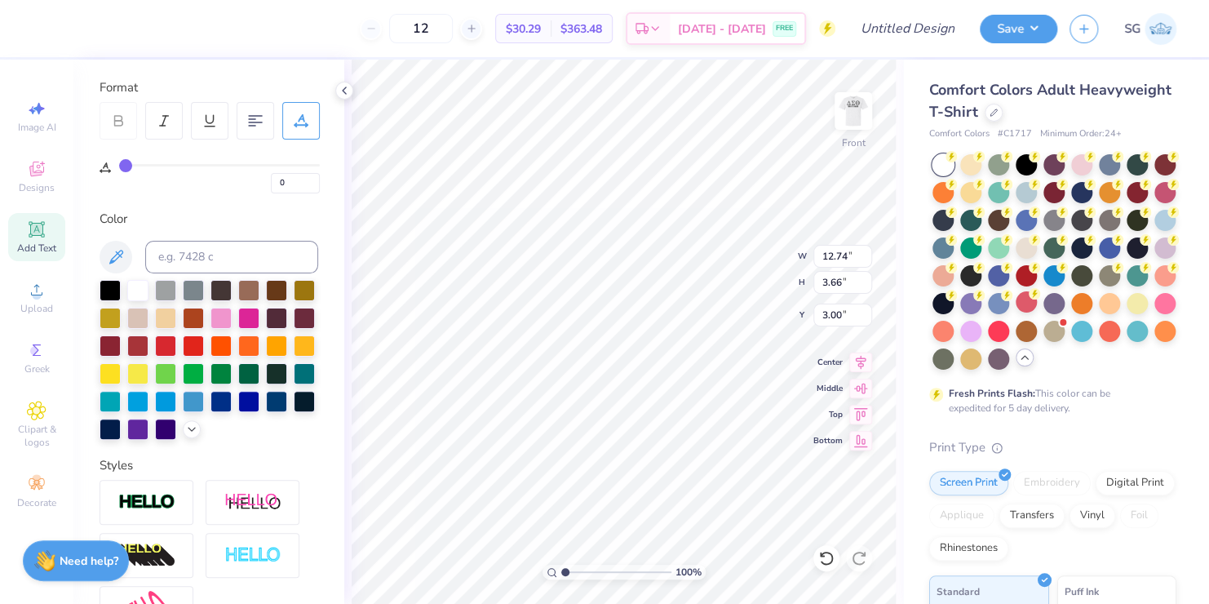
scroll to position [0, 0]
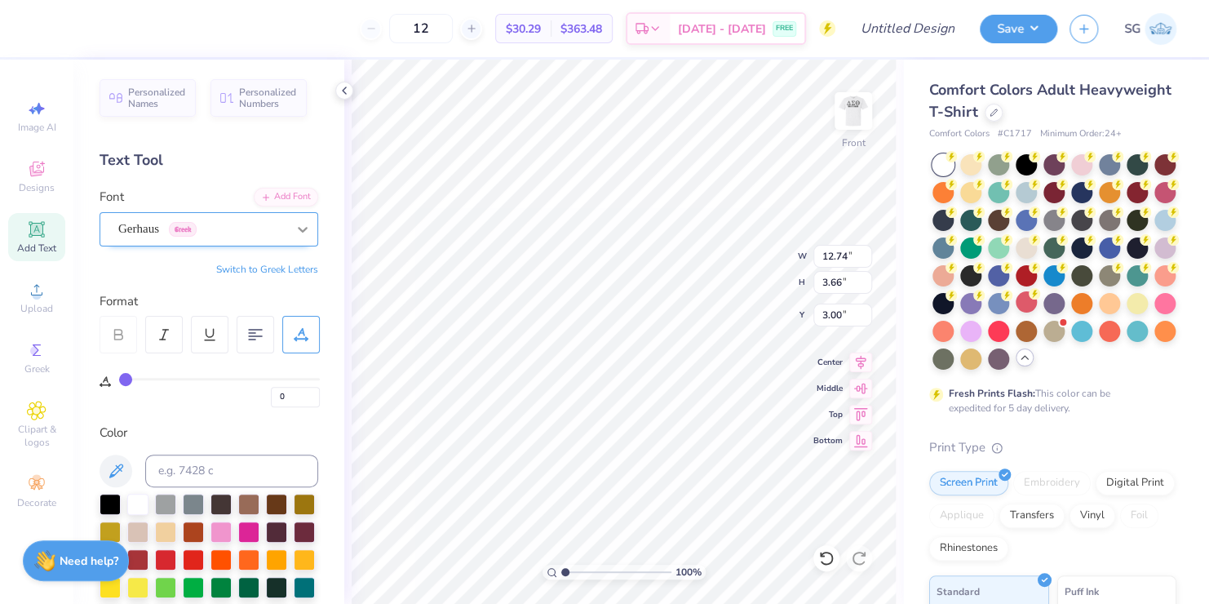
click at [298, 228] on icon at bounding box center [303, 230] width 10 height 6
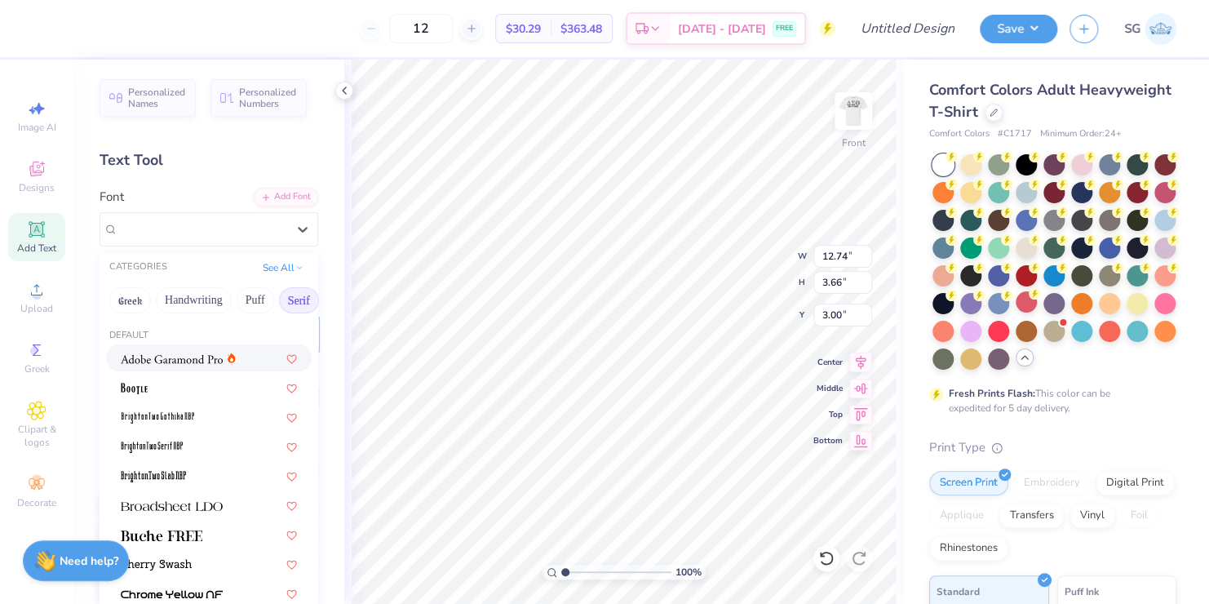
click at [294, 296] on button "Serif" at bounding box center [299, 300] width 40 height 26
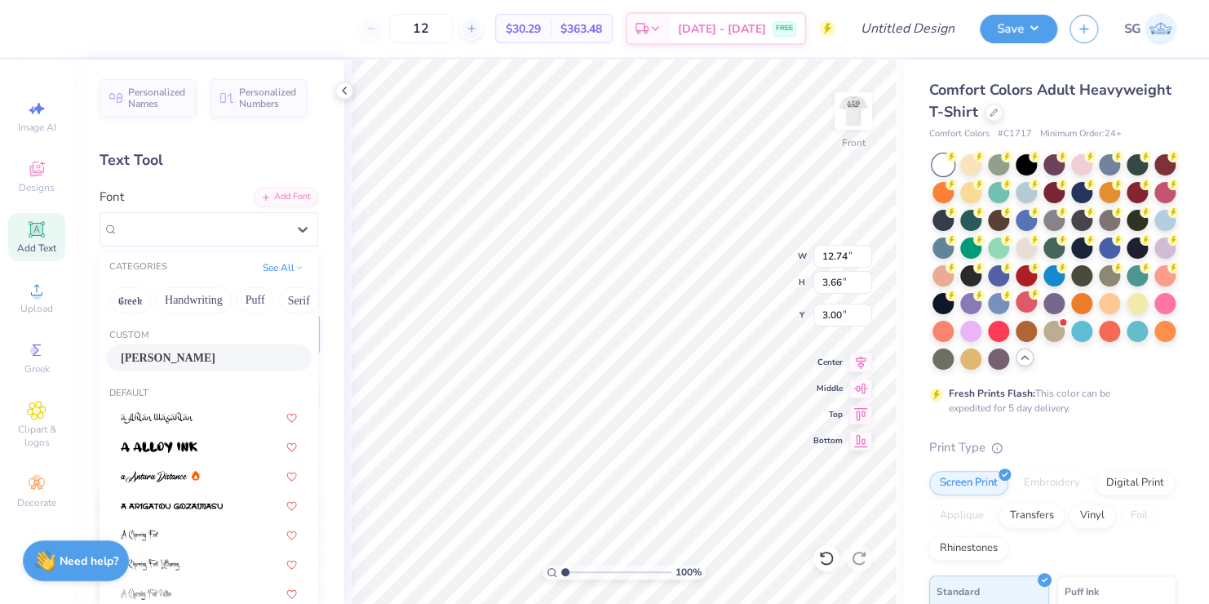
click at [126, 353] on span "[PERSON_NAME]" at bounding box center [168, 357] width 95 height 17
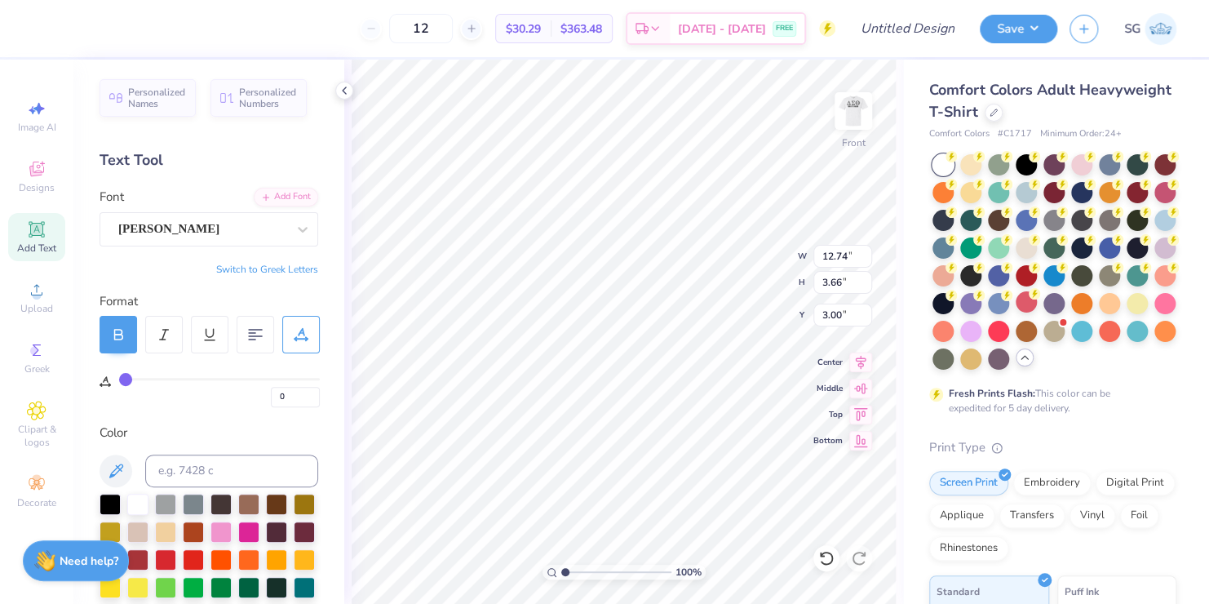
type input "11.99"
type input "3.48"
type input "3.09"
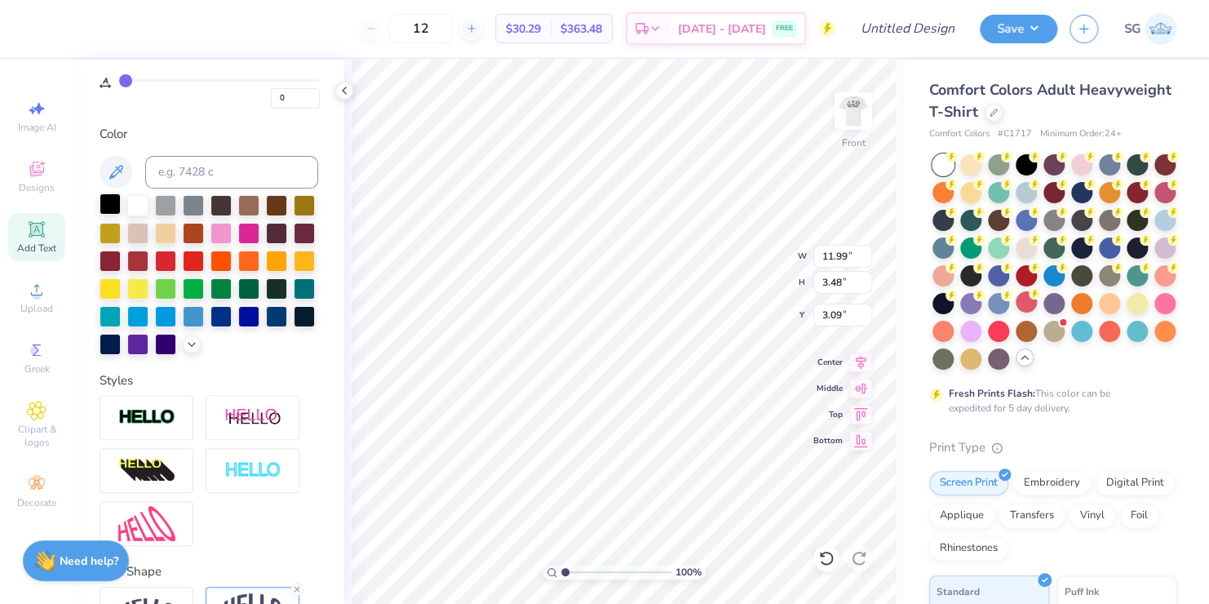
scroll to position [16, 0]
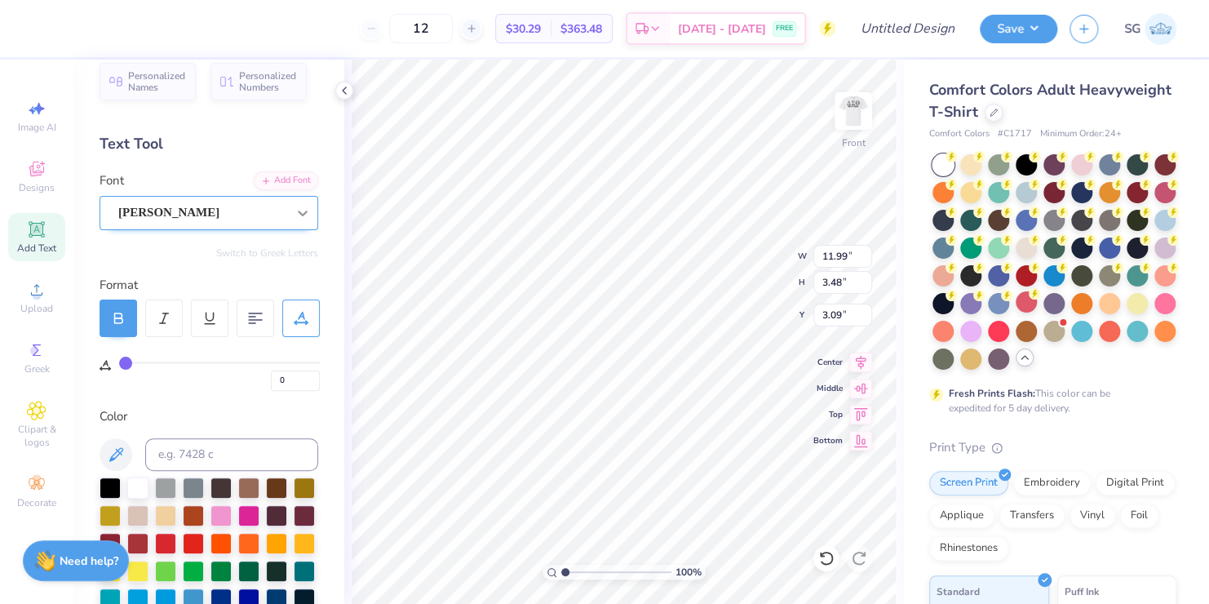
click at [296, 212] on icon at bounding box center [303, 213] width 16 height 16
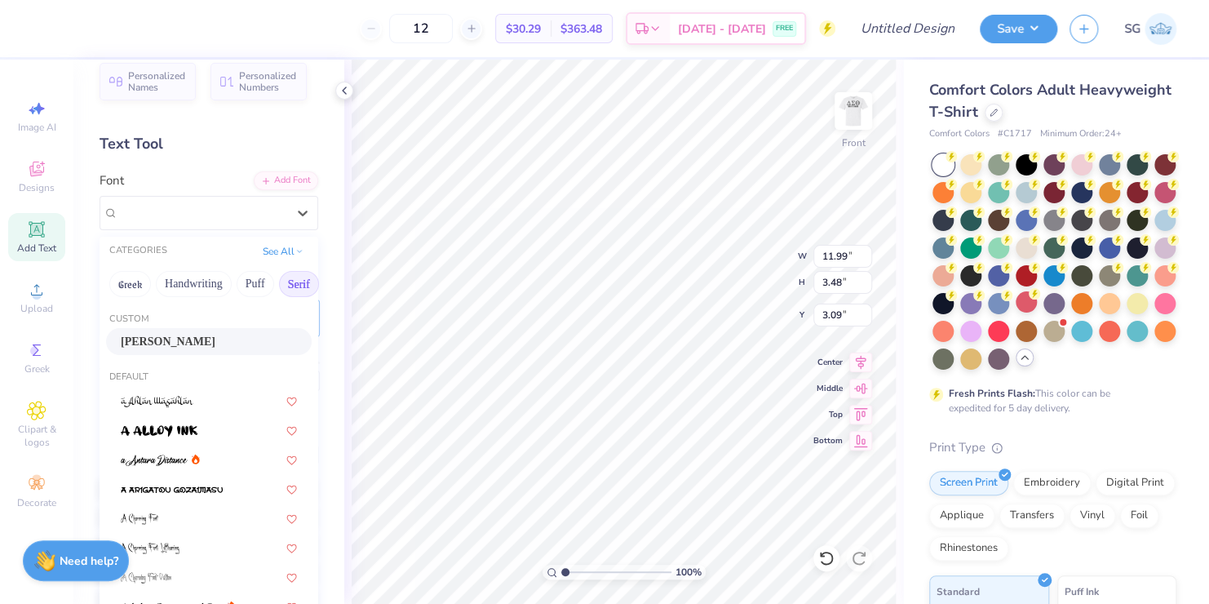
click at [294, 281] on button "Serif" at bounding box center [299, 284] width 40 height 26
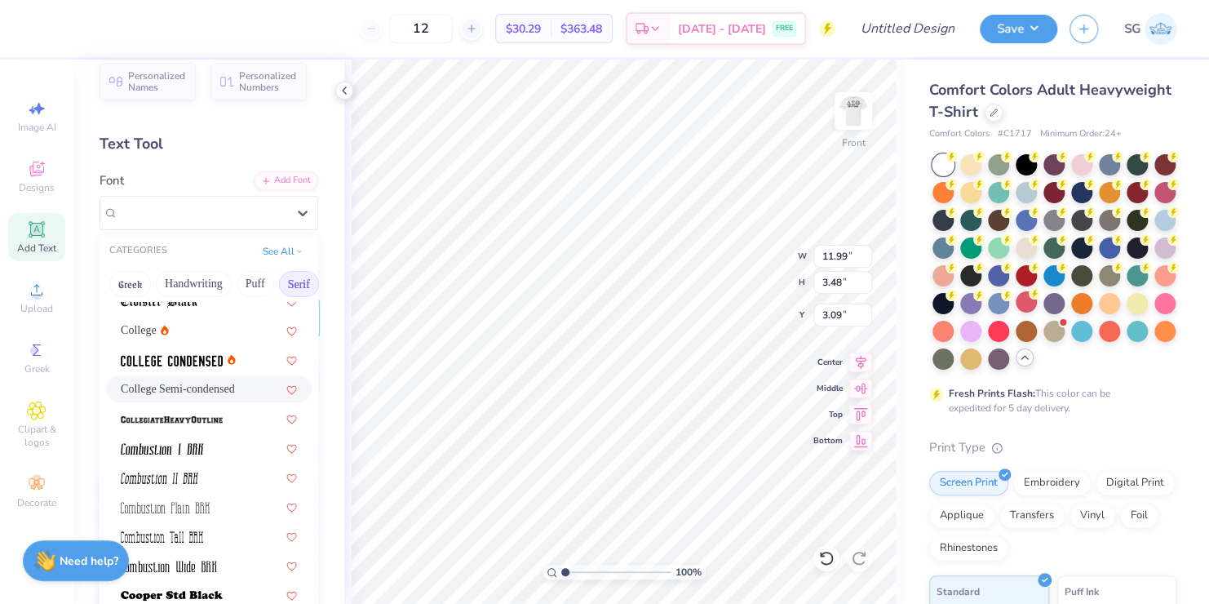
scroll to position [455, 0]
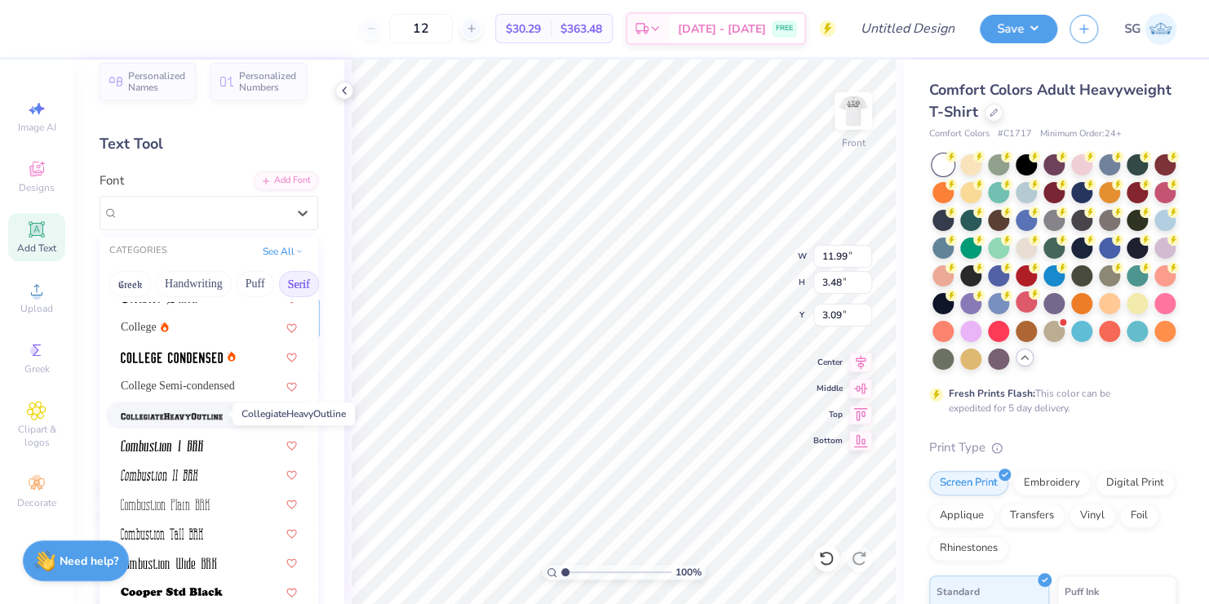
click at [219, 410] on img at bounding box center [172, 415] width 102 height 11
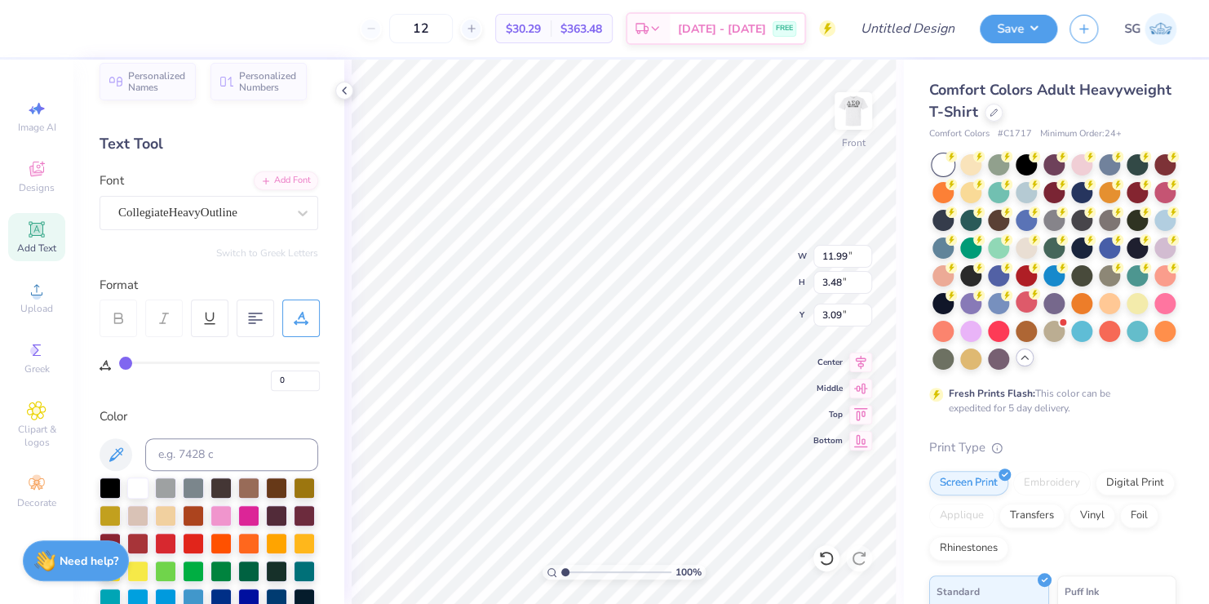
type input "12.46"
type input "3.45"
type input "3.11"
type input "11.13"
type input "1.61"
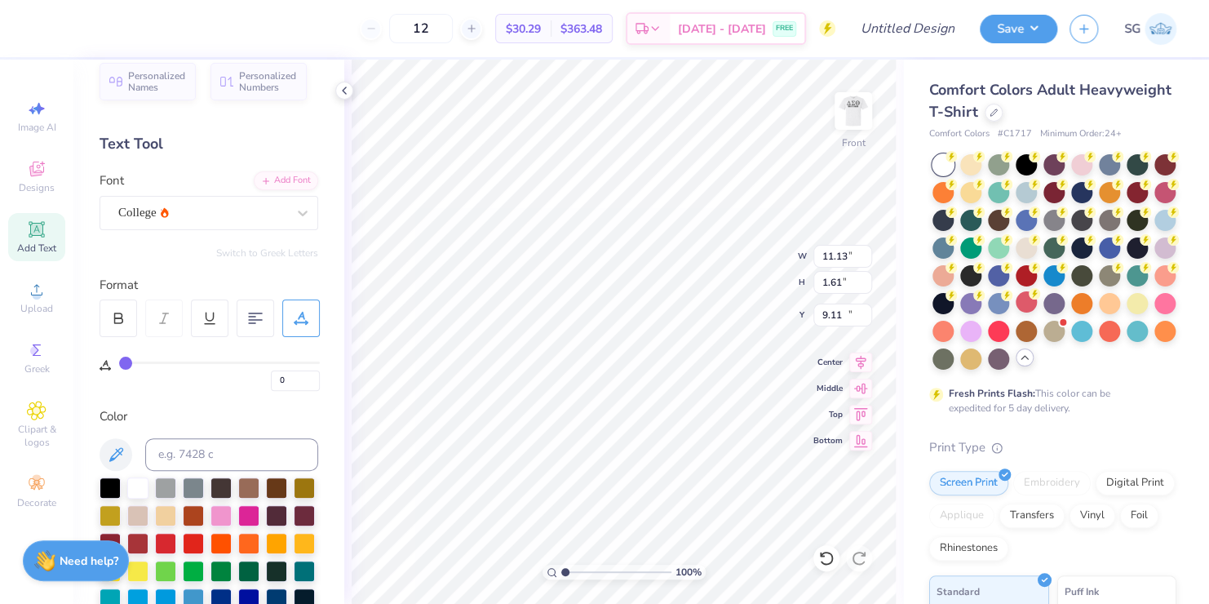
type input "12.14"
type input "2"
type input "4"
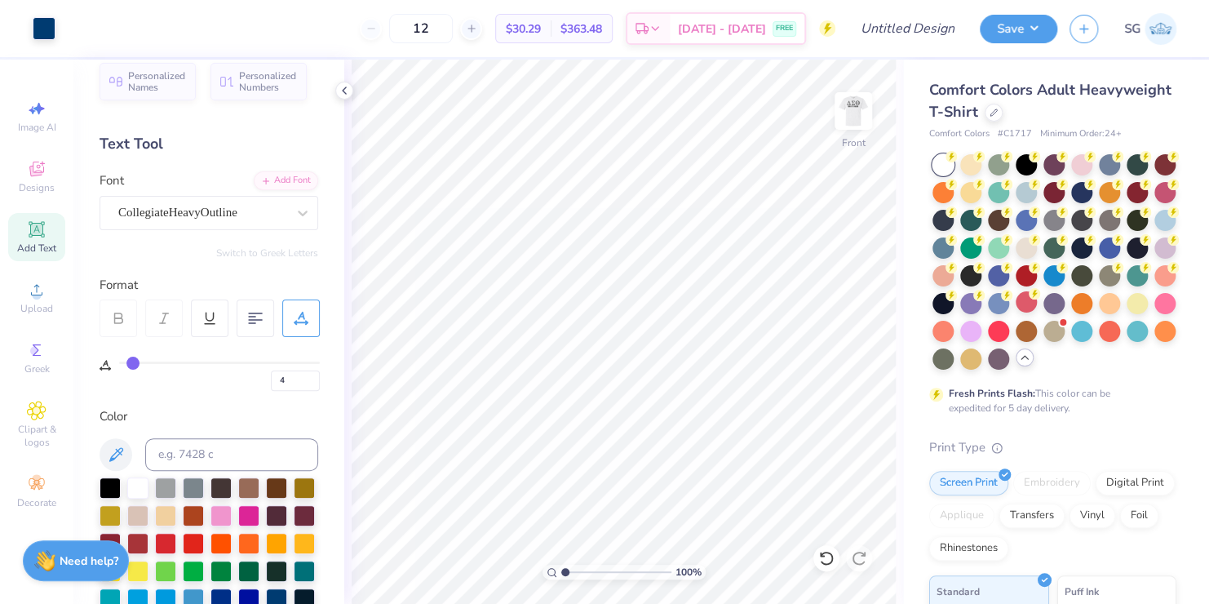
type input "7"
type input "8"
type input "9"
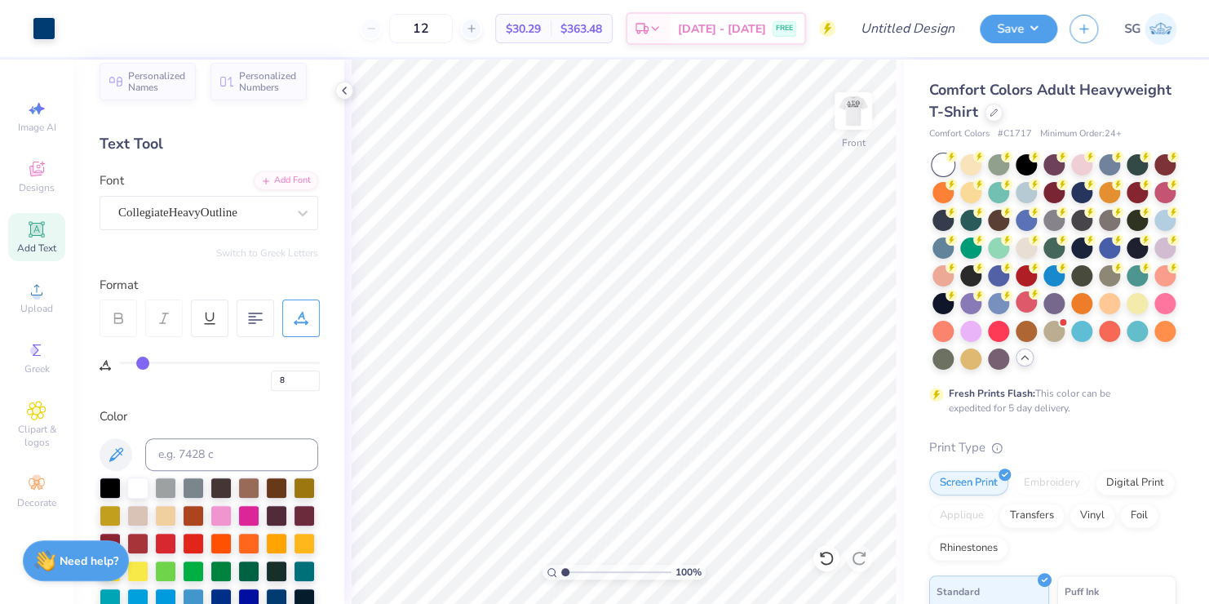
type input "9"
type input "10"
type input "11"
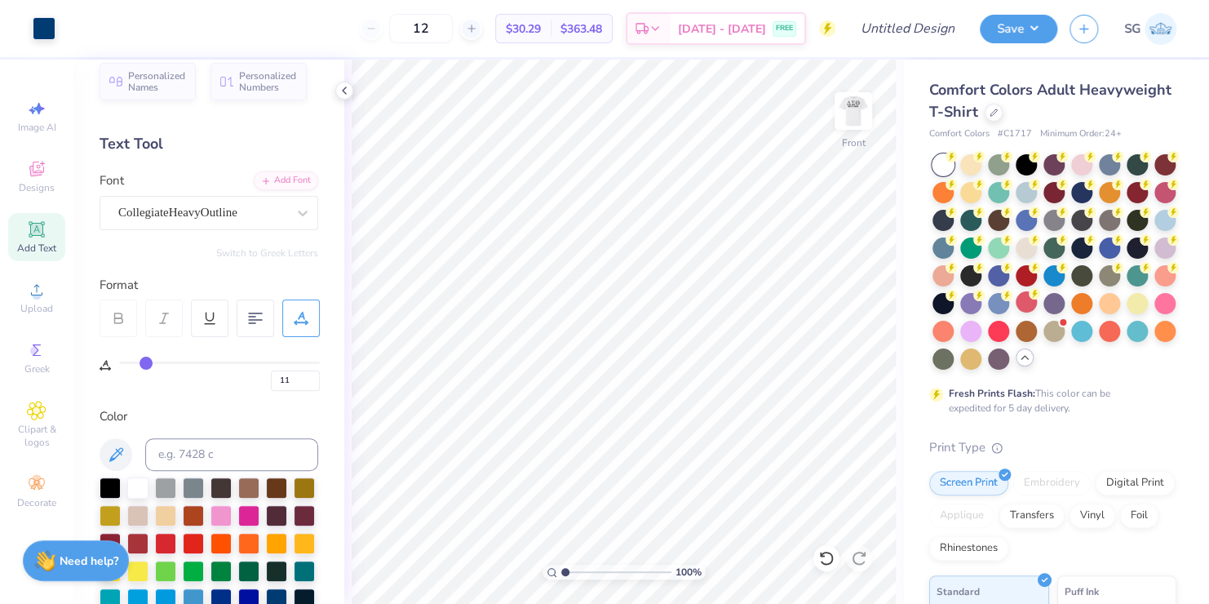
type input "12"
type input "13"
type input "14"
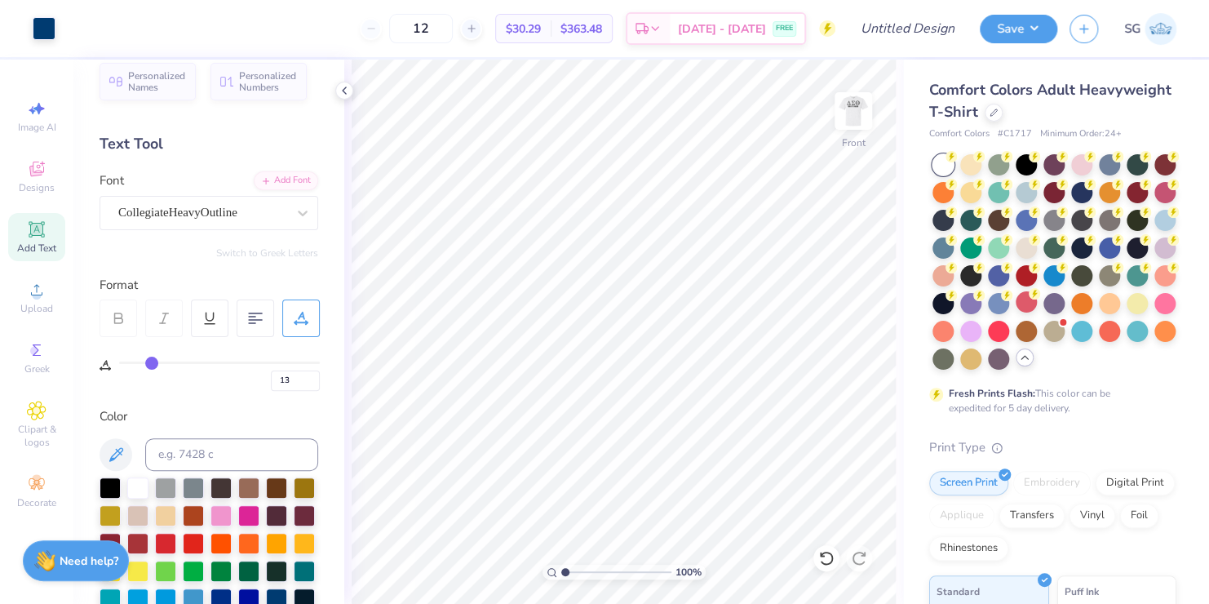
type input "14"
type input "15"
type input "16"
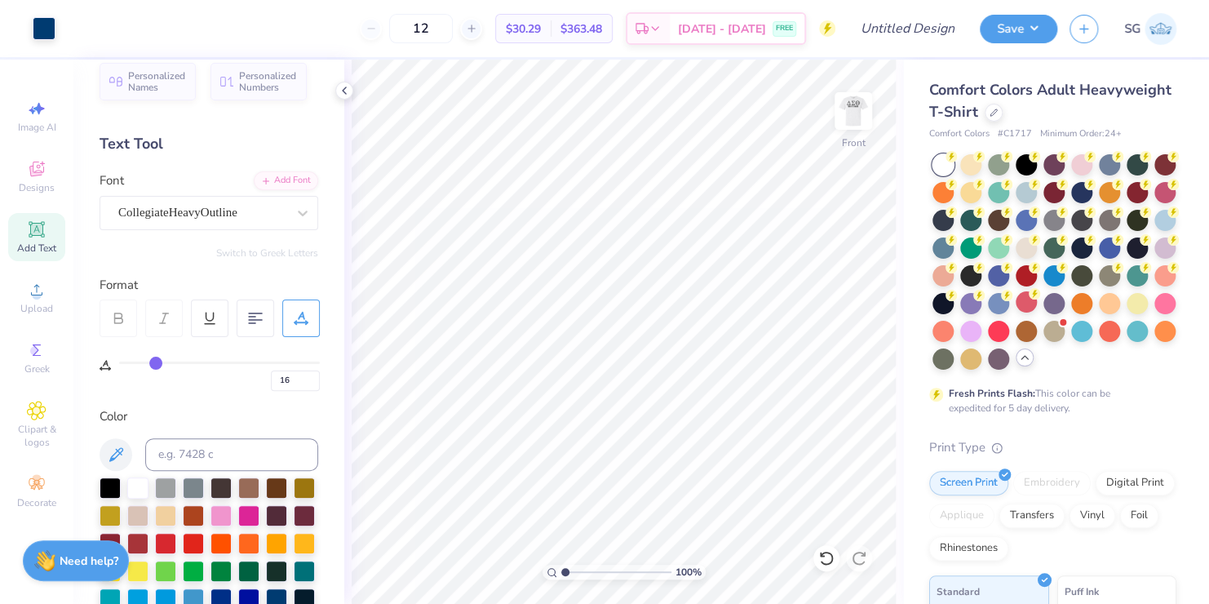
drag, startPoint x: 126, startPoint y: 361, endPoint x: 154, endPoint y: 363, distance: 27.9
click at [154, 363] on input "range" at bounding box center [219, 362] width 201 height 2
type input "4"
type input "0"
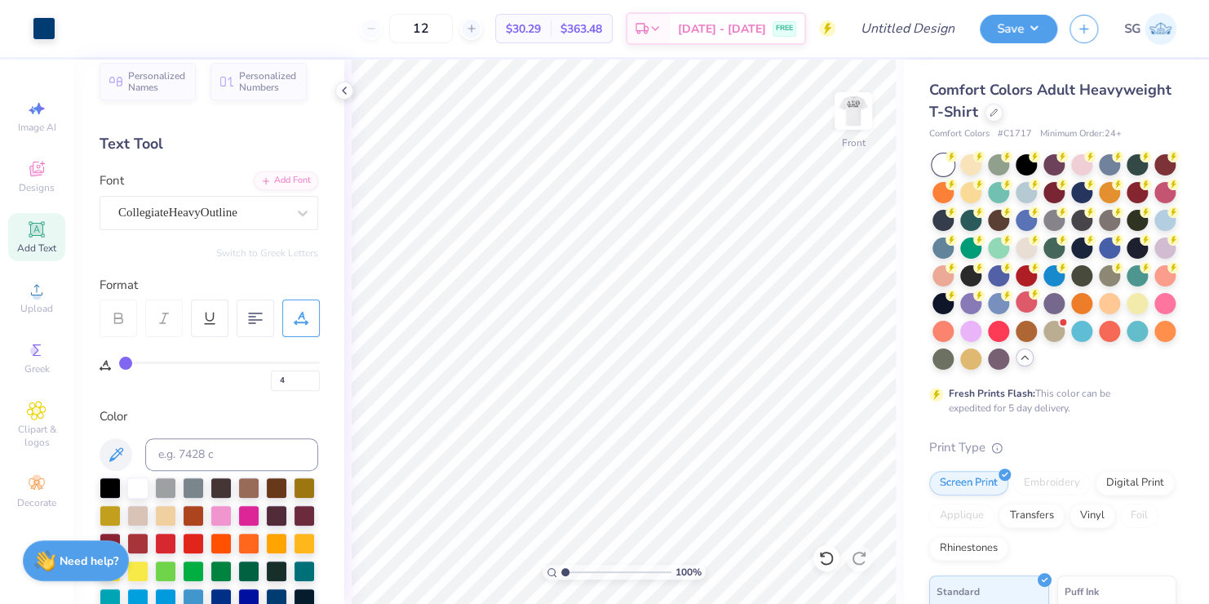
type input "0"
drag, startPoint x: 155, startPoint y: 362, endPoint x: 100, endPoint y: 358, distance: 54.8
type input "0"
click at [119, 361] on input "range" at bounding box center [219, 362] width 201 height 2
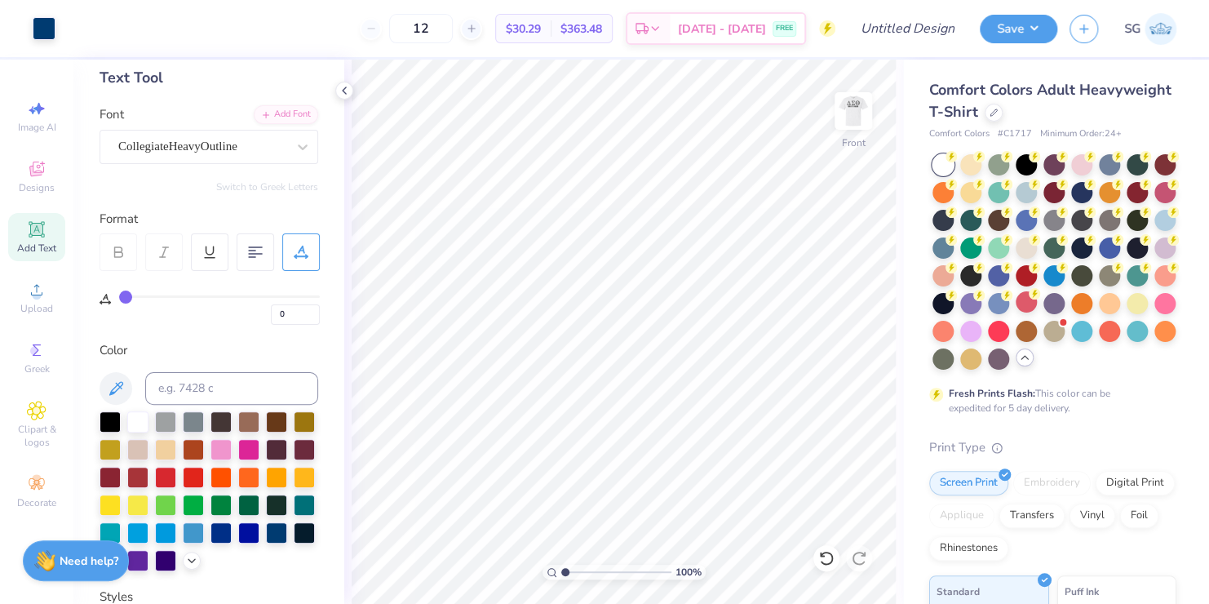
scroll to position [0, 0]
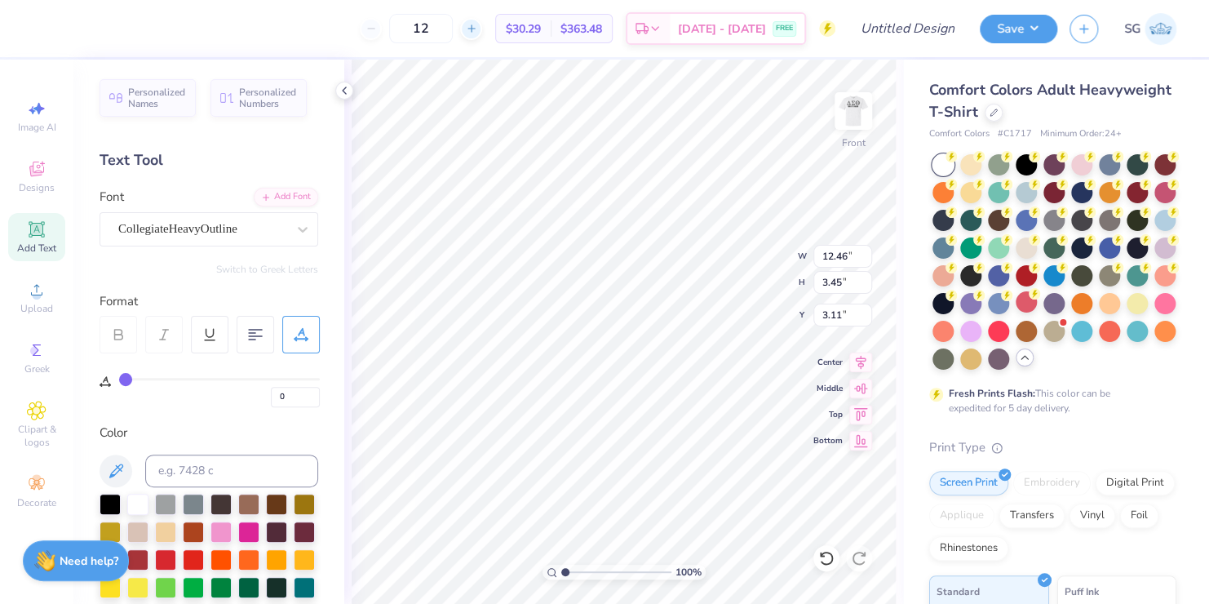
click at [472, 29] on line at bounding box center [471, 29] width 7 height 0
click at [472, 29] on div "13" at bounding box center [476, 28] width 122 height 29
click at [375, 35] on div at bounding box center [371, 29] width 22 height 22
type input "12"
click at [372, 29] on div "12 Per Item Total Est. Delivery N/A FREE" at bounding box center [440, 28] width 791 height 57
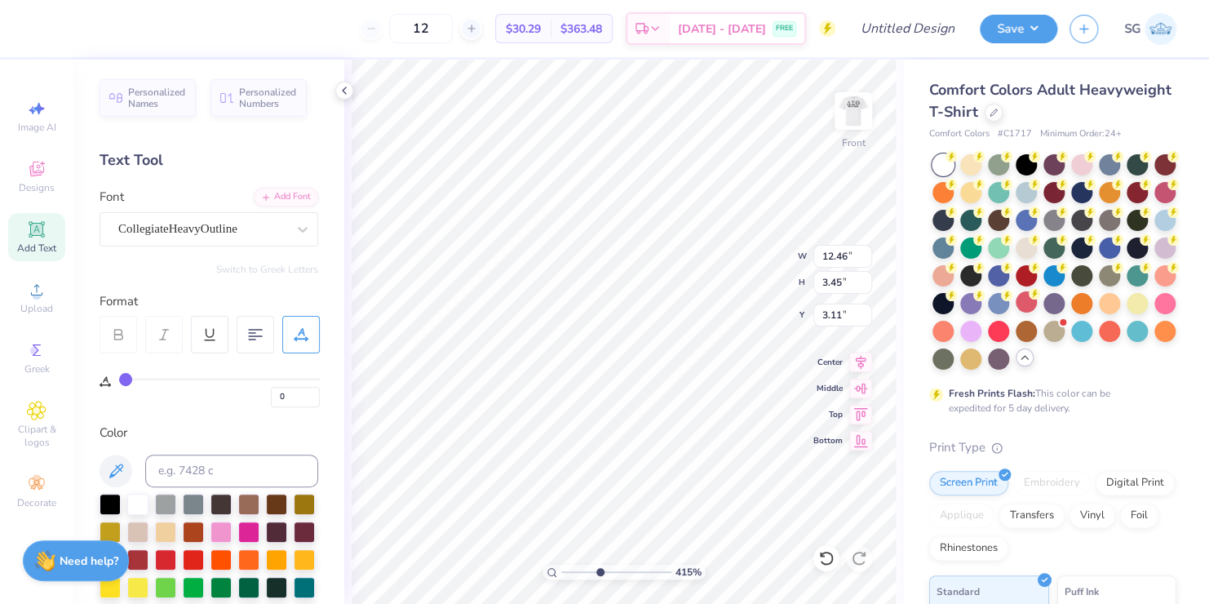
drag, startPoint x: 562, startPoint y: 573, endPoint x: 599, endPoint y: 571, distance: 36.8
type input "4.15"
click at [599, 571] on input "range" at bounding box center [616, 572] width 110 height 15
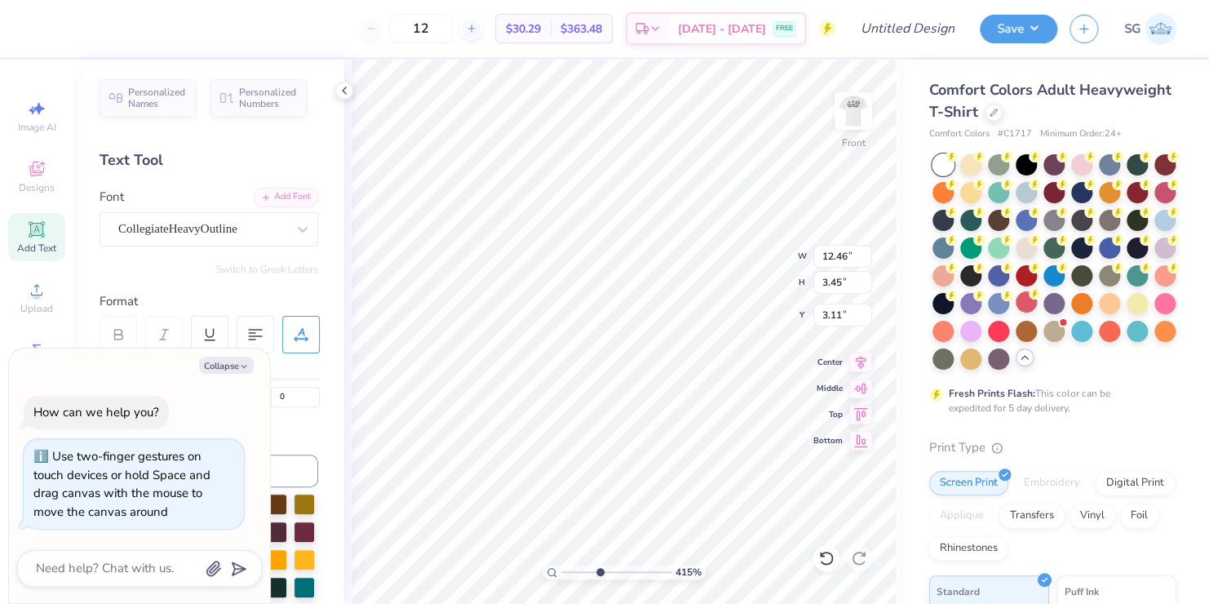
type textarea "x"
drag, startPoint x: 598, startPoint y: 570, endPoint x: 568, endPoint y: 568, distance: 30.3
type input "1.29"
click at [568, 568] on input "range" at bounding box center [616, 572] width 110 height 15
click at [238, 362] on button "Collapse" at bounding box center [226, 365] width 55 height 17
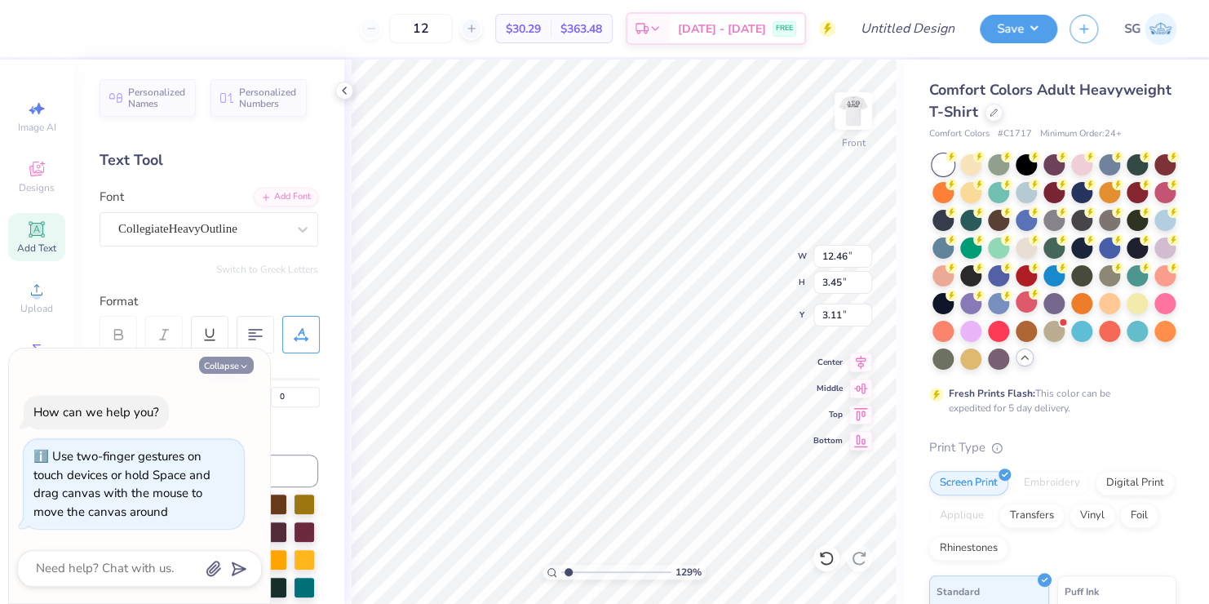
type textarea "x"
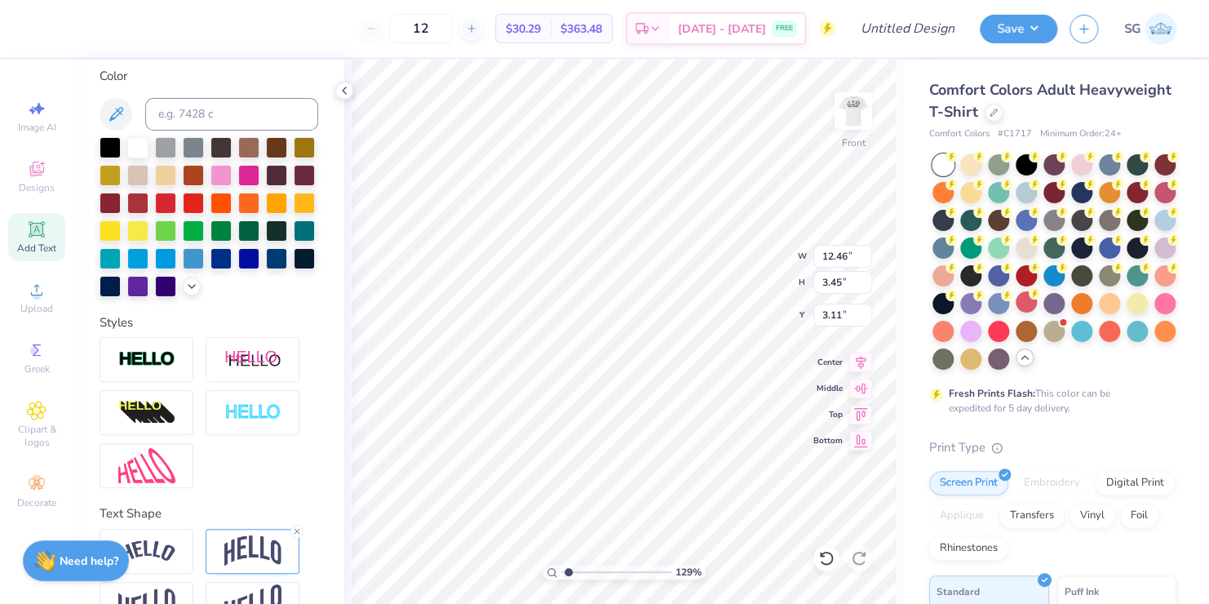
scroll to position [353, 0]
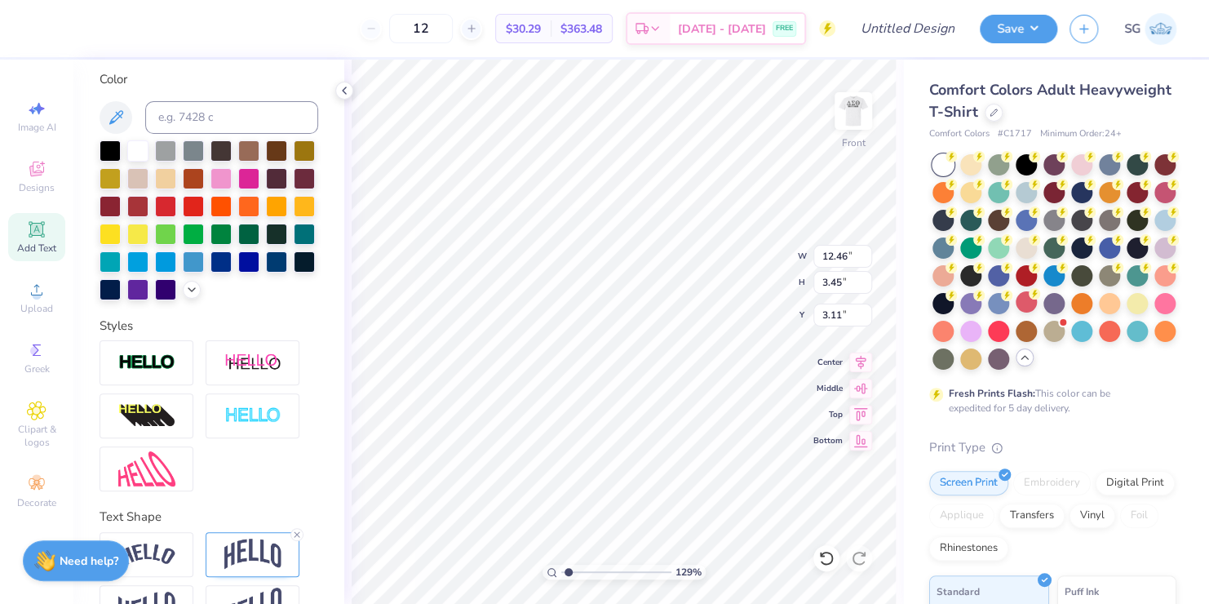
type input "13.36"
type input "3.70"
click at [859, 359] on icon at bounding box center [860, 360] width 23 height 20
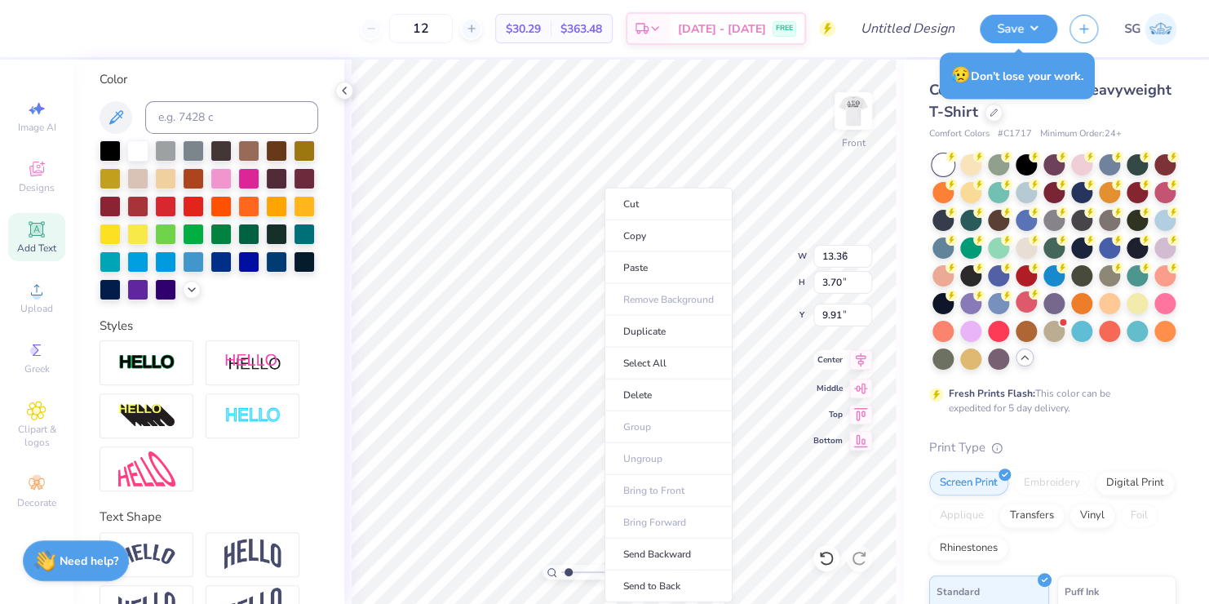
type input "6.92"
type input "1.20"
type input "9.91"
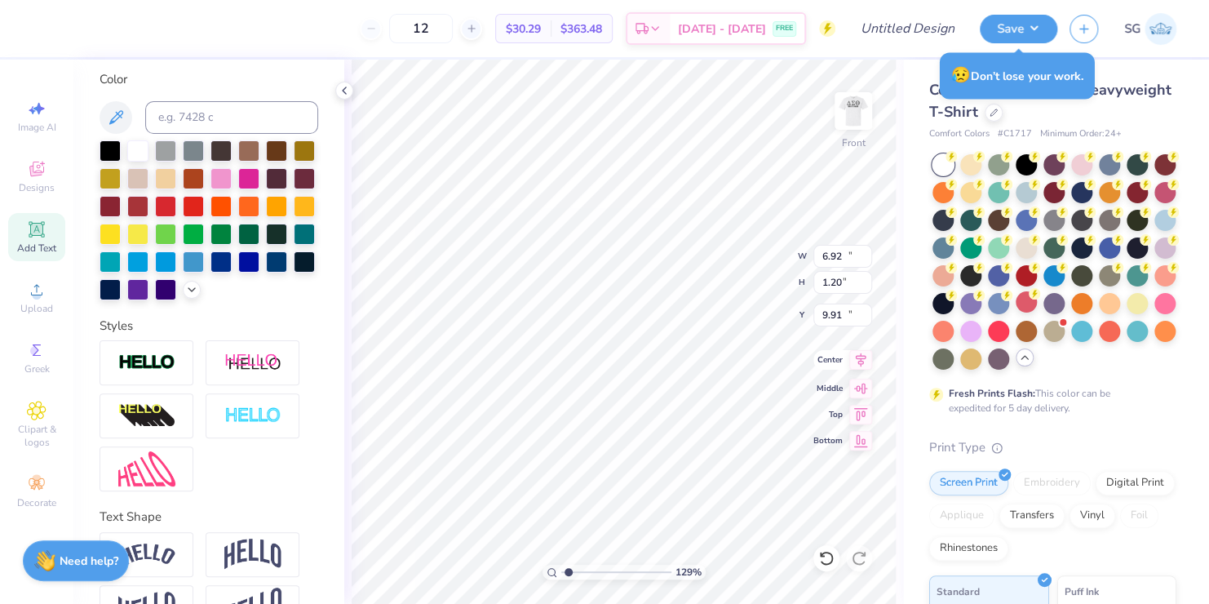
type input "11.13"
type input "1.61"
type input "12.14"
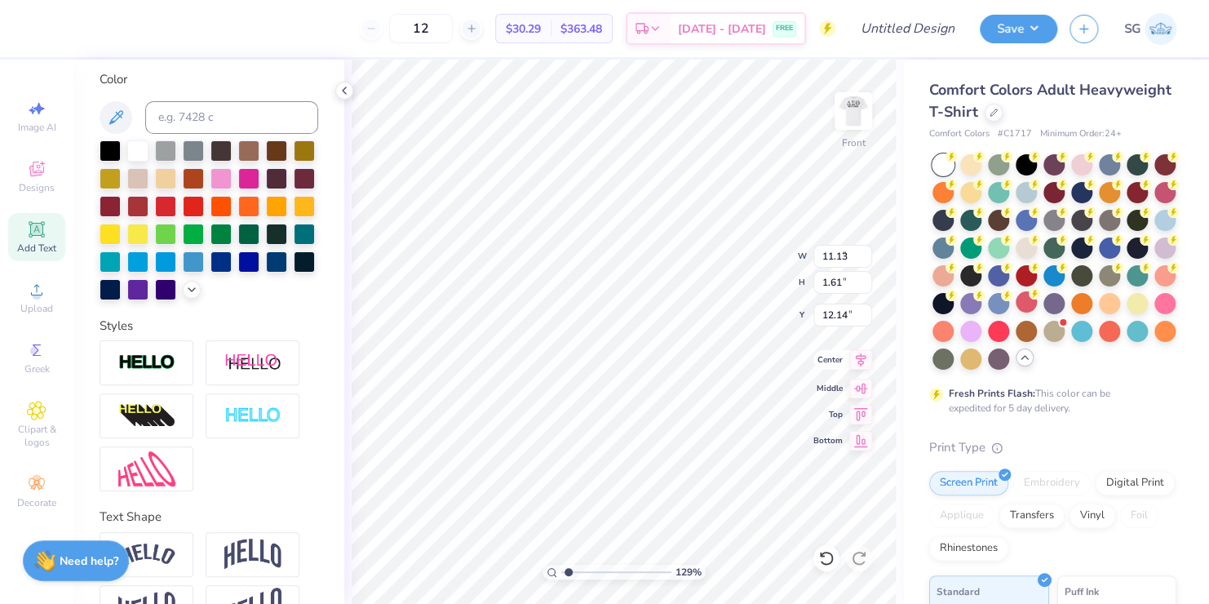
type input "7.81"
type input "1.13"
type input "7.00"
type input "1.01"
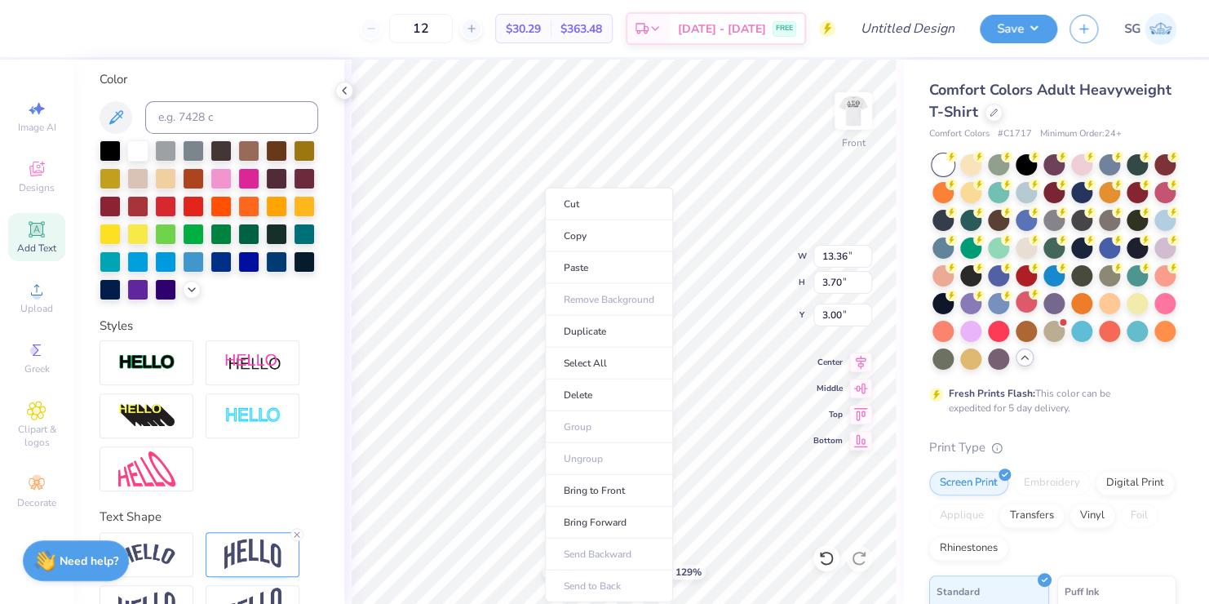
type input "13.36"
type input "3.70"
type input "3.00"
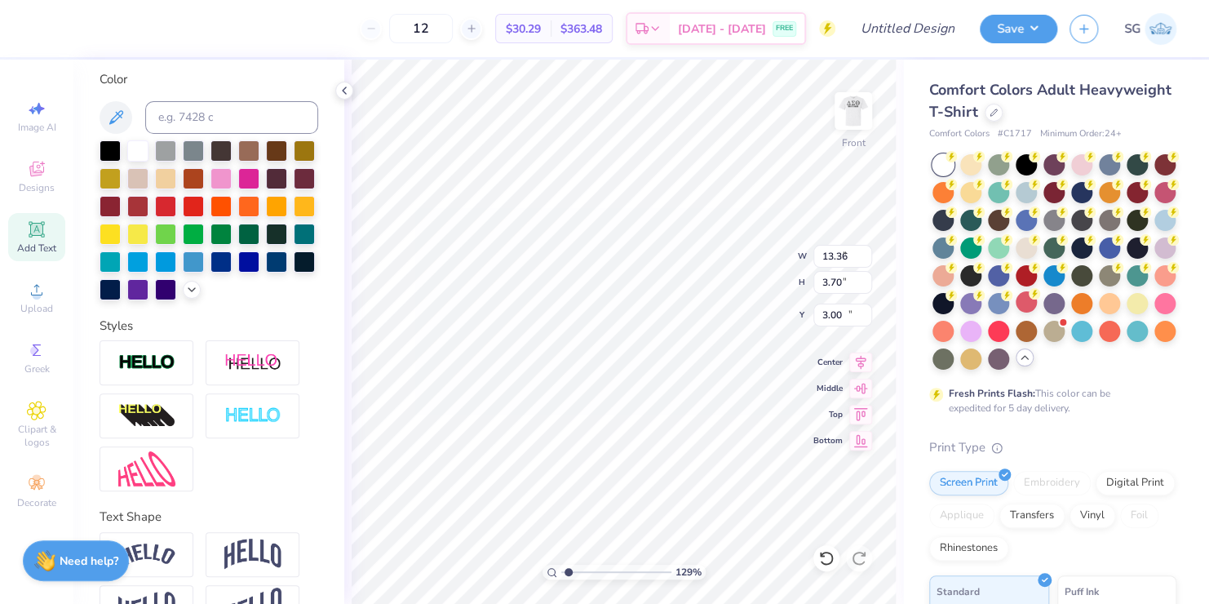
type input "7.00"
type input "1.01"
type input "12.14"
type input "5.97"
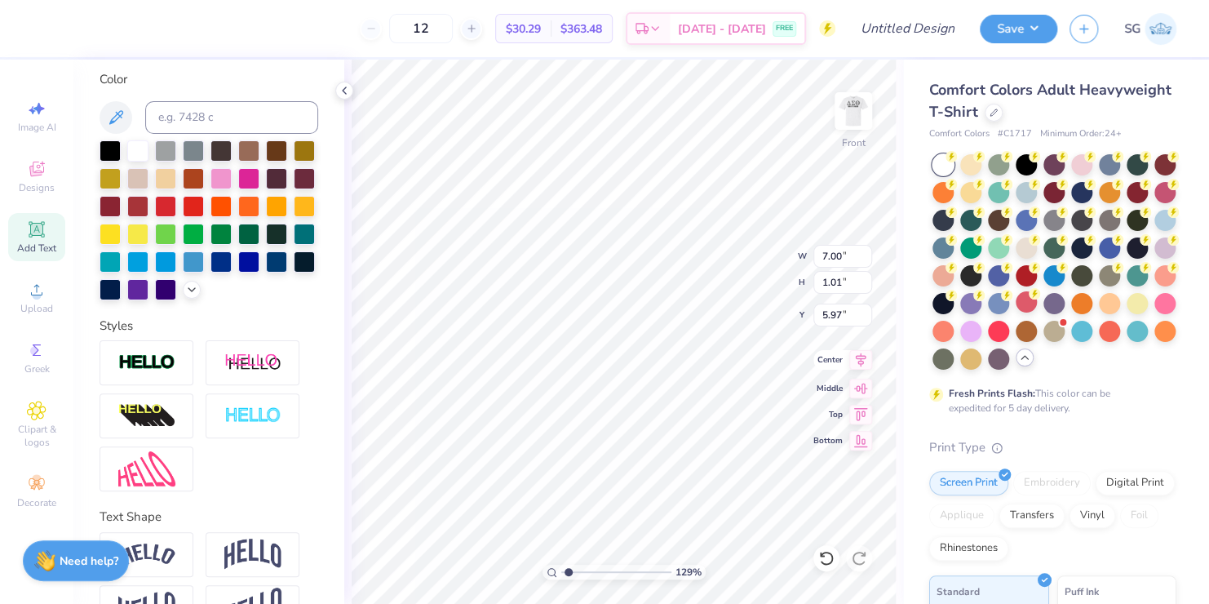
click at [860, 359] on icon at bounding box center [861, 360] width 11 height 14
click at [862, 388] on icon at bounding box center [861, 386] width 14 height 11
type input "13.36"
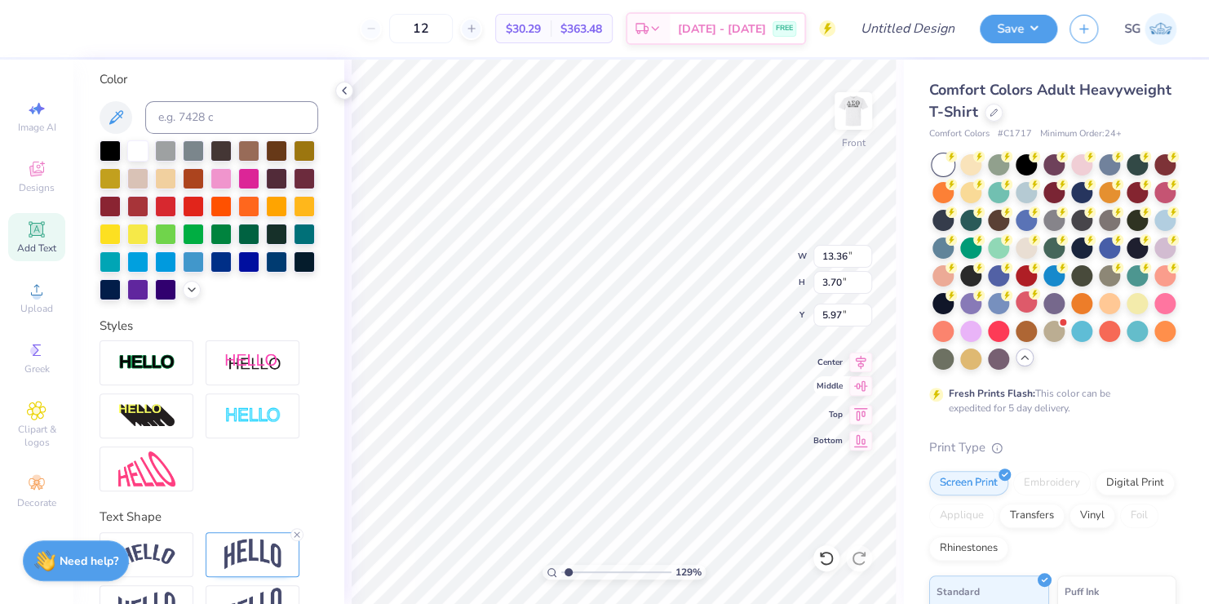
type input "3.70"
type input "3.00"
click at [898, 415] on div "129 % Front W 13.36 13.36 " H 3.70 3.70 " Y 3.00 3.00 " Center Middle Top Bottom" at bounding box center [623, 332] width 559 height 544
type input "6.92"
type input "1.20"
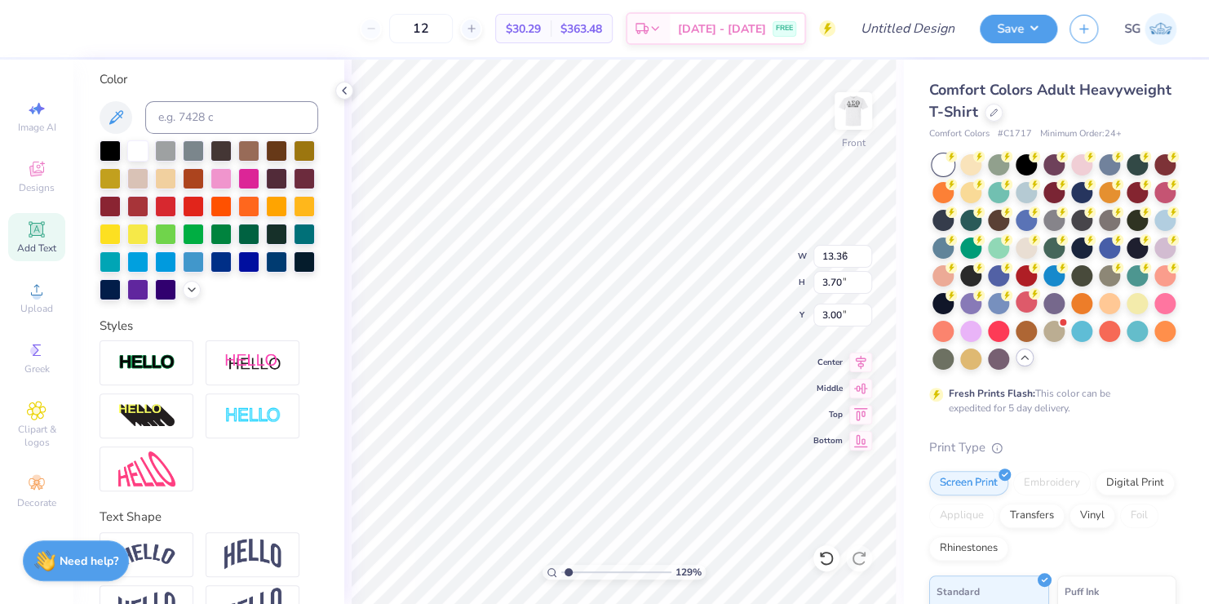
type input "9.91"
type input "7.00"
type input "1.01"
type input "13.24"
type input "6.92"
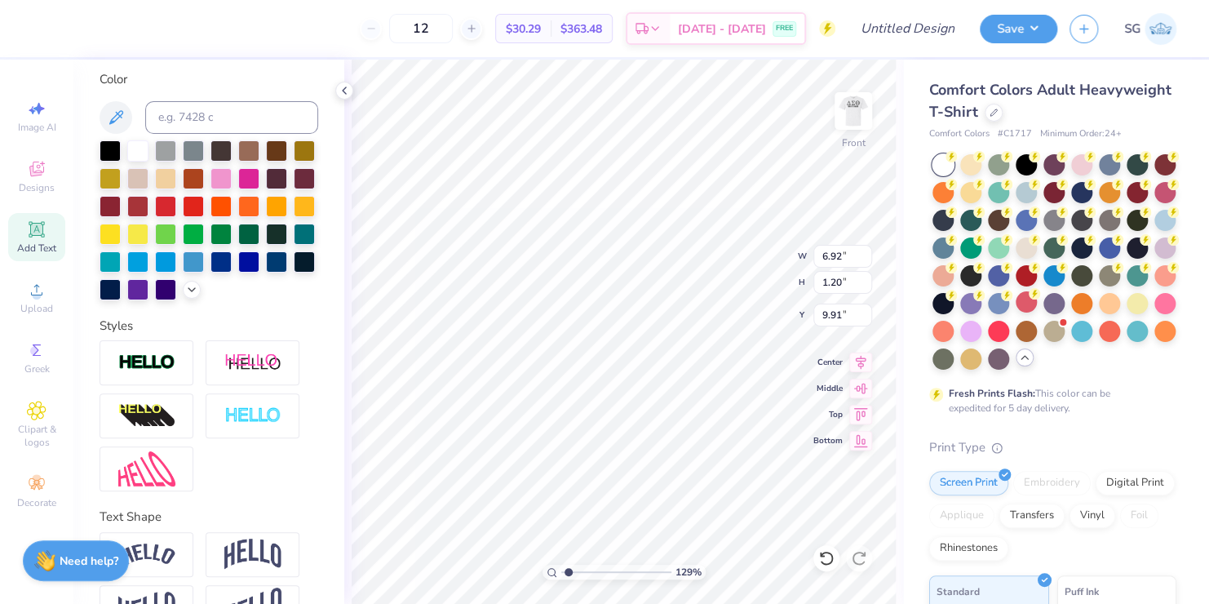
type input "1.20"
type input "9.91"
type input "5.39"
type input "0.94"
click at [859, 364] on icon at bounding box center [860, 360] width 23 height 20
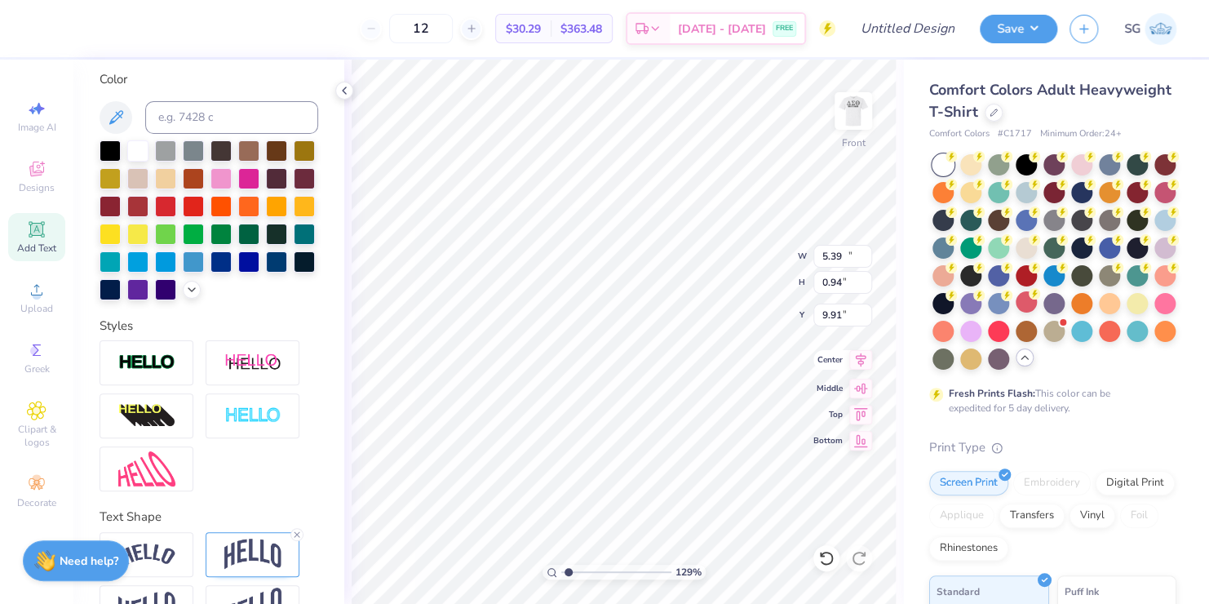
type input "13.36"
type input "3.70"
type input "3.00"
type input "13.36"
type input "3.70"
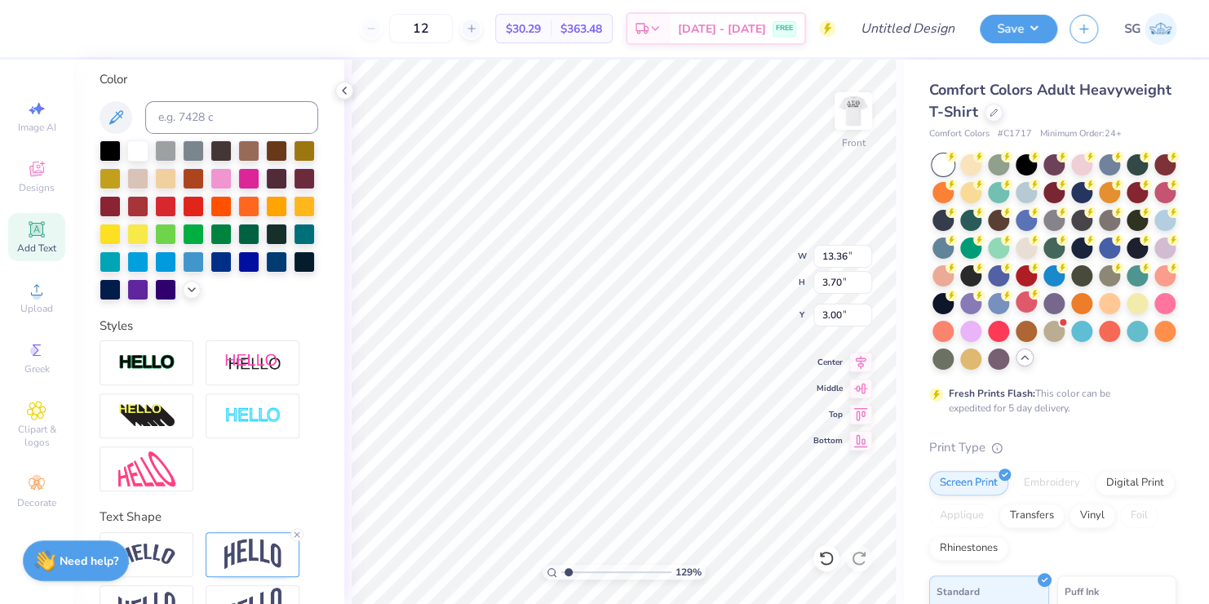
type input "3.00"
click at [855, 360] on icon at bounding box center [860, 360] width 23 height 20
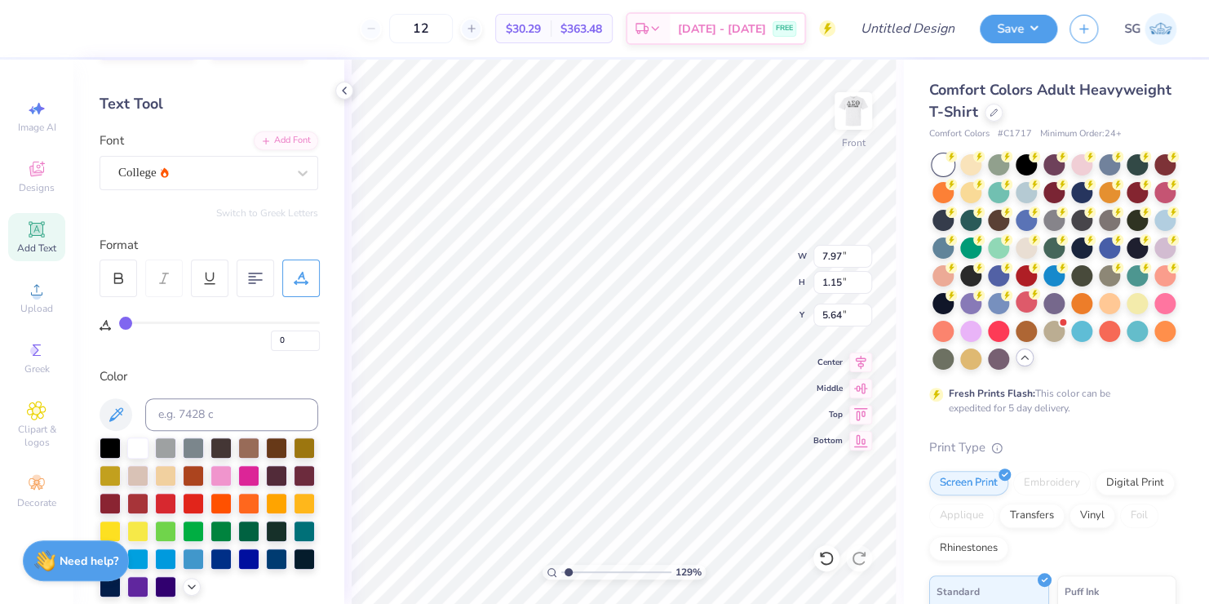
scroll to position [0, 0]
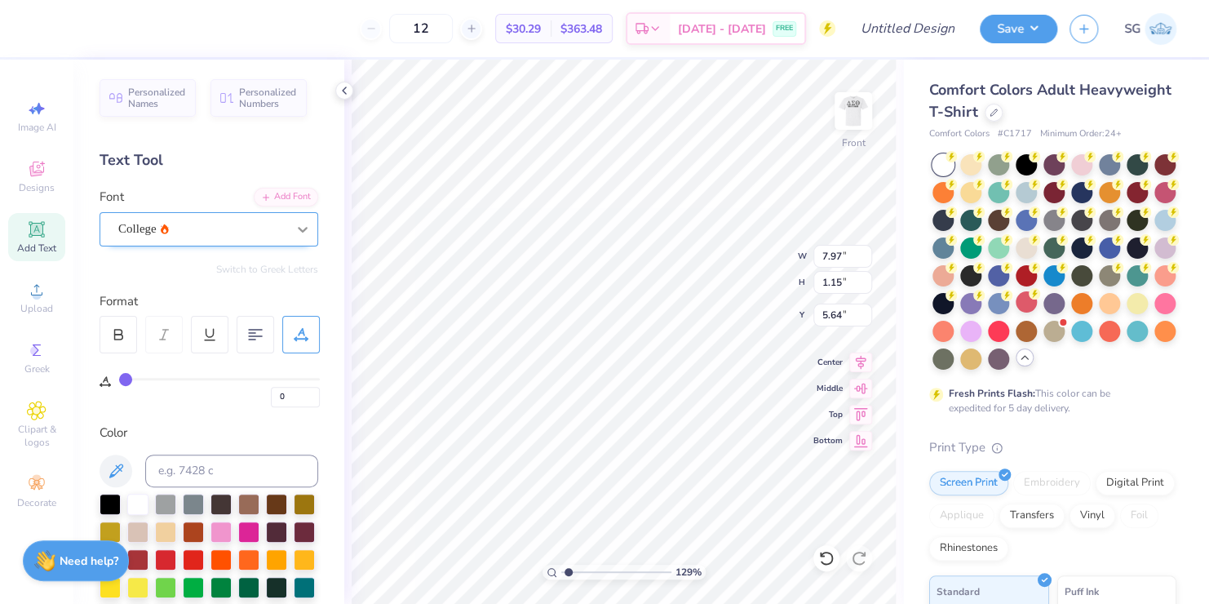
click at [295, 228] on icon at bounding box center [303, 229] width 16 height 16
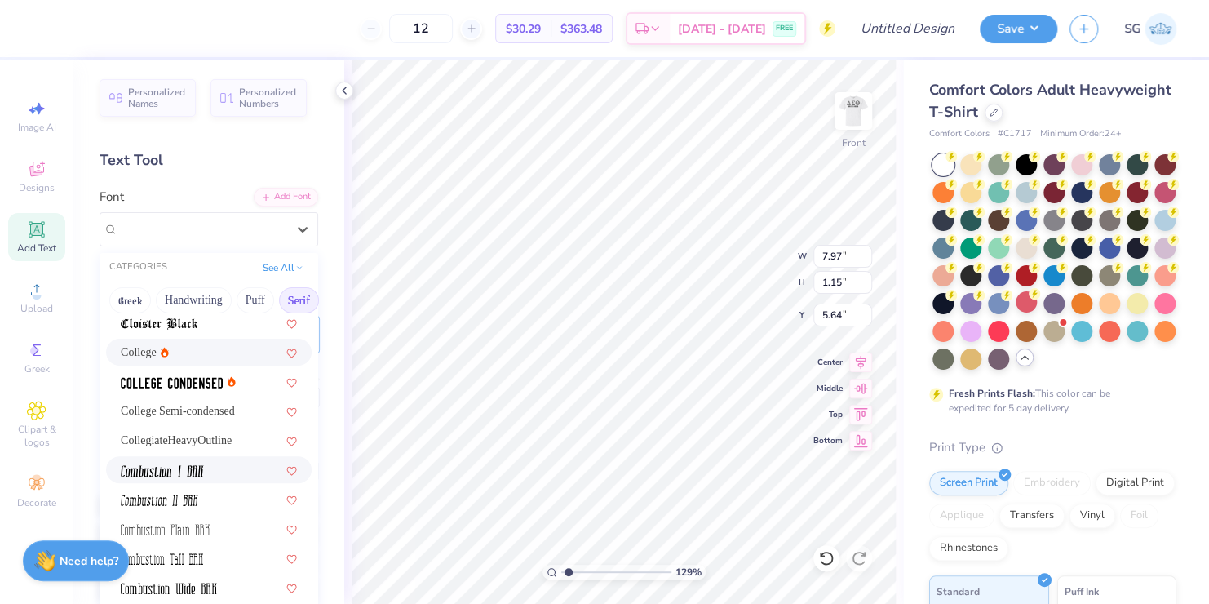
scroll to position [447, 0]
click at [190, 440] on span "CollegiateHeavyOutline" at bounding box center [176, 439] width 111 height 17
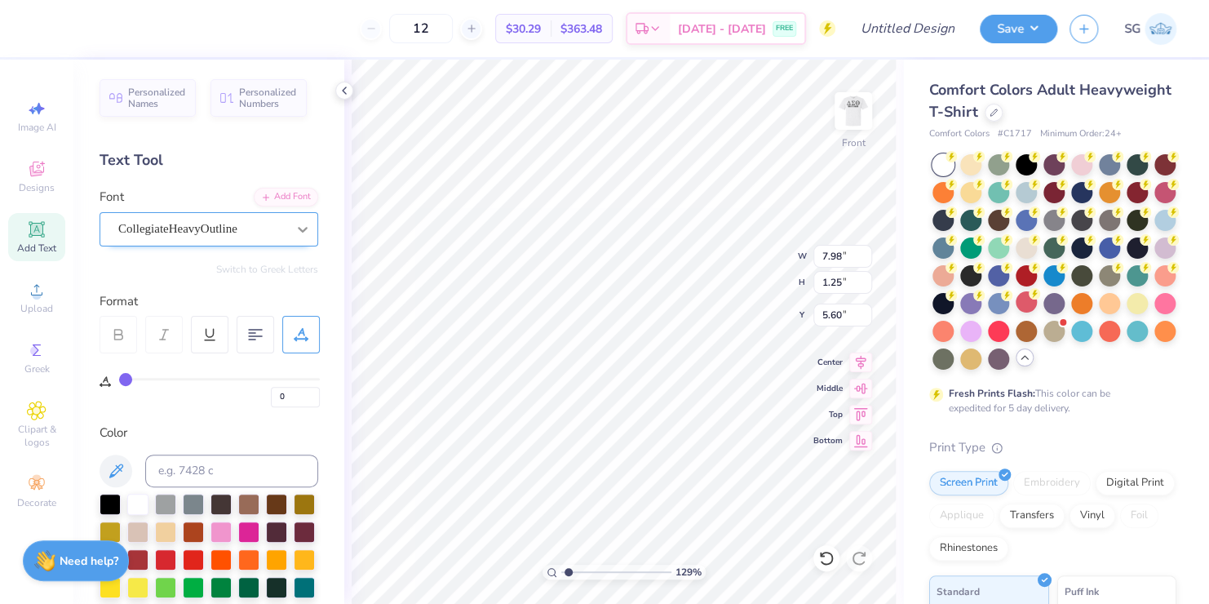
click at [298, 228] on icon at bounding box center [303, 230] width 10 height 6
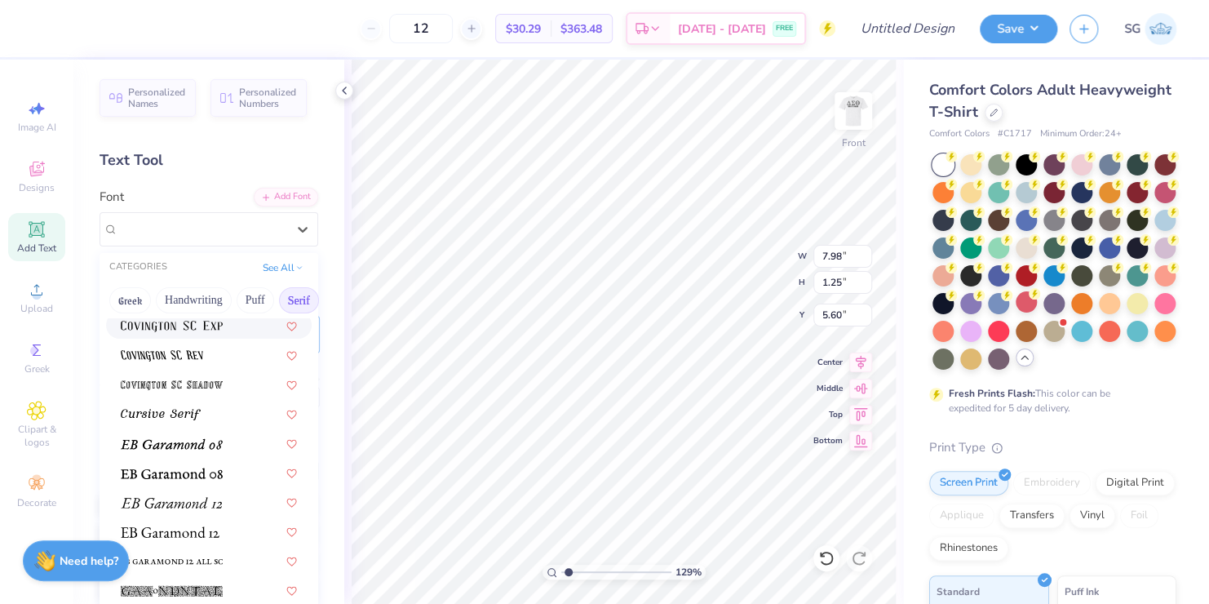
scroll to position [893, 0]
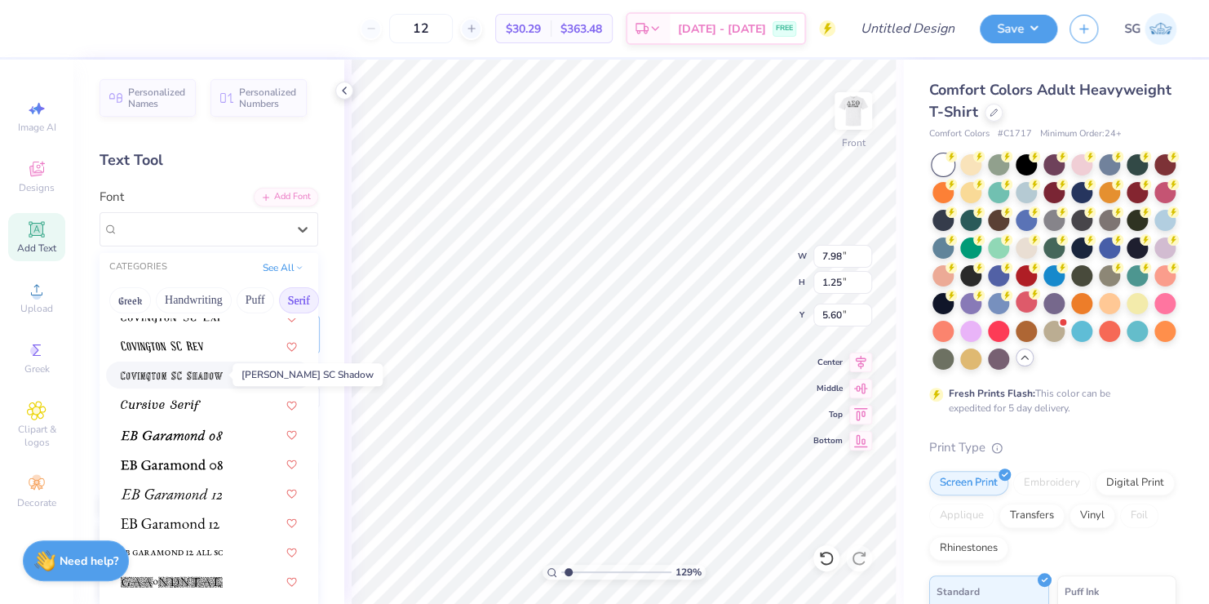
click at [171, 374] on img at bounding box center [172, 375] width 102 height 11
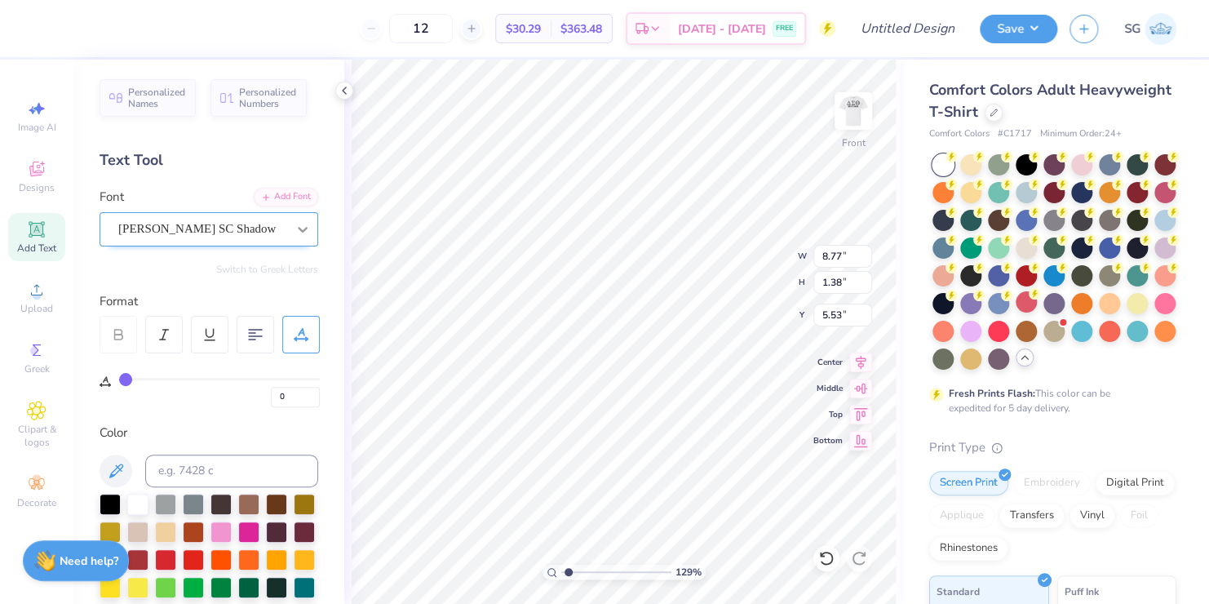
click at [298, 228] on icon at bounding box center [303, 230] width 10 height 6
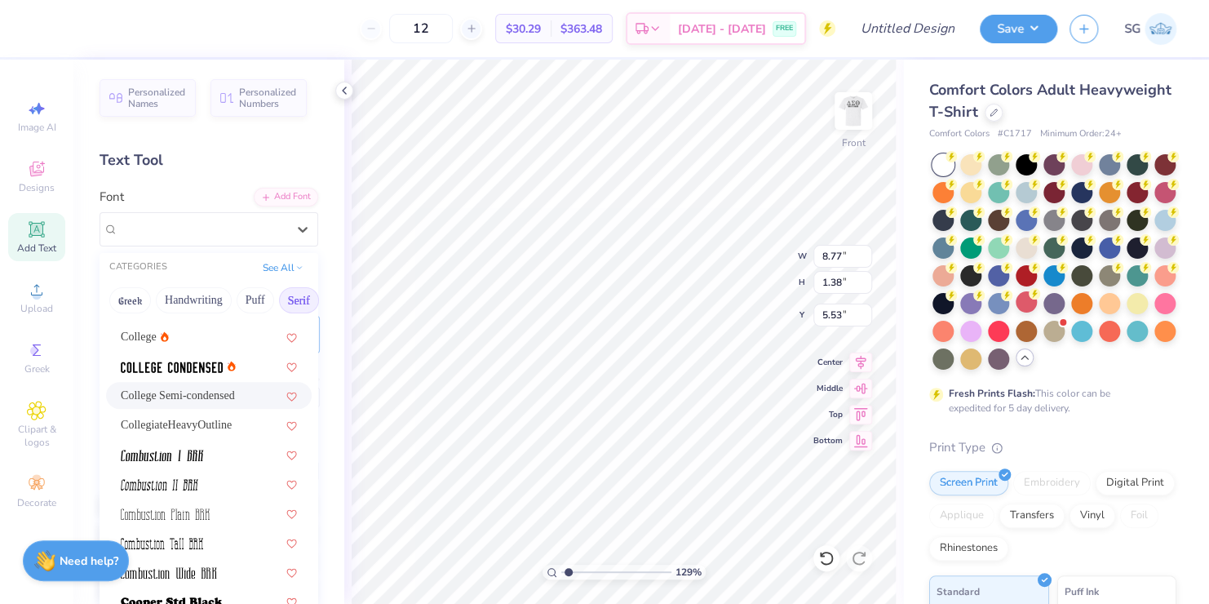
scroll to position [475, 0]
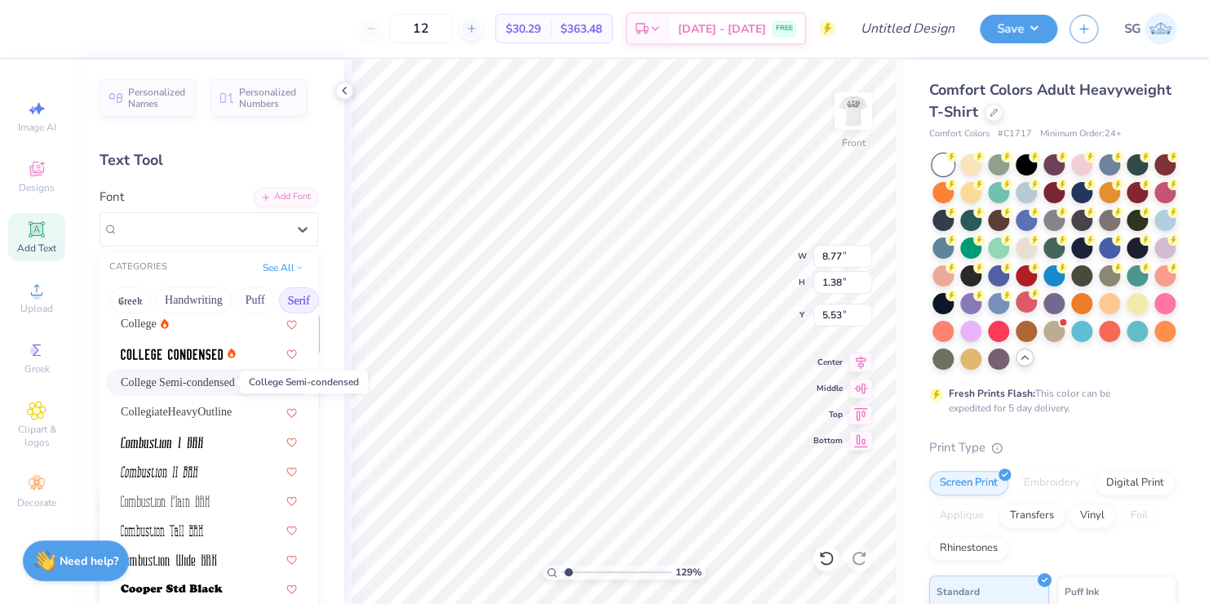
click at [160, 378] on span "College Semi-condensed" at bounding box center [178, 382] width 114 height 17
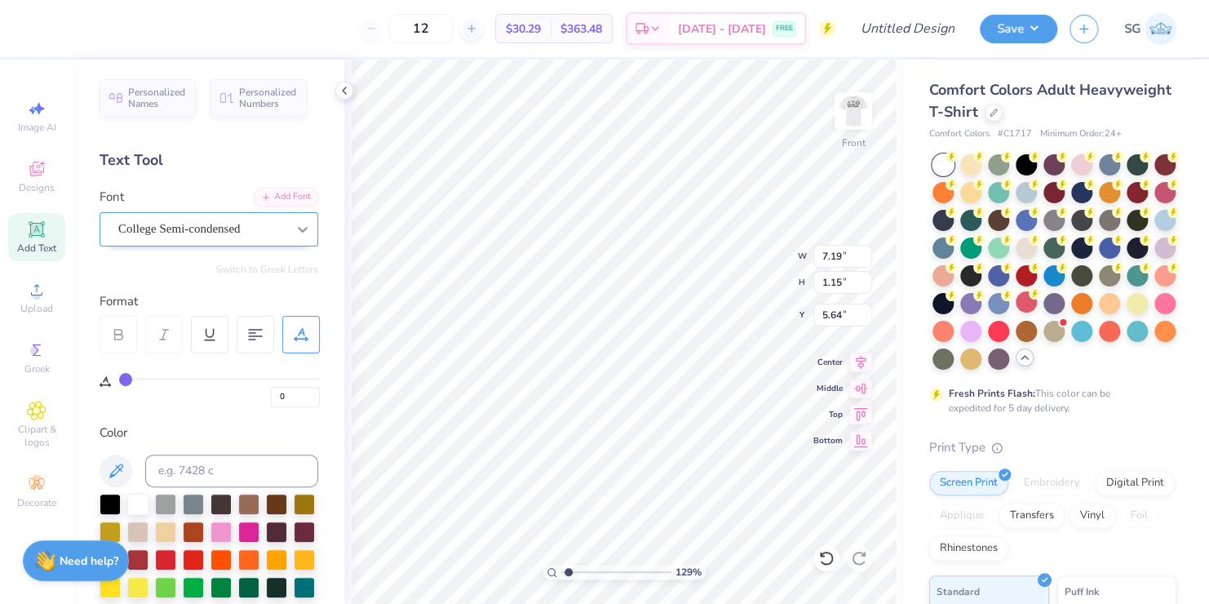
click at [295, 225] on icon at bounding box center [303, 229] width 16 height 16
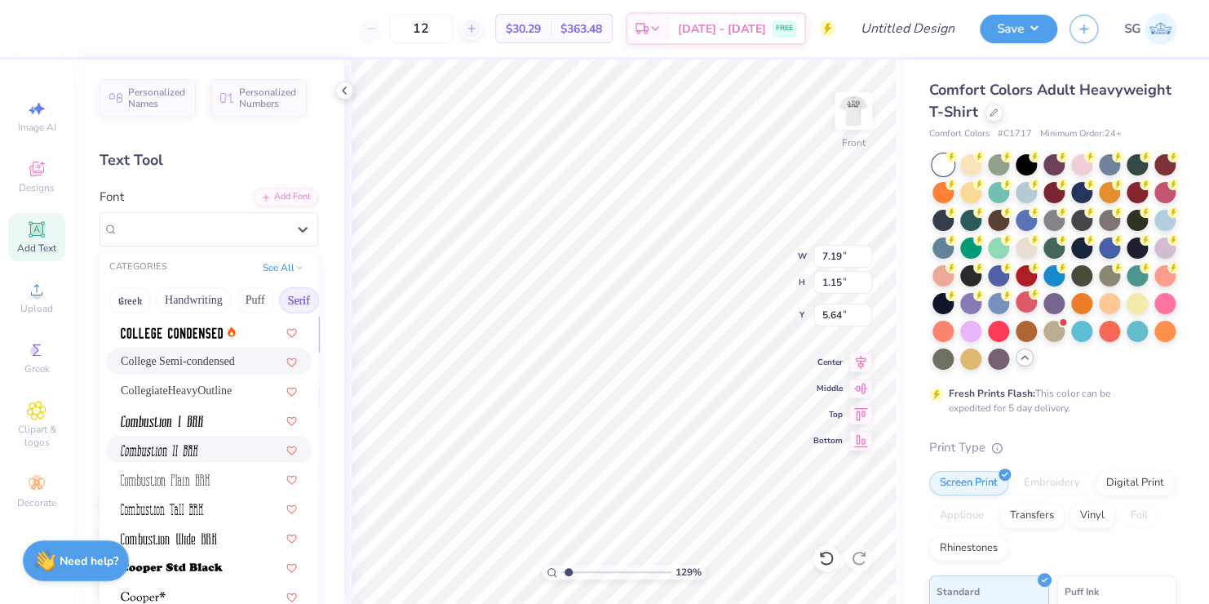
scroll to position [494, 0]
click at [203, 392] on span "CollegiateHeavyOutline" at bounding box center [176, 392] width 111 height 17
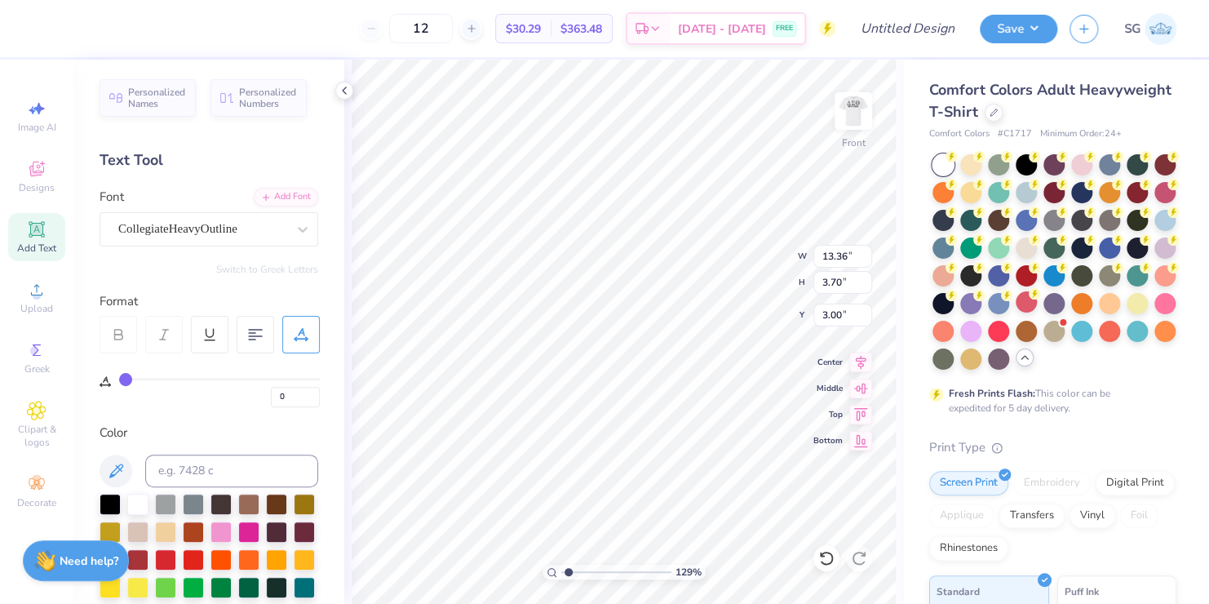
scroll to position [13, 2]
click at [246, 23] on div "12 $30.29 Per Item $363.48 Total Est. Delivery [DATE] - [DATE] FREE" at bounding box center [440, 28] width 791 height 57
drag, startPoint x: 567, startPoint y: 571, endPoint x: 539, endPoint y: 568, distance: 27.9
click at [561, 568] on input "range" at bounding box center [616, 572] width 110 height 15
